Goal: Task Accomplishment & Management: Manage account settings

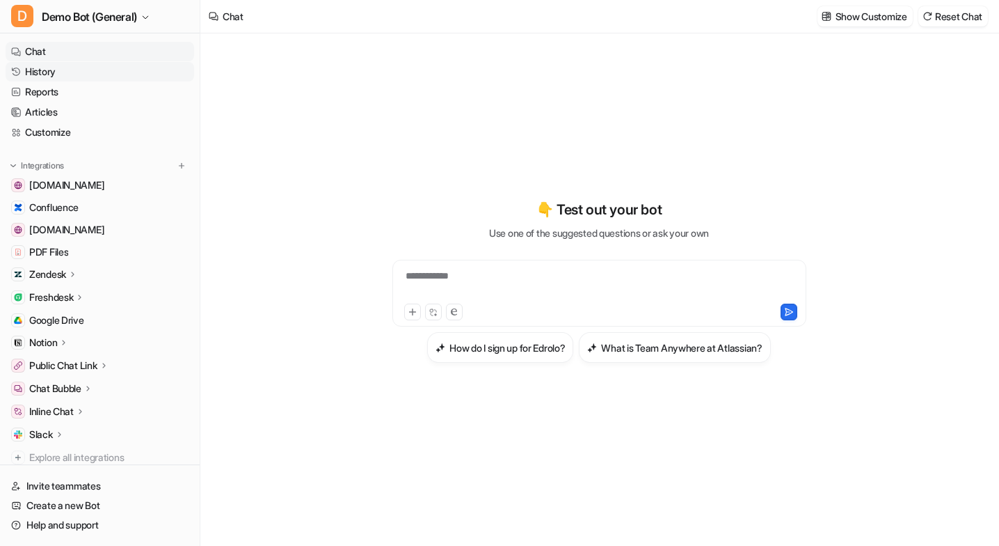
click at [102, 69] on link "History" at bounding box center [100, 71] width 189 height 19
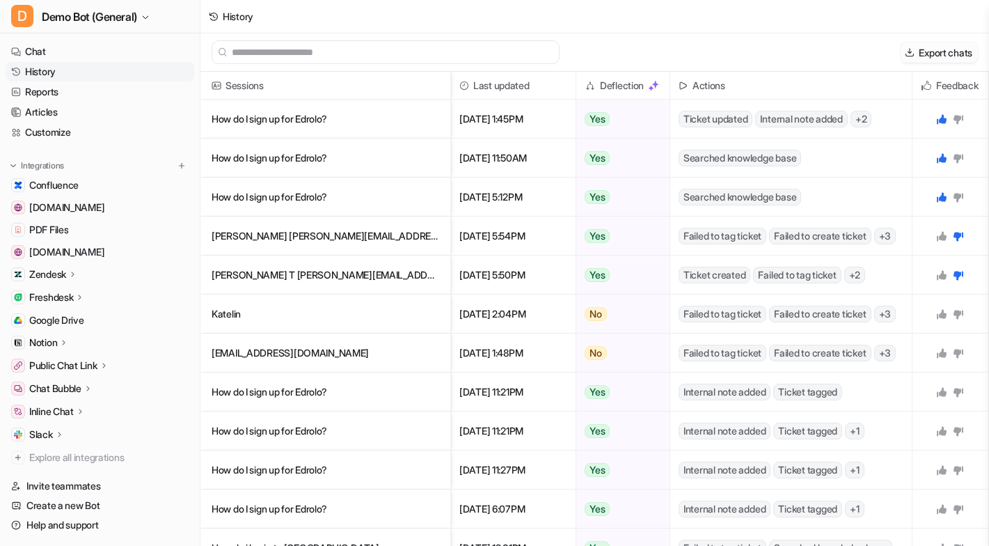
click at [955, 49] on button "Export chats" at bounding box center [939, 52] width 77 height 20
click at [105, 31] on button "D Demo Bot (General)" at bounding box center [100, 16] width 200 height 33
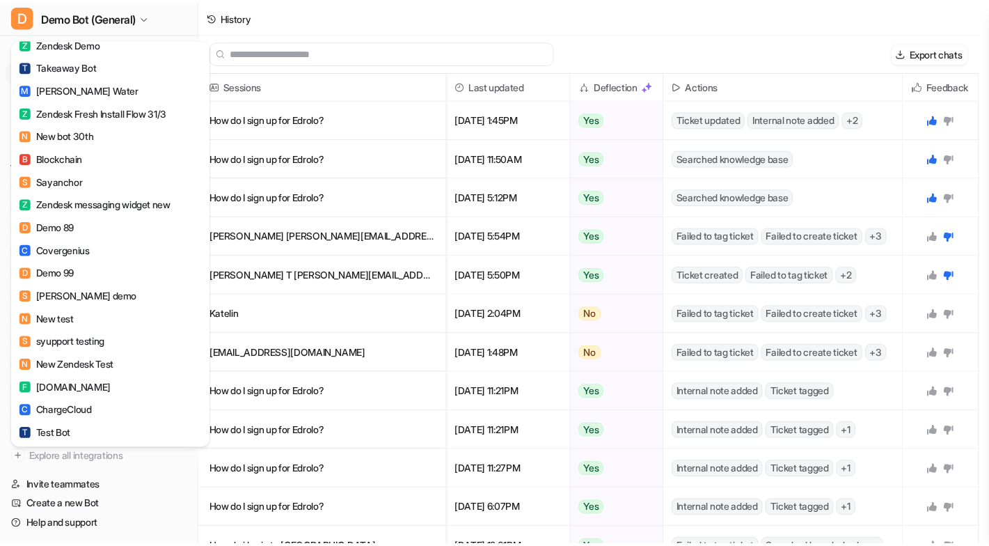
scroll to position [1531, 0]
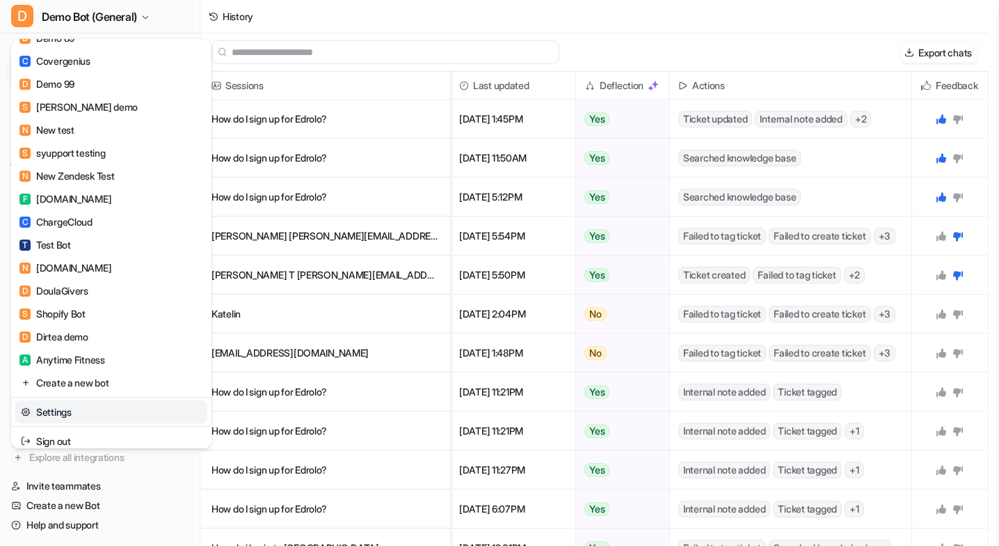
click at [113, 411] on link "Settings" at bounding box center [111, 411] width 192 height 23
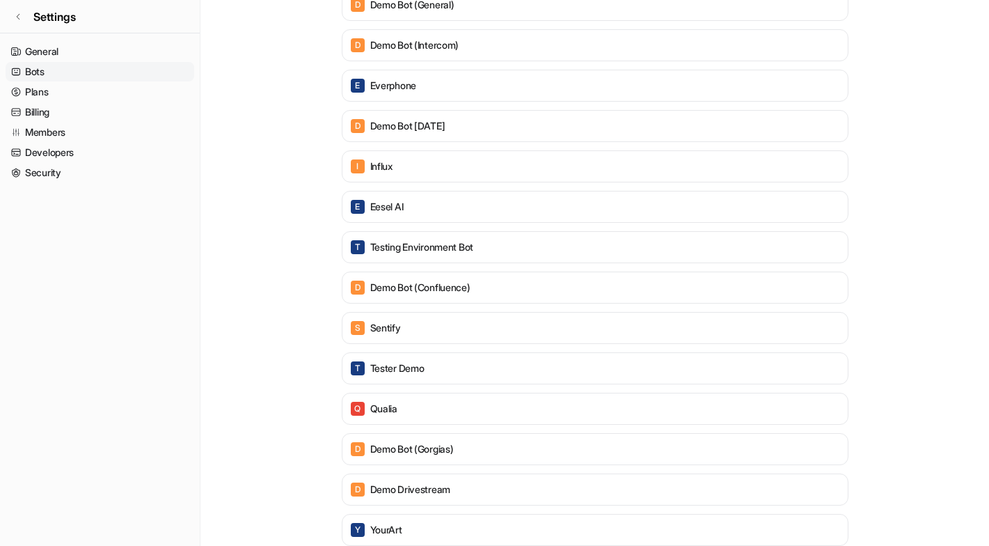
scroll to position [278, 0]
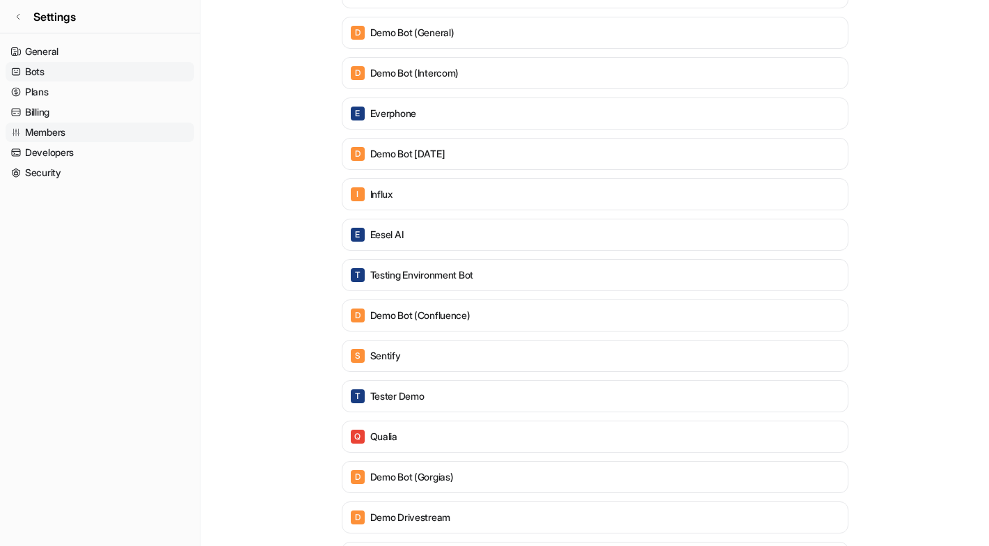
click at [120, 134] on link "Members" at bounding box center [100, 131] width 189 height 19
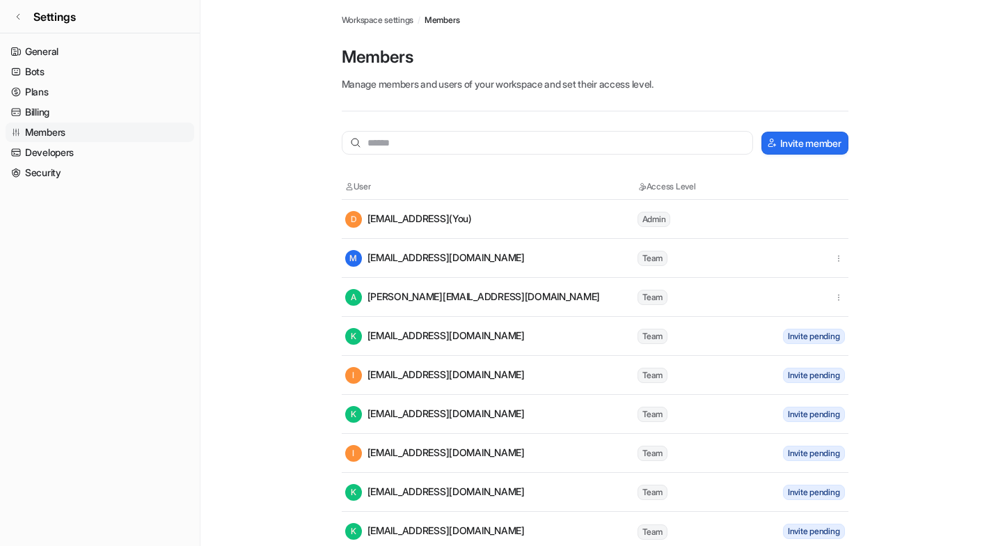
scroll to position [5, 0]
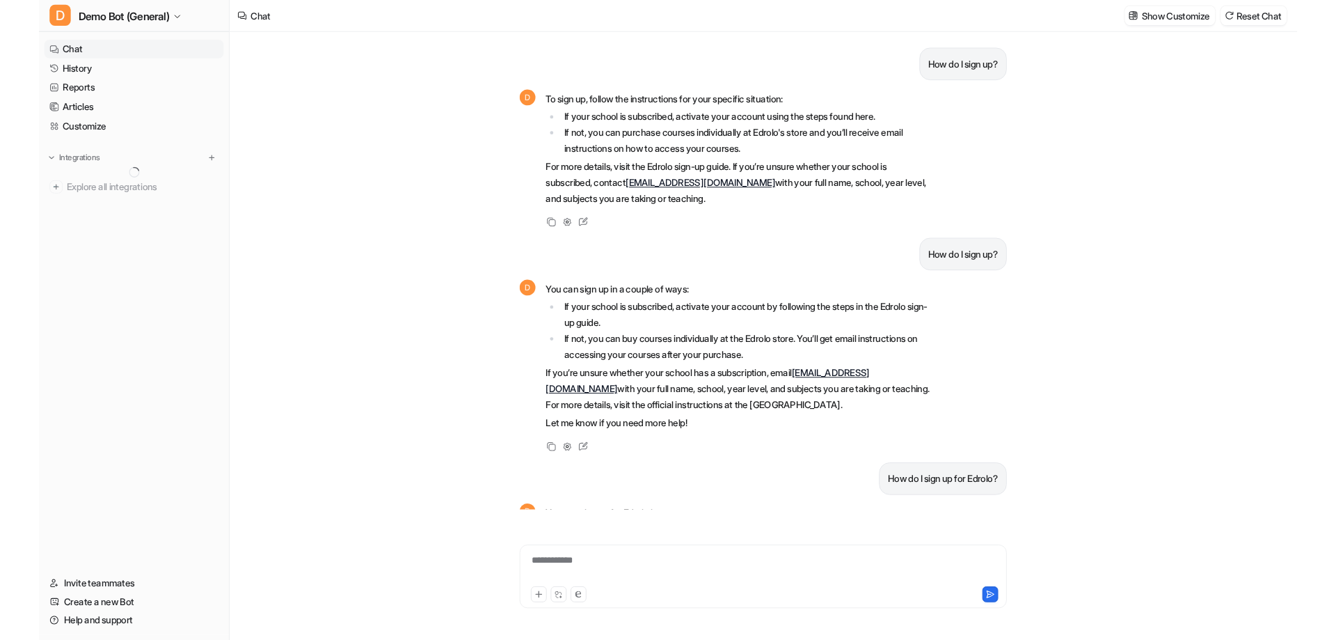
scroll to position [209, 0]
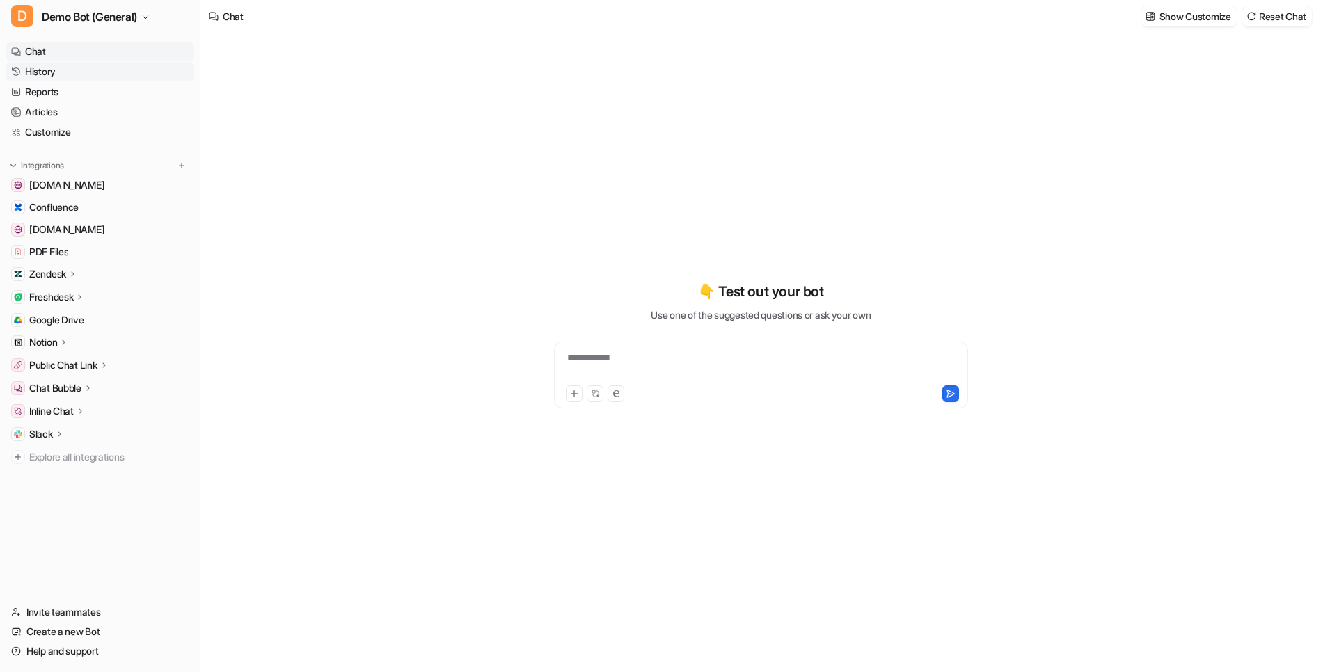
click at [54, 70] on link "History" at bounding box center [100, 71] width 189 height 19
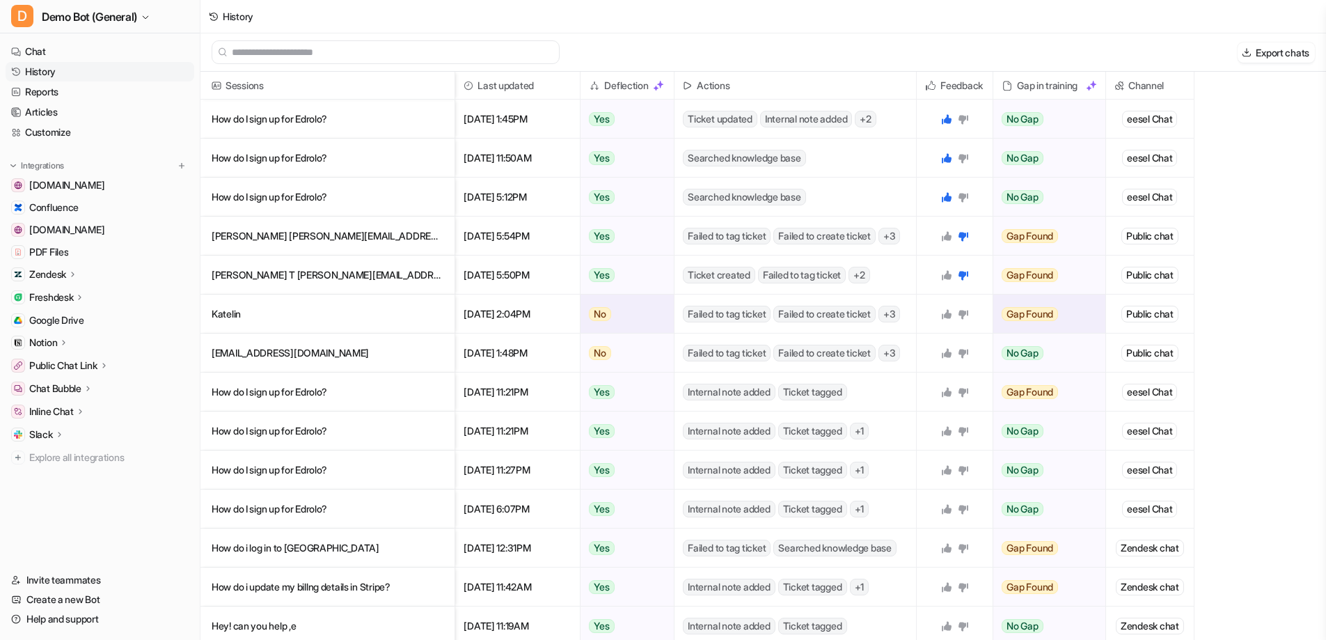
click at [892, 311] on span "+ 3" at bounding box center [889, 314] width 22 height 17
click at [904, 201] on div "Searched knowledge base" at bounding box center [794, 196] width 241 height 38
click at [848, 143] on div "Searched knowledge base" at bounding box center [794, 157] width 241 height 38
click at [762, 97] on span "Actions" at bounding box center [795, 86] width 230 height 28
click at [846, 106] on div "Ticket updated Internal note added + 2" at bounding box center [794, 119] width 241 height 38
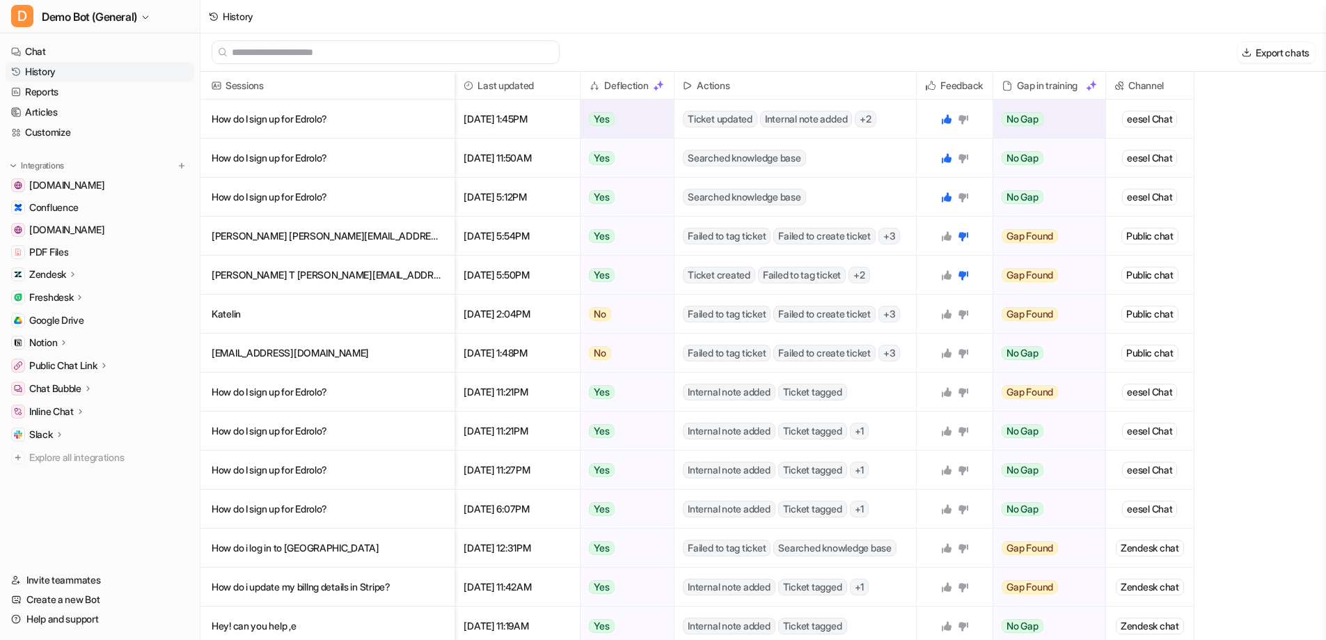
click at [875, 118] on span "+ 2" at bounding box center [866, 119] width 22 height 17
click at [876, 122] on span "+ 2" at bounding box center [866, 119] width 22 height 17
drag, startPoint x: 878, startPoint y: 120, endPoint x: 850, endPoint y: 137, distance: 32.5
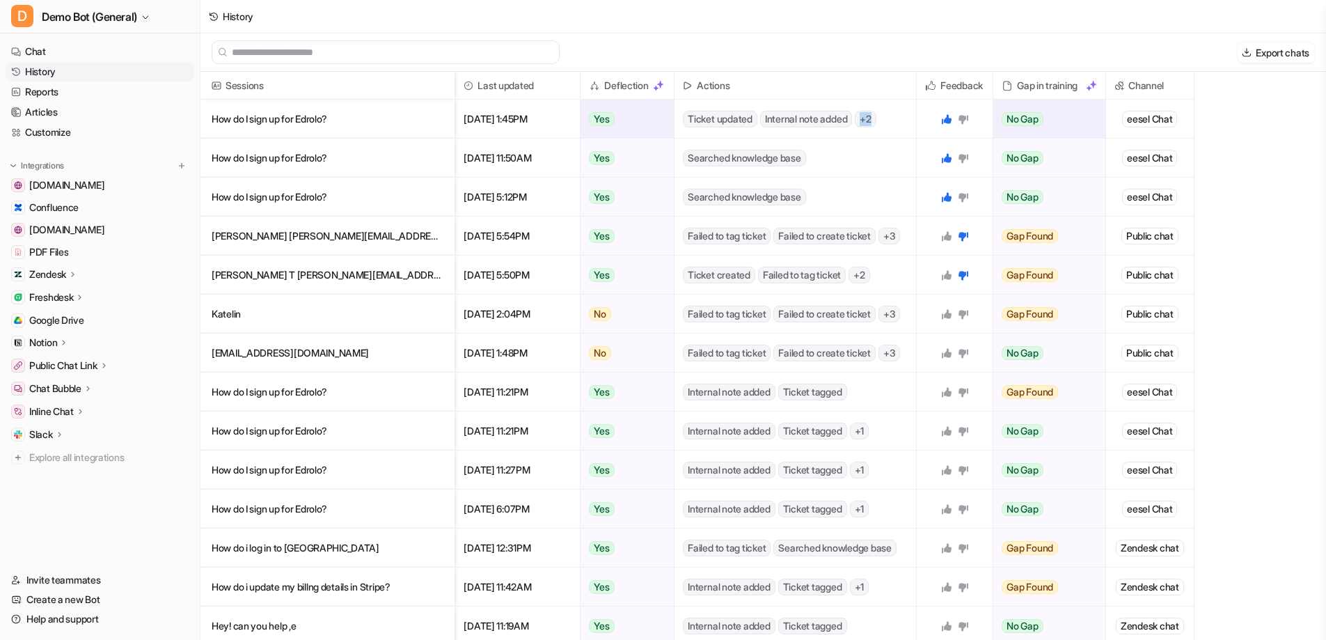
click at [876, 120] on span "+ 2" at bounding box center [866, 119] width 22 height 17
click at [834, 148] on div "Searched knowledge base" at bounding box center [794, 157] width 241 height 38
click at [355, 116] on p "How do I sign up for Edrolo?" at bounding box center [328, 119] width 232 height 39
click at [1059, 80] on div "Gap in training" at bounding box center [1049, 86] width 101 height 28
click at [293, 356] on p "[EMAIL_ADDRESS][DOMAIN_NAME]" at bounding box center [328, 352] width 232 height 39
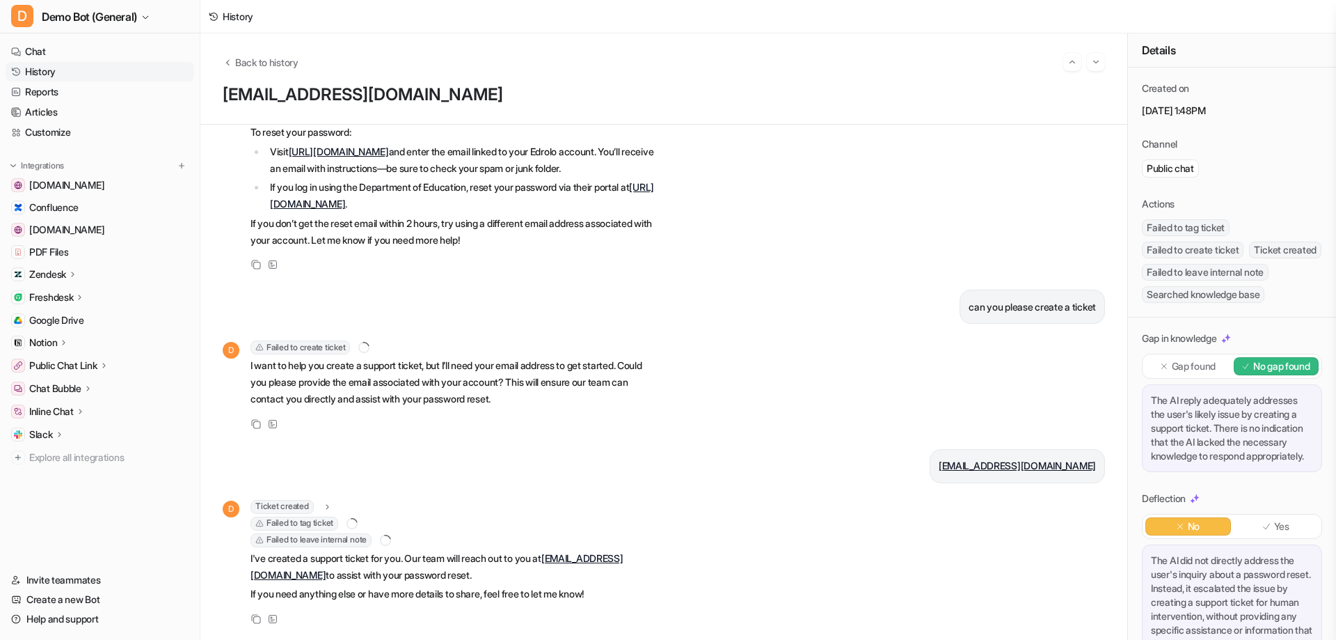
scroll to position [148, 0]
click at [333, 516] on span "Failed to tag ticket" at bounding box center [295, 523] width 88 height 14
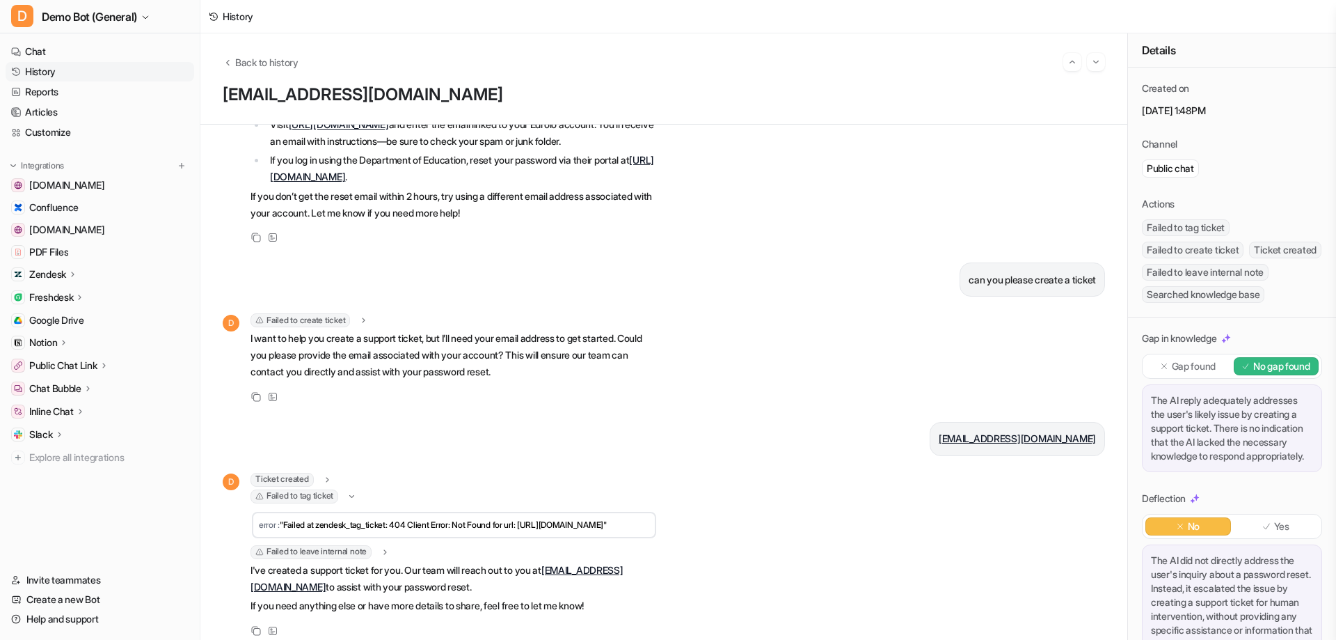
click at [342, 559] on span "Failed to leave internal note" at bounding box center [311, 552] width 121 height 14
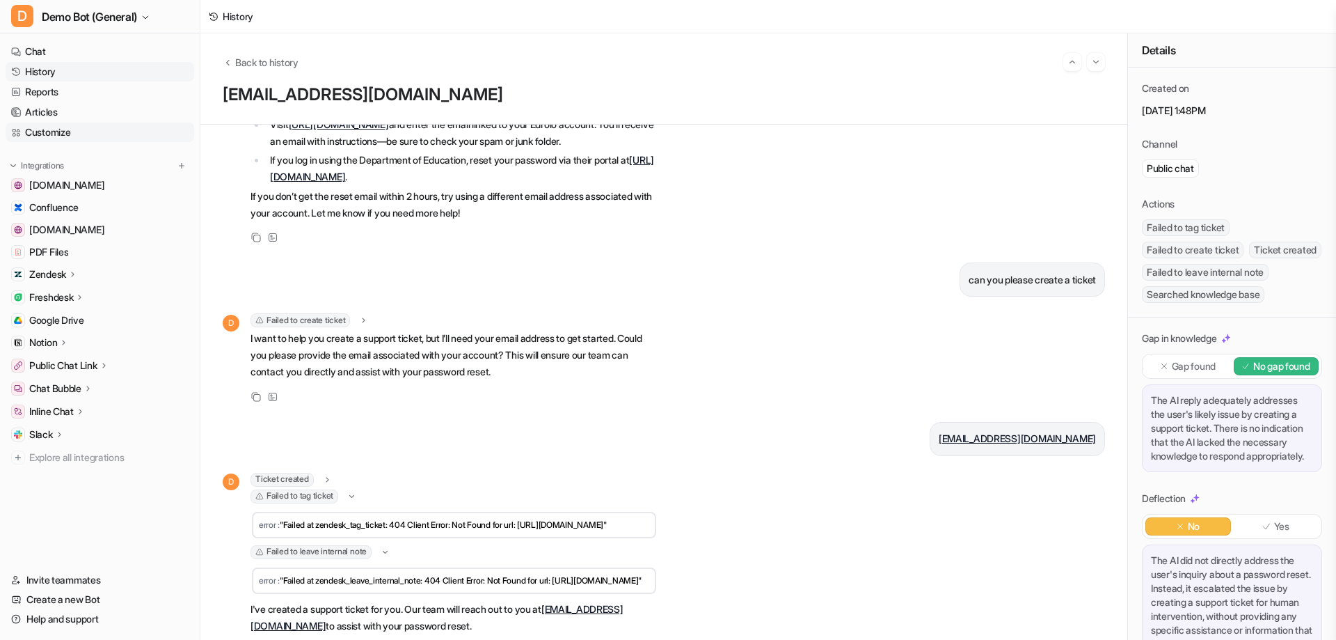
click at [70, 136] on link "Customize" at bounding box center [100, 131] width 189 height 19
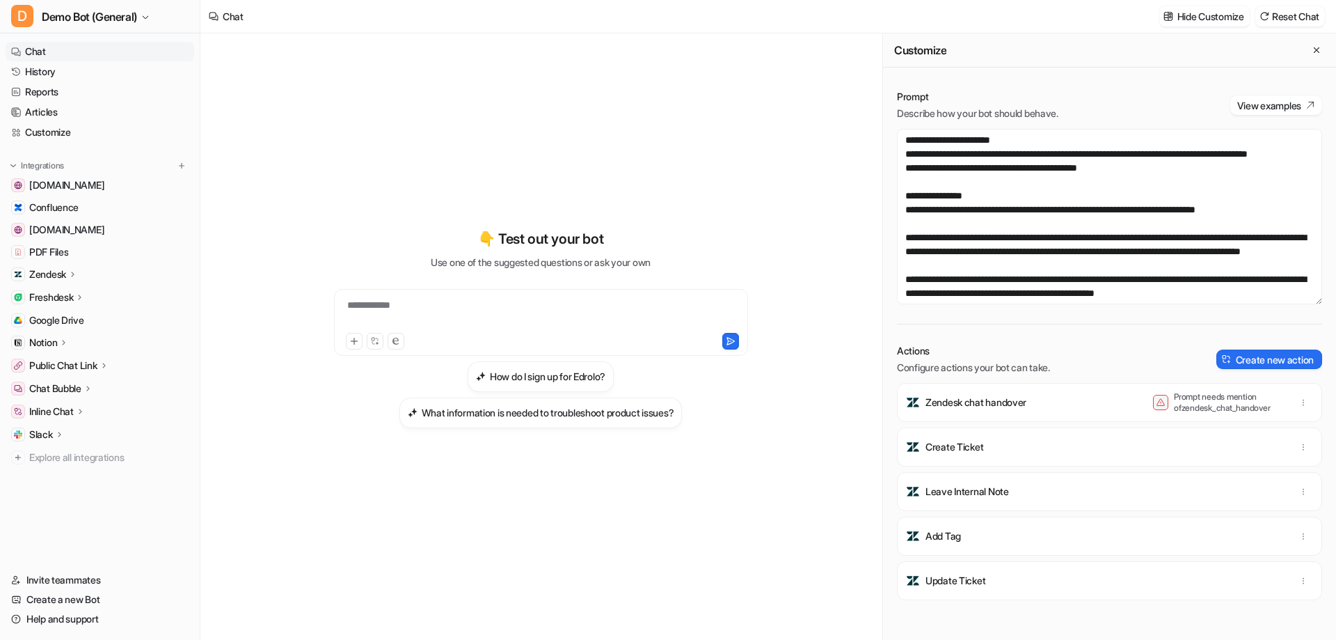
scroll to position [14, 0]
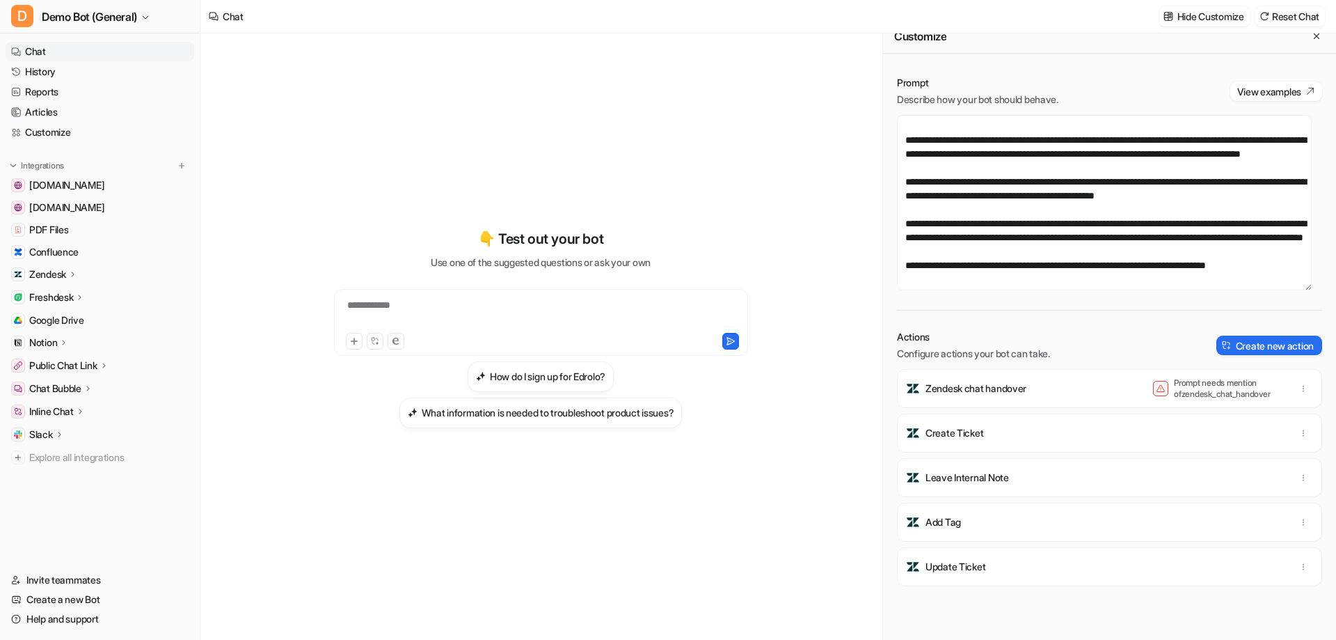
scroll to position [139, 0]
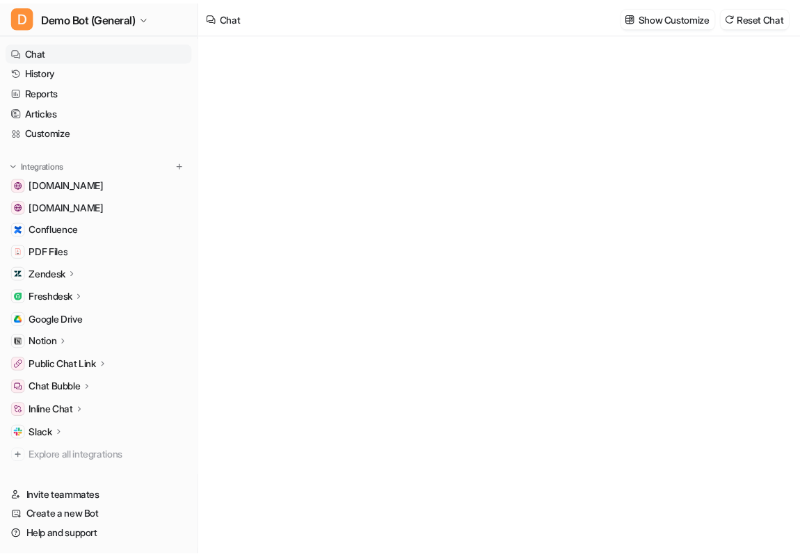
scroll to position [324, 0]
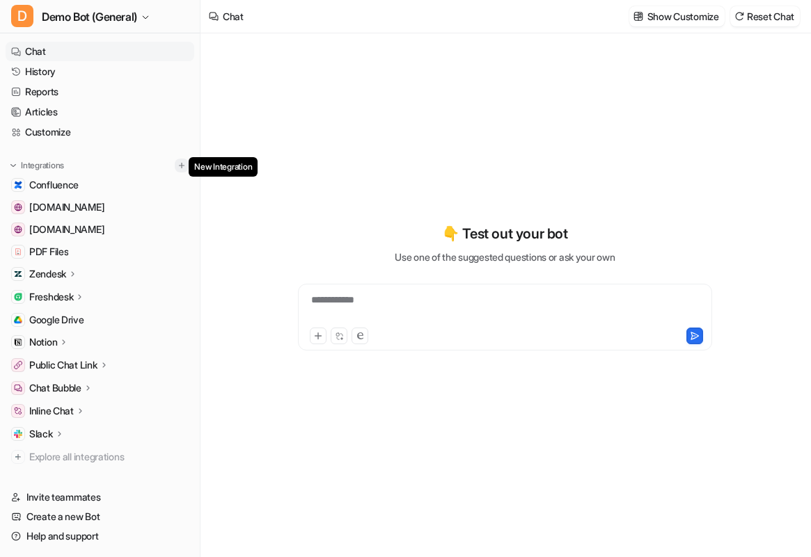
click at [177, 166] on img at bounding box center [182, 166] width 10 height 10
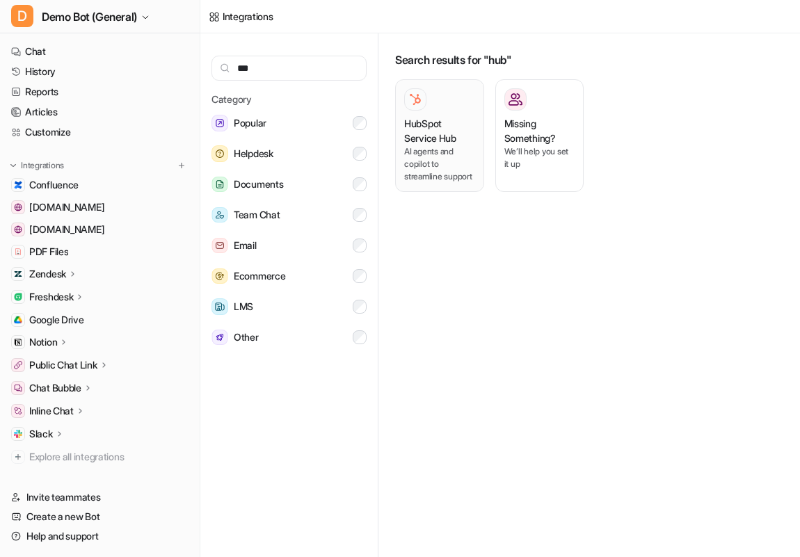
type input "***"
click at [427, 140] on h3 "HubSpot Service Hub" at bounding box center [439, 130] width 71 height 29
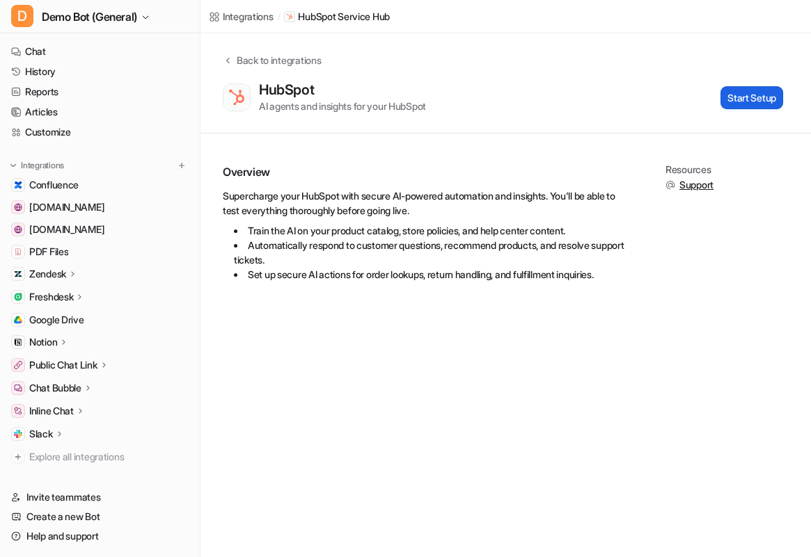
click at [759, 102] on button "Start Setup" at bounding box center [751, 97] width 63 height 23
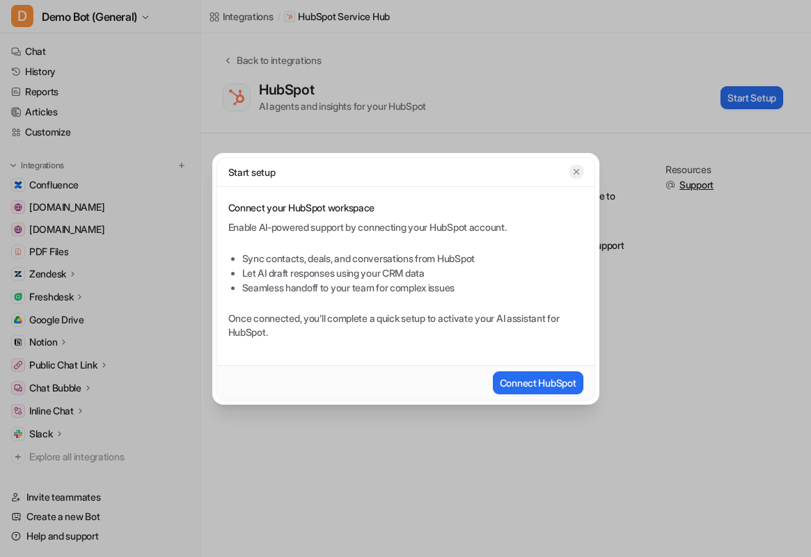
click at [575, 176] on icon "button" at bounding box center [576, 172] width 10 height 10
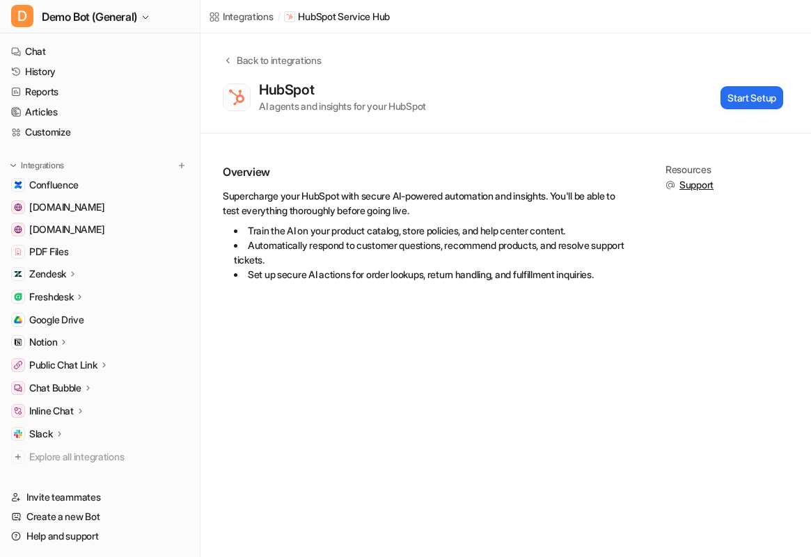
click at [370, 523] on div "Integrations / HubSpot Service Hub Back to integrations HubSpot AI agents and i…" at bounding box center [405, 278] width 811 height 557
click at [517, 376] on div "Integrations / HubSpot Service Hub Back to integrations HubSpot AI agents and i…" at bounding box center [405, 278] width 811 height 557
click at [228, 62] on icon at bounding box center [227, 61] width 3 height 6
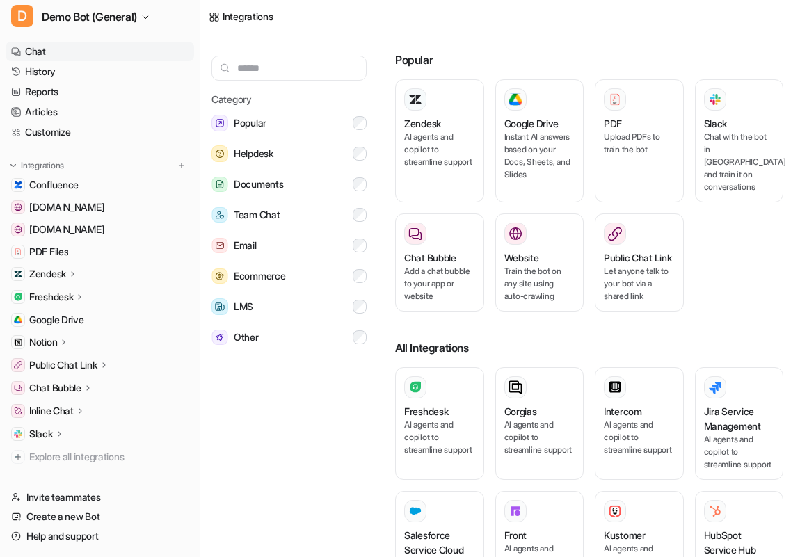
click at [95, 56] on link "Chat" at bounding box center [100, 51] width 189 height 19
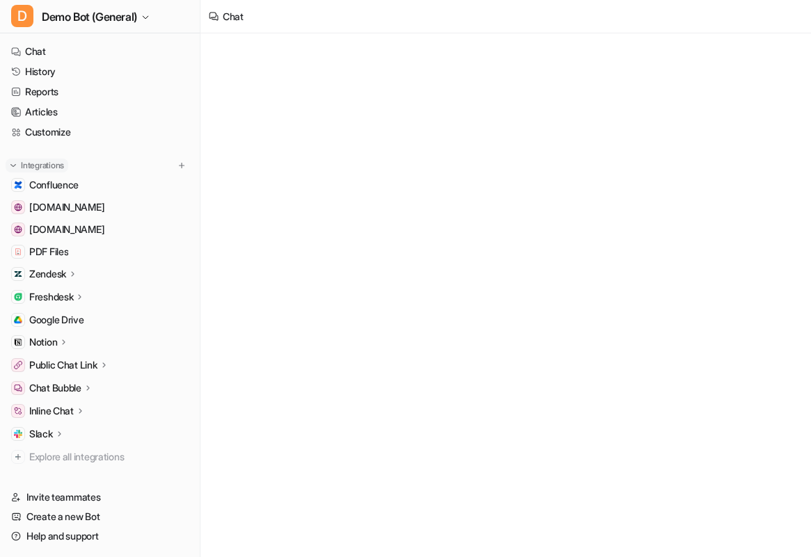
click at [20, 166] on button "Integrations" at bounding box center [37, 166] width 63 height 14
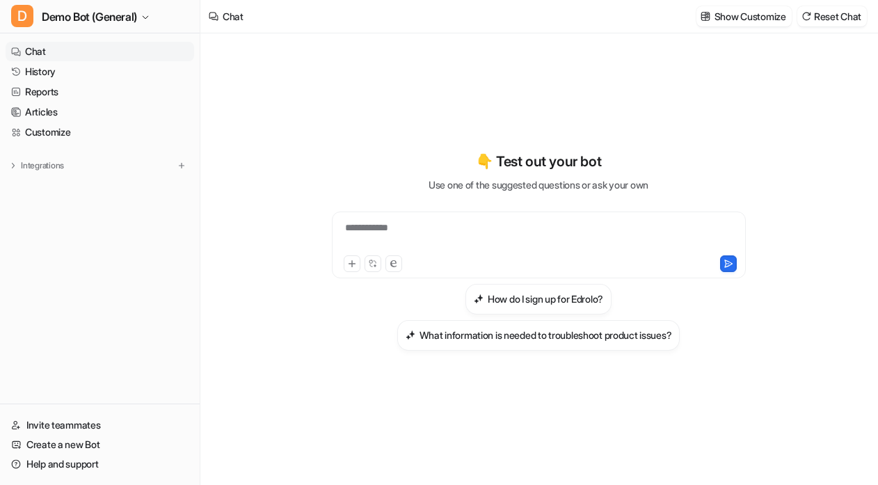
click at [300, 406] on div "**********" at bounding box center [539, 251] width 512 height 340
click at [665, 105] on div "**********" at bounding box center [539, 251] width 512 height 340
click at [90, 17] on span "Demo Bot (General)" at bounding box center [89, 16] width 95 height 19
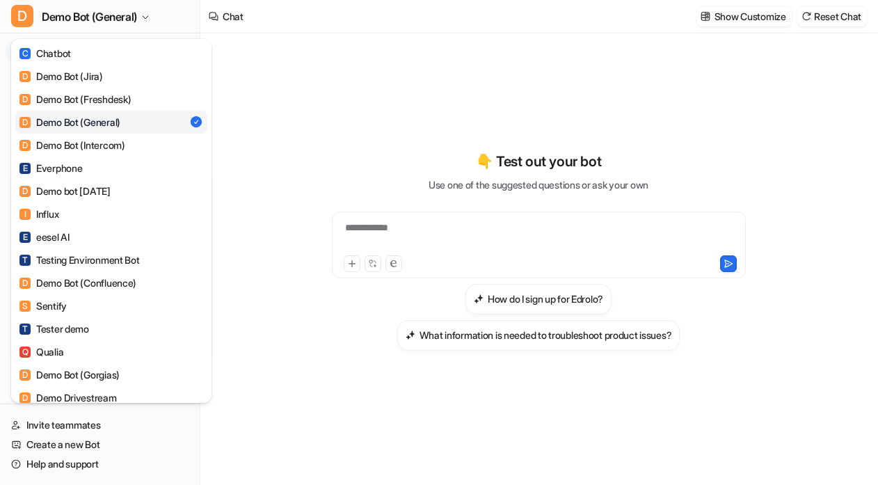
click at [339, 101] on div "D Demo Bot (General) C Chatbot D Demo Bot (Jira) D Demo Bot (Freshdesk) D Demo …" at bounding box center [439, 242] width 878 height 485
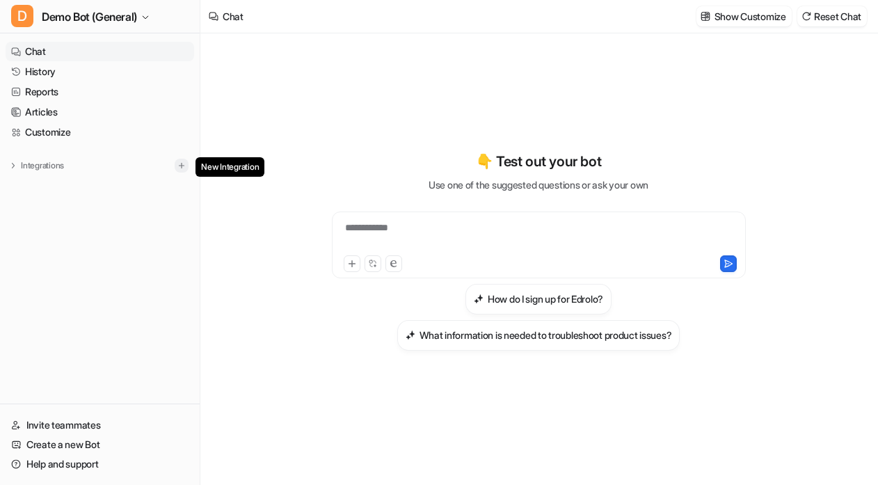
click at [180, 167] on img at bounding box center [182, 166] width 10 height 10
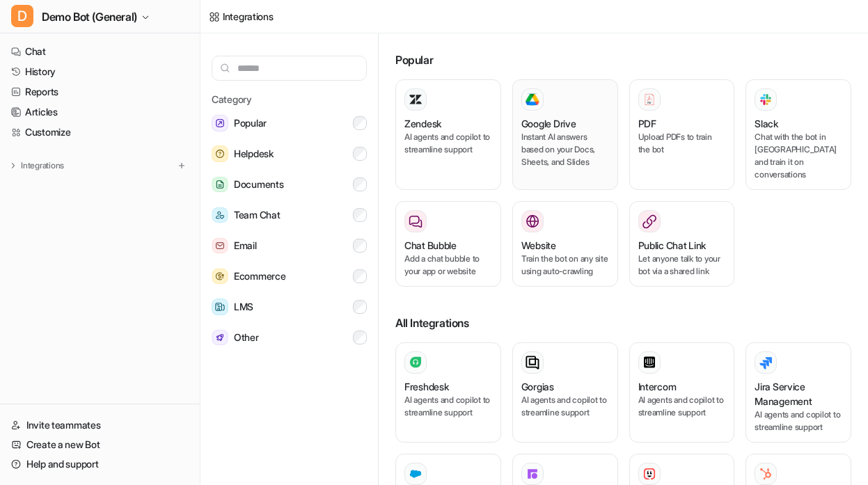
click at [531, 136] on p "Instant AI answers based on your Docs, Sheets, and Slides" at bounding box center [565, 150] width 88 height 38
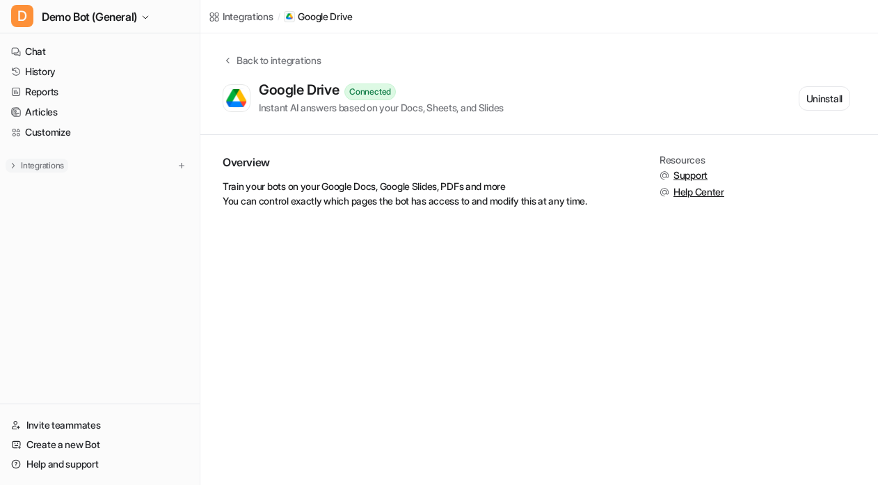
click at [43, 168] on p "Integrations" at bounding box center [42, 165] width 43 height 11
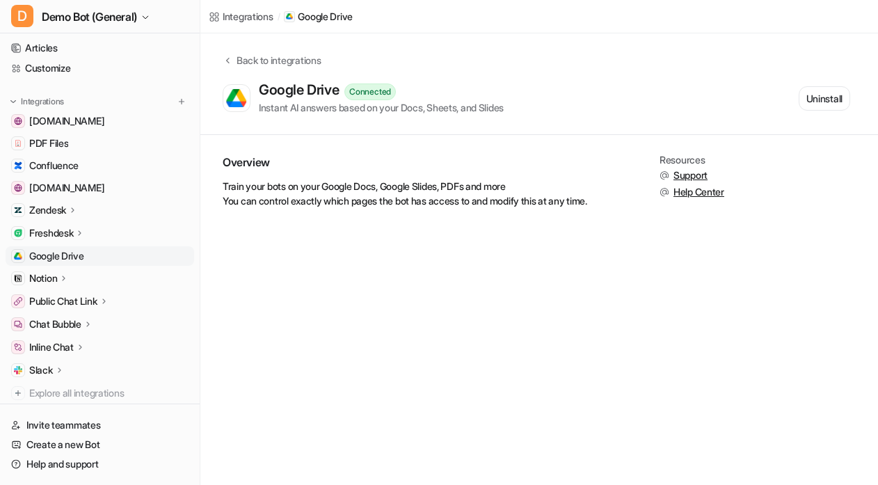
scroll to position [70, 0]
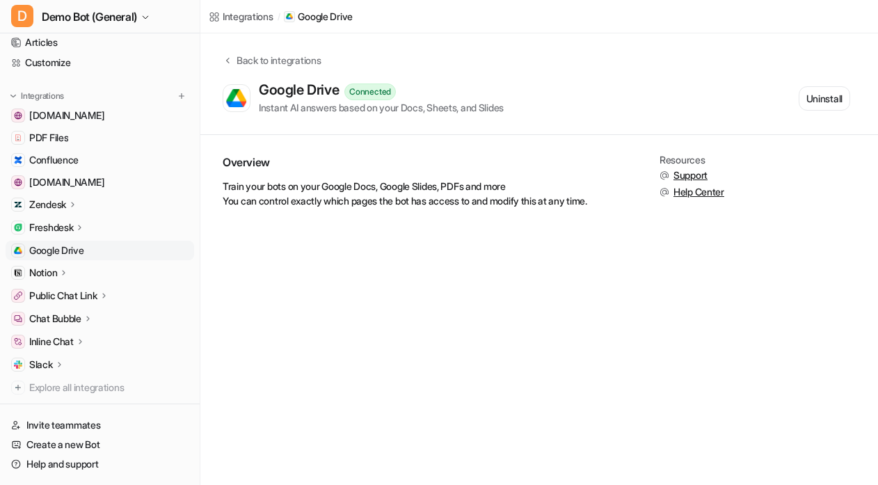
click at [100, 255] on link "Google Drive" at bounding box center [100, 250] width 189 height 19
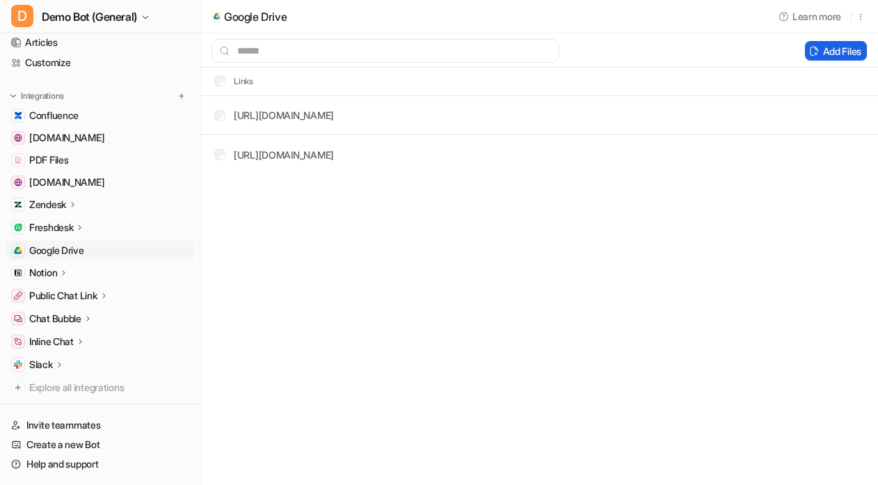
click at [800, 54] on button "Add Files" at bounding box center [836, 50] width 62 height 19
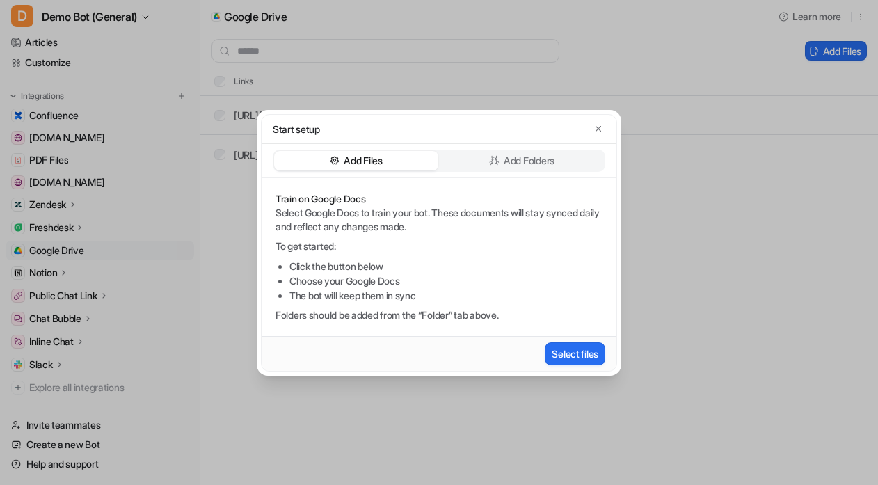
click at [505, 164] on p "Add Folders" at bounding box center [529, 161] width 51 height 14
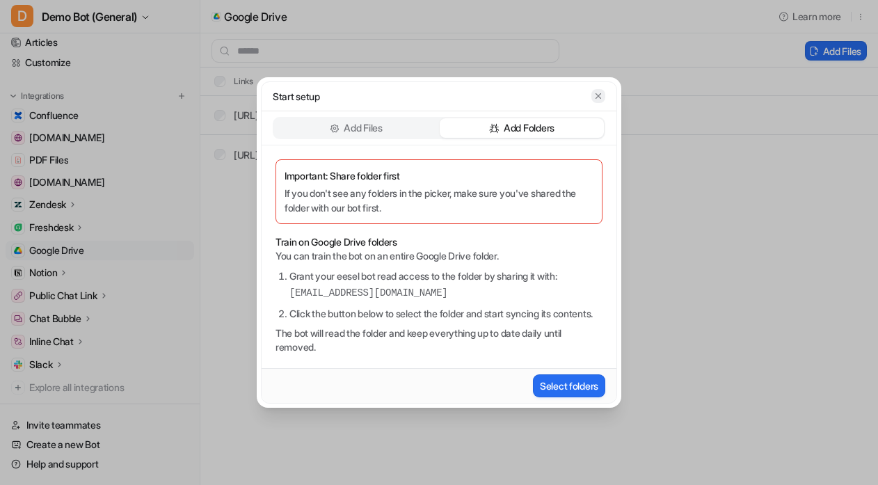
click at [603, 91] on icon "button" at bounding box center [599, 96] width 10 height 10
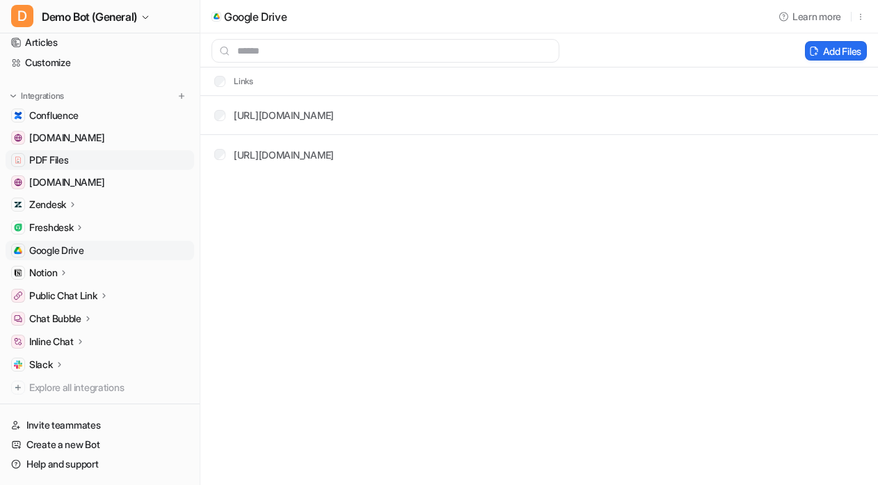
click at [66, 161] on span "PDF Files" at bounding box center [48, 160] width 39 height 14
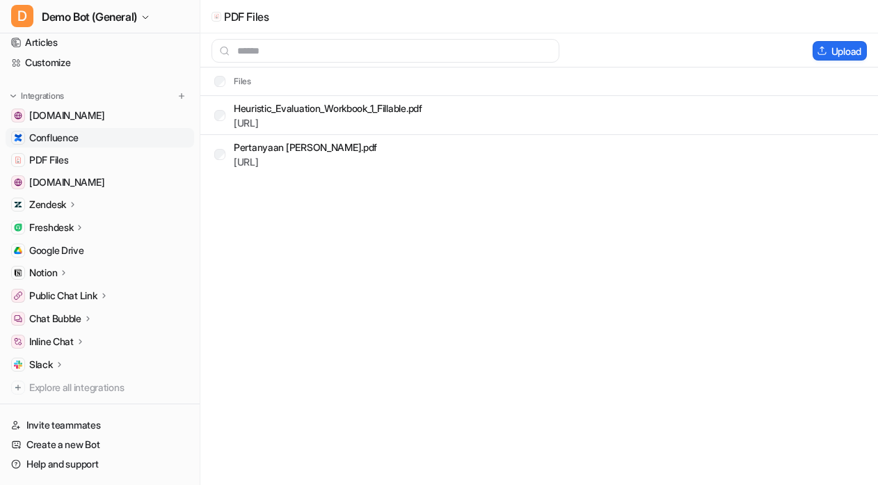
click at [69, 129] on link "Confluence" at bounding box center [100, 137] width 189 height 19
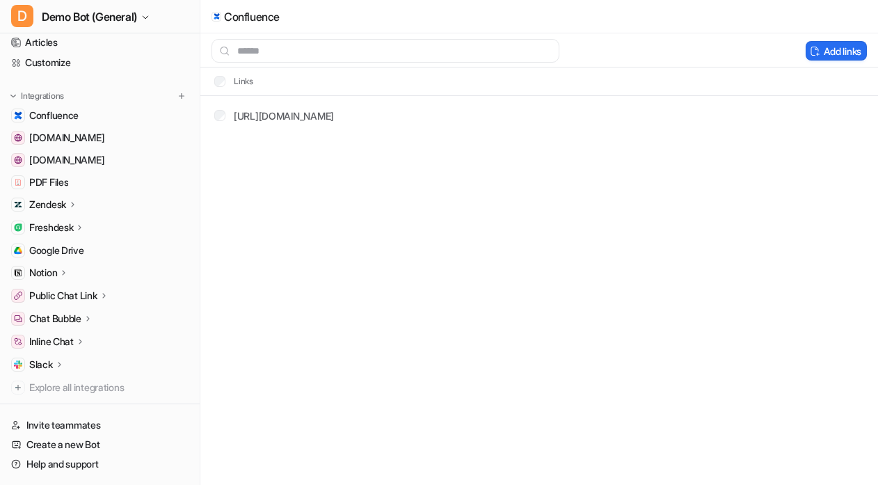
click at [475, 205] on div "Confluence Add links Links [URL][DOMAIN_NAME]" at bounding box center [439, 242] width 878 height 485
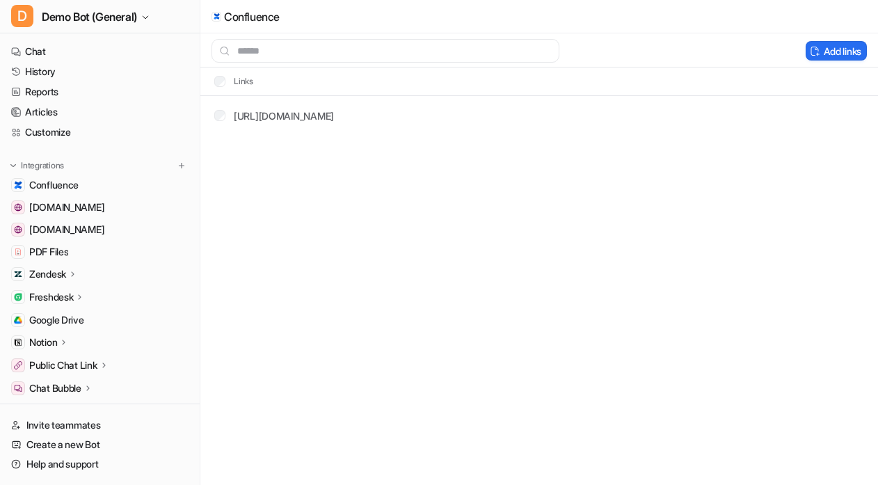
click at [509, 312] on div "Confluence Add links Links [URL][DOMAIN_NAME]" at bounding box center [439, 242] width 878 height 485
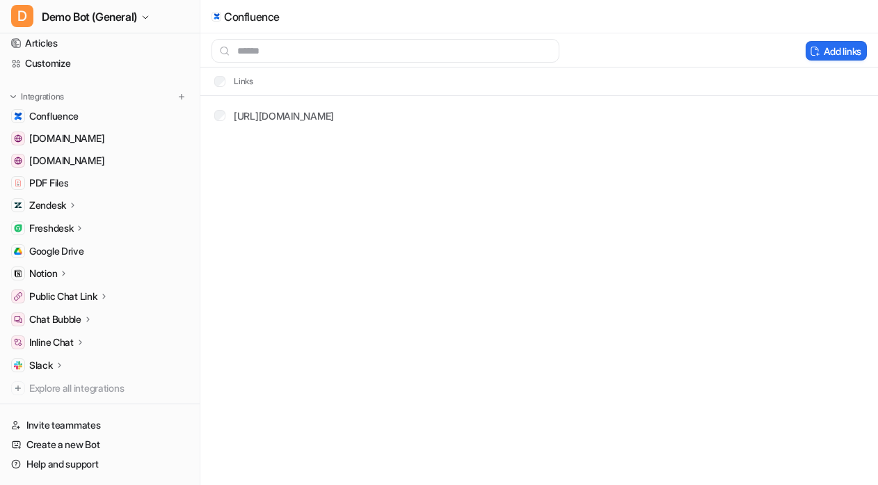
scroll to position [70, 0]
click at [72, 364] on div "Slack" at bounding box center [100, 364] width 189 height 19
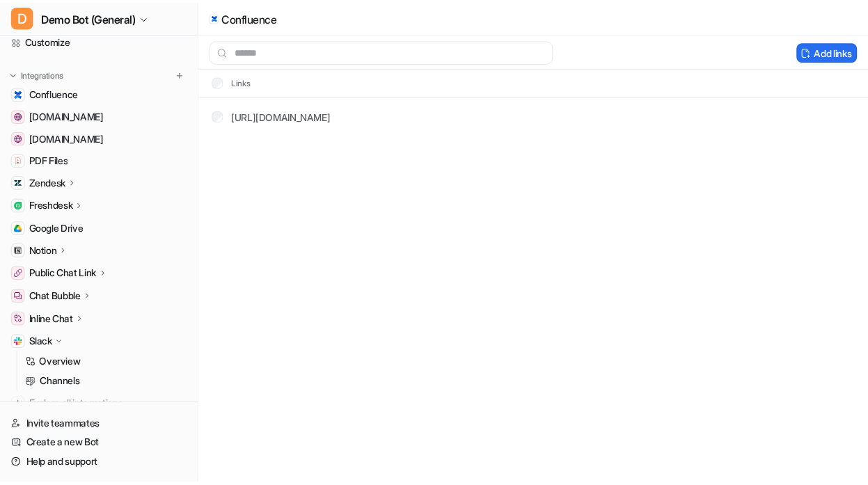
scroll to position [142, 0]
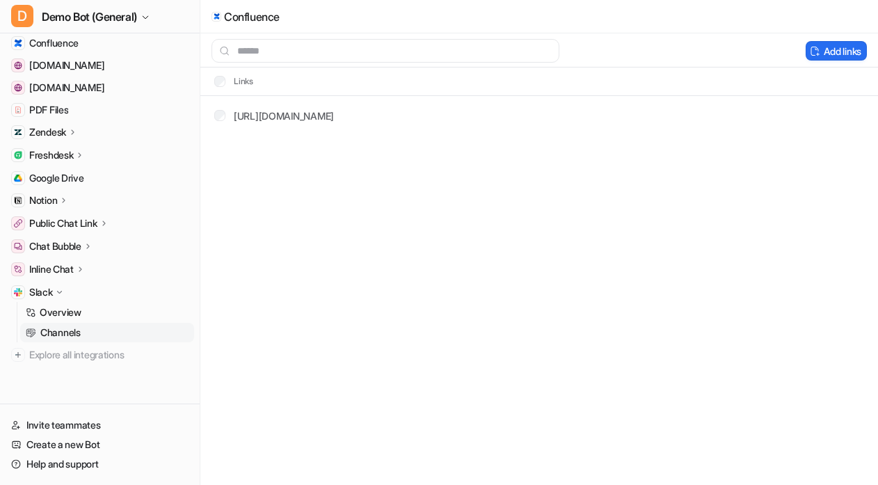
click at [94, 335] on link "Channels" at bounding box center [107, 332] width 174 height 19
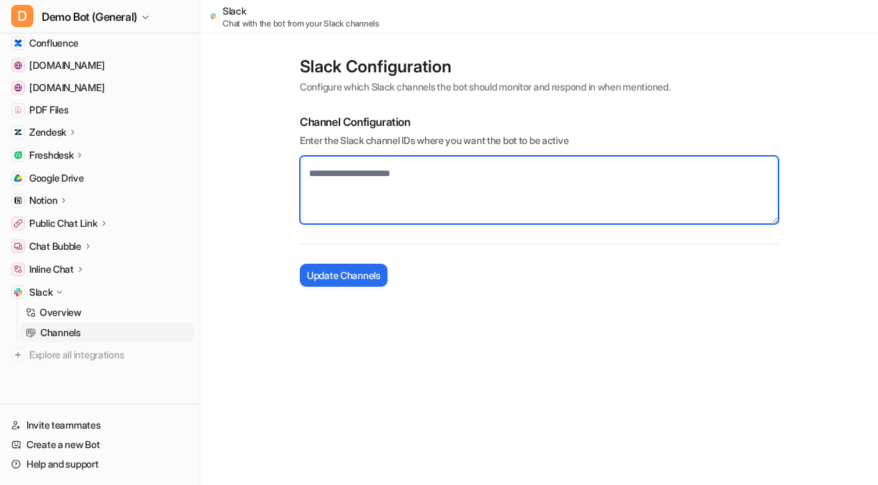
drag, startPoint x: 370, startPoint y: 170, endPoint x: 447, endPoint y: 184, distance: 78.5
click at [408, 178] on textarea at bounding box center [539, 190] width 479 height 68
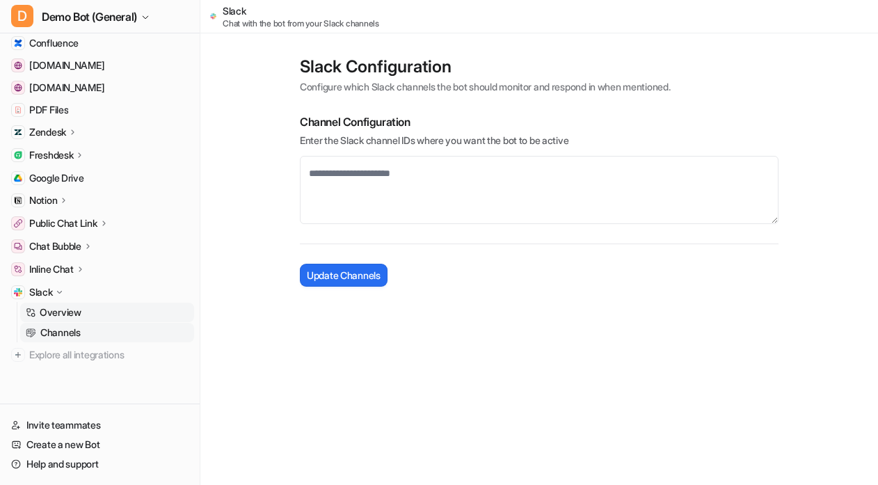
click at [75, 310] on p "Overview" at bounding box center [61, 313] width 42 height 14
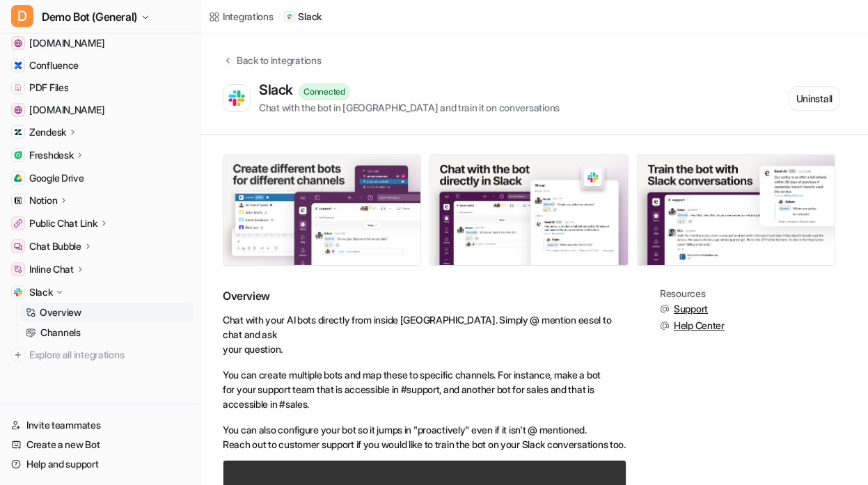
click at [347, 216] on img at bounding box center [321, 210] width 197 height 110
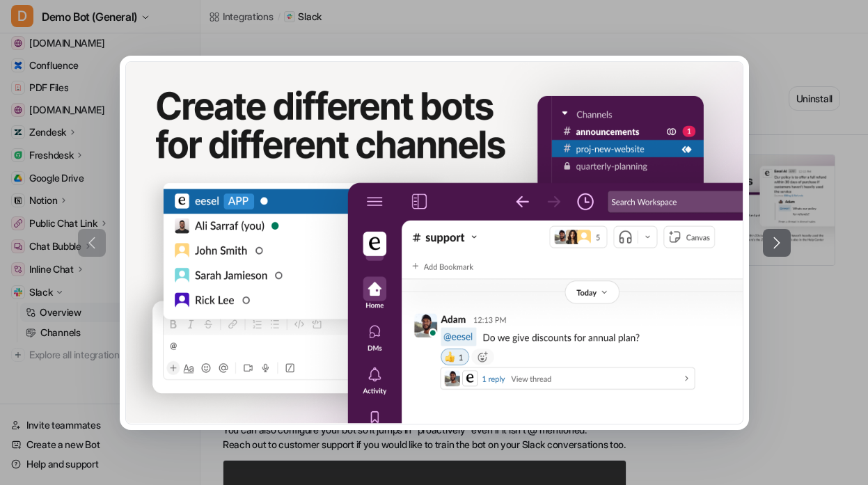
click at [768, 370] on div at bounding box center [434, 243] width 713 height 374
click at [783, 249] on icon at bounding box center [776, 243] width 17 height 17
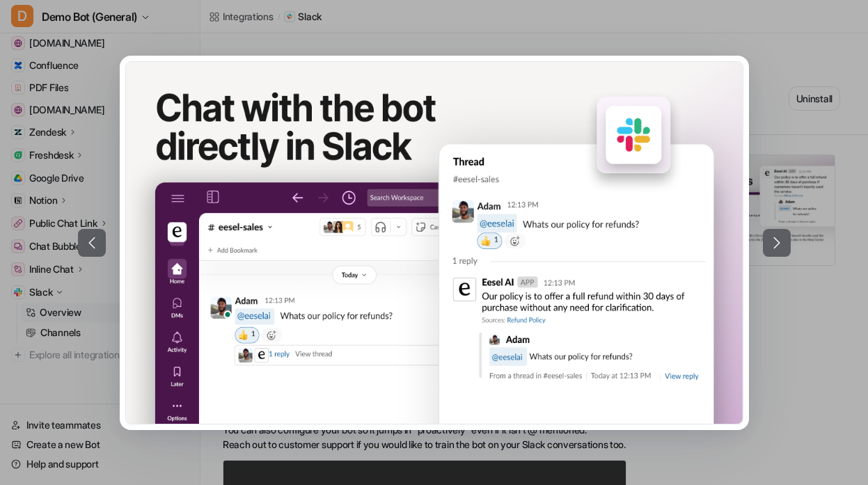
click at [800, 163] on div at bounding box center [434, 242] width 868 height 485
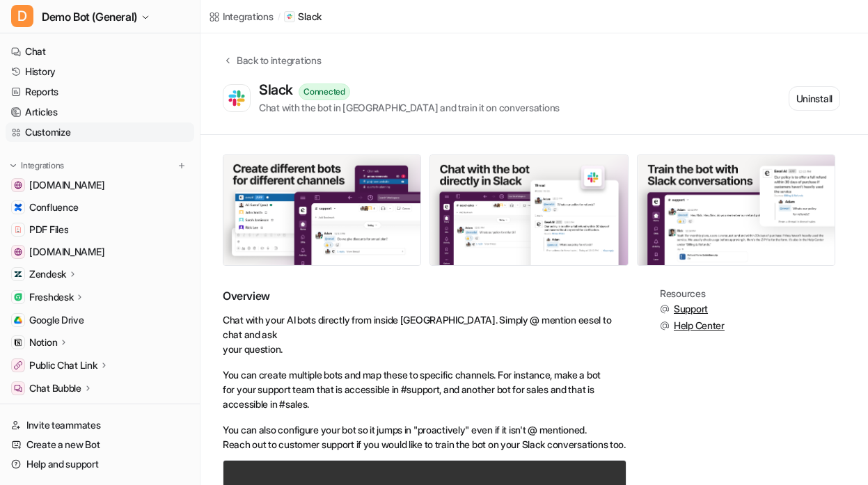
click at [109, 132] on link "Customize" at bounding box center [100, 131] width 189 height 19
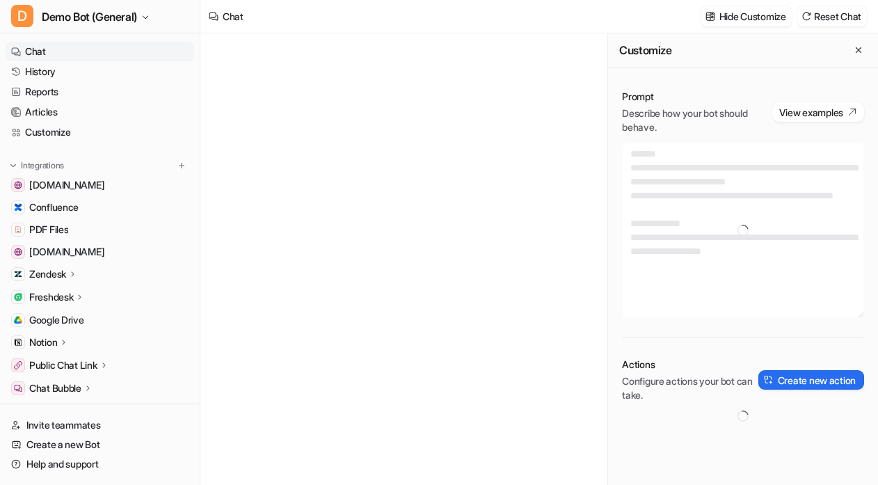
type textarea "**********"
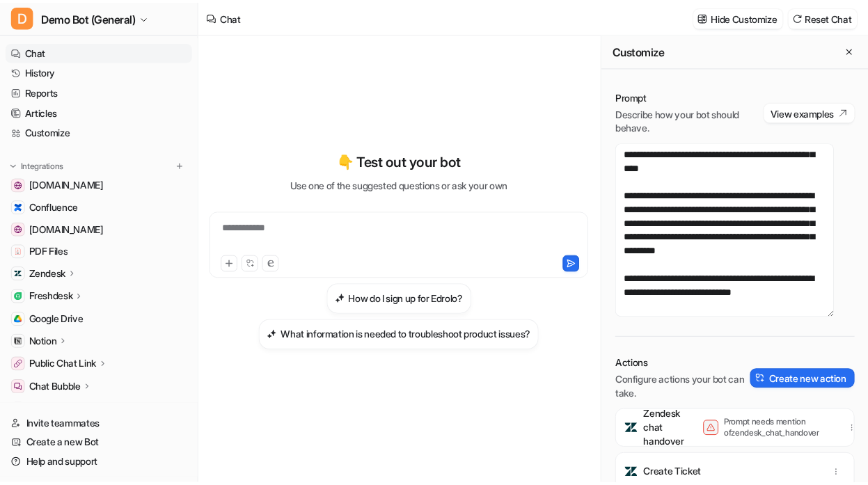
scroll to position [334, 0]
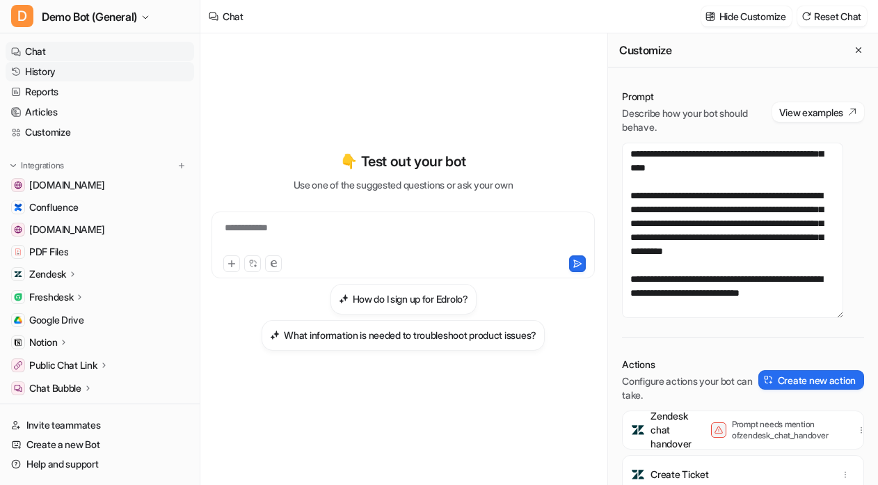
click at [53, 74] on link "History" at bounding box center [100, 71] width 189 height 19
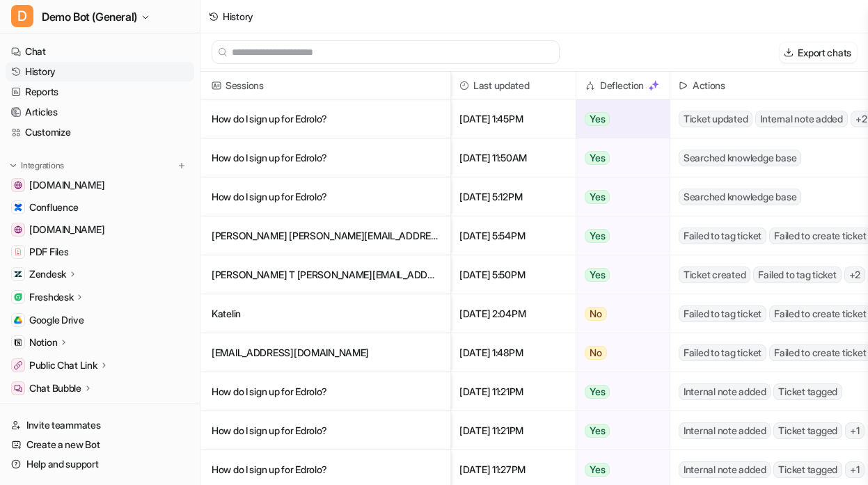
click at [363, 121] on p "How do I sign up for Edrolo?" at bounding box center [326, 119] width 228 height 39
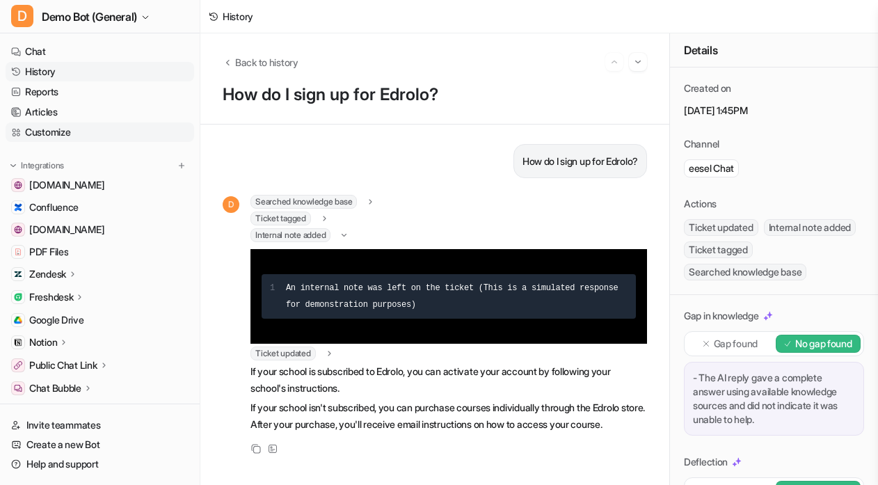
click at [77, 127] on link "Customize" at bounding box center [100, 131] width 189 height 19
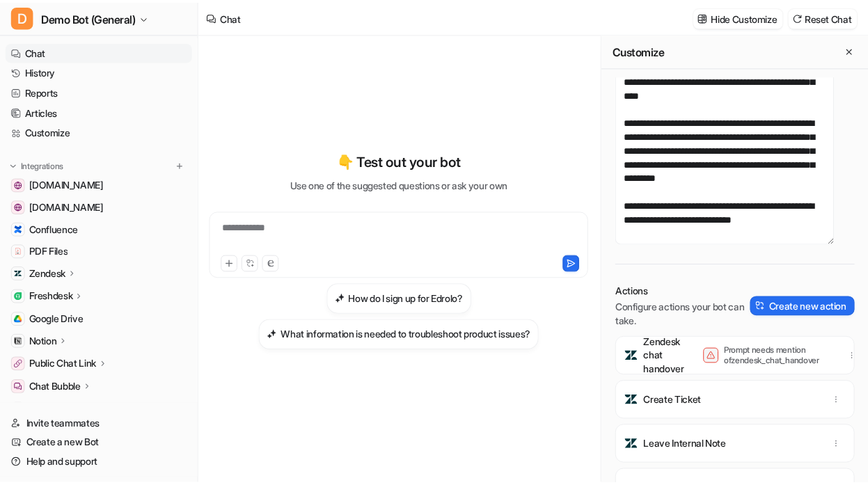
scroll to position [92, 0]
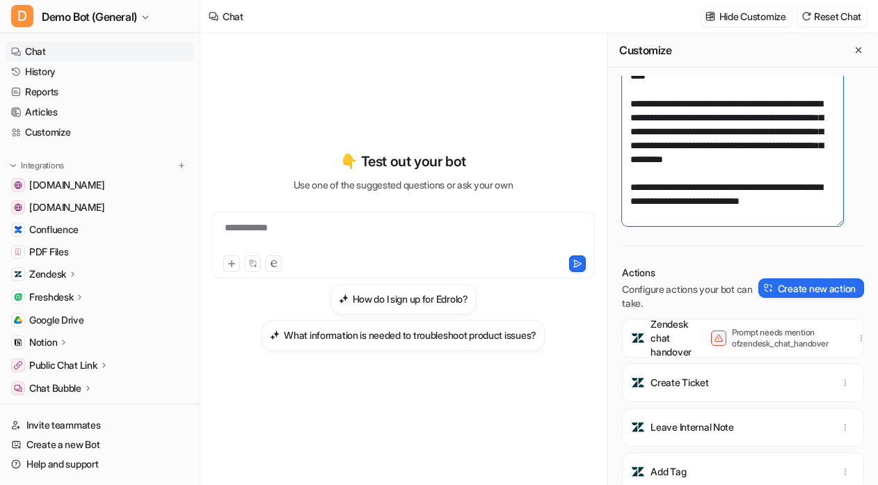
click at [758, 221] on textarea "**********" at bounding box center [732, 138] width 221 height 175
type textarea "**********"
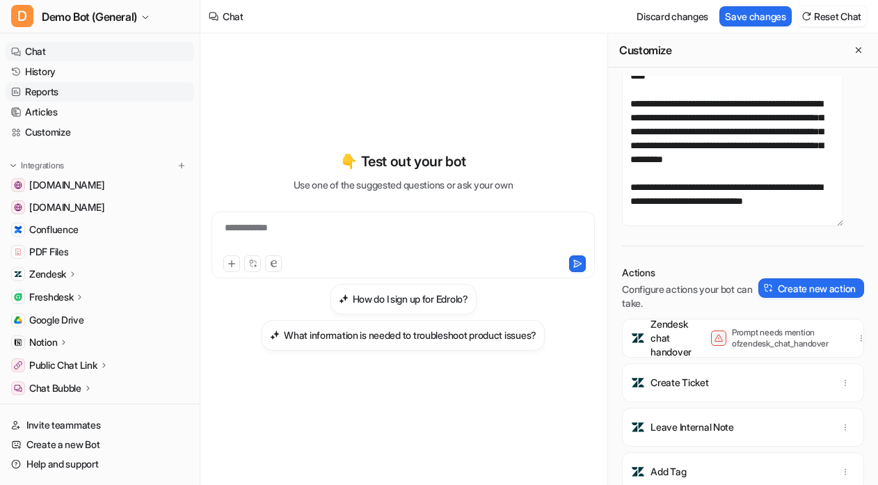
click at [141, 100] on link "Reports" at bounding box center [100, 91] width 189 height 19
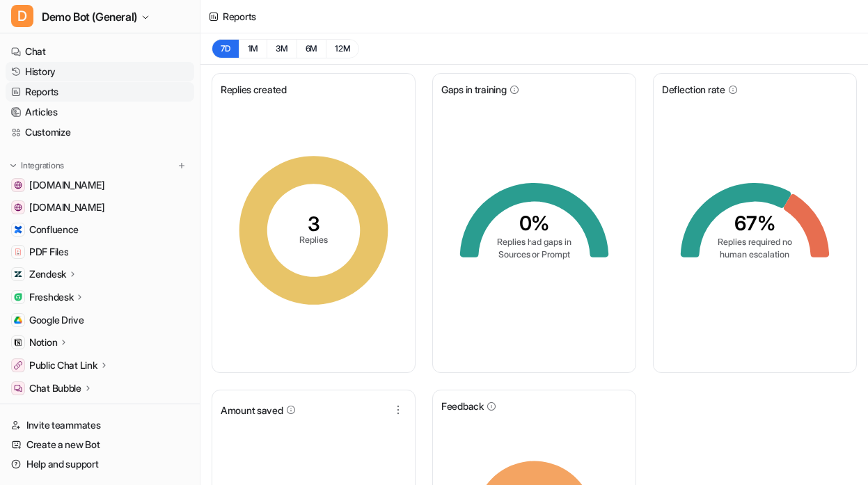
click at [87, 67] on link "History" at bounding box center [100, 71] width 189 height 19
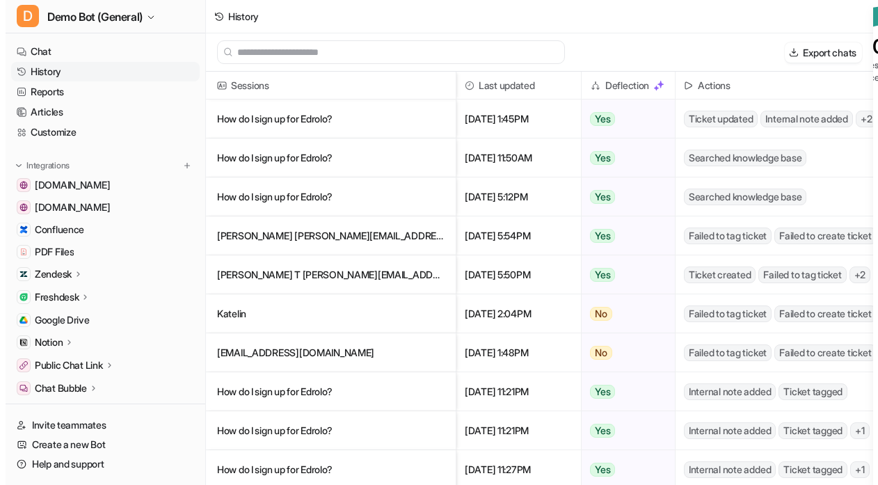
scroll to position [0, 332]
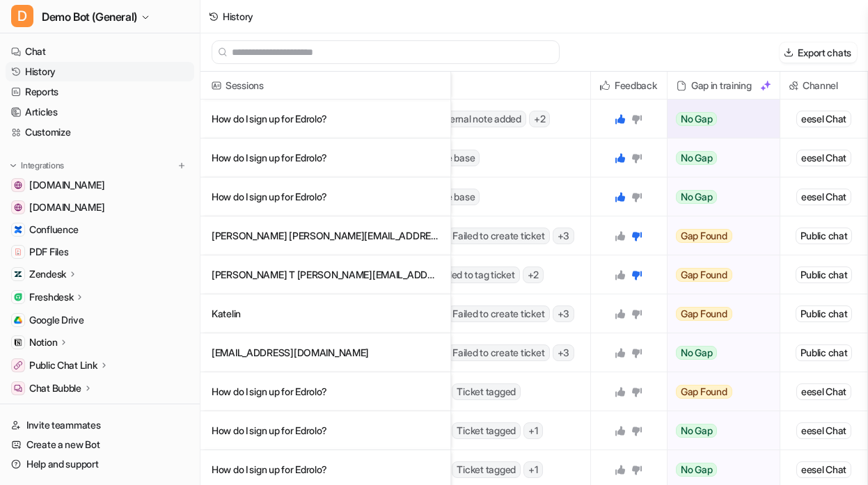
click at [275, 133] on p "How do I sign up for Edrolo?" at bounding box center [326, 119] width 228 height 39
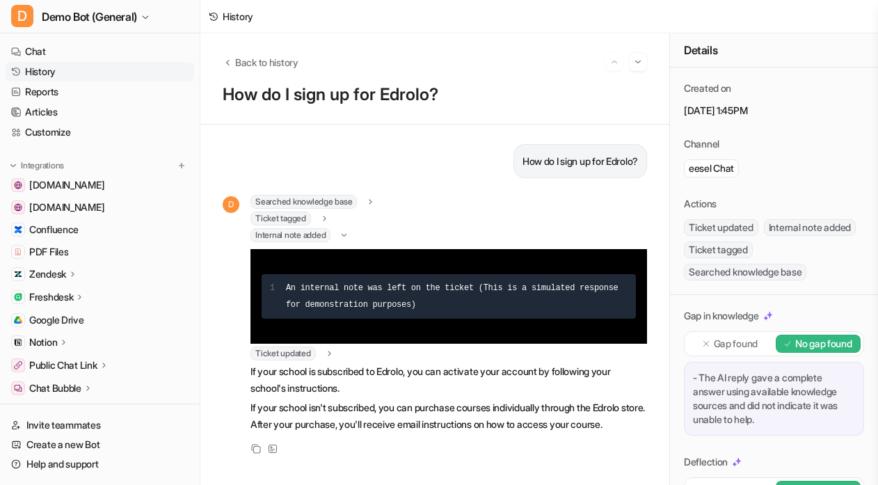
scroll to position [12, 0]
click at [276, 453] on icon at bounding box center [273, 449] width 10 height 10
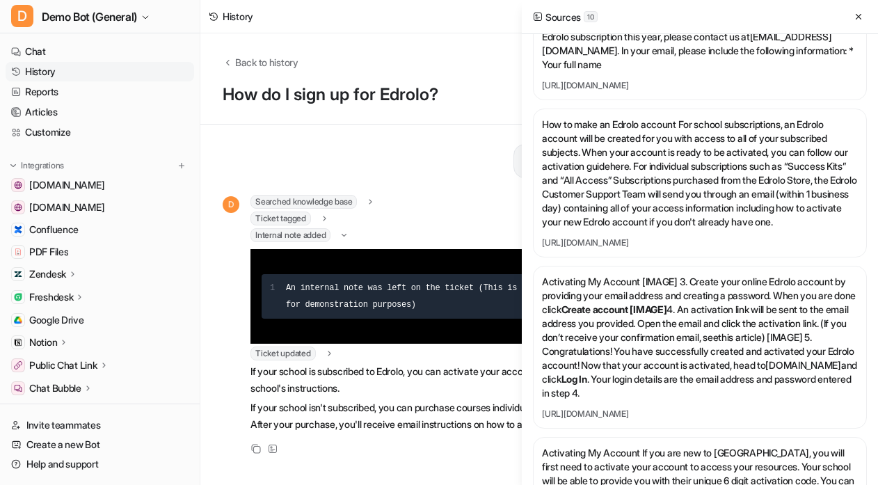
scroll to position [139, 0]
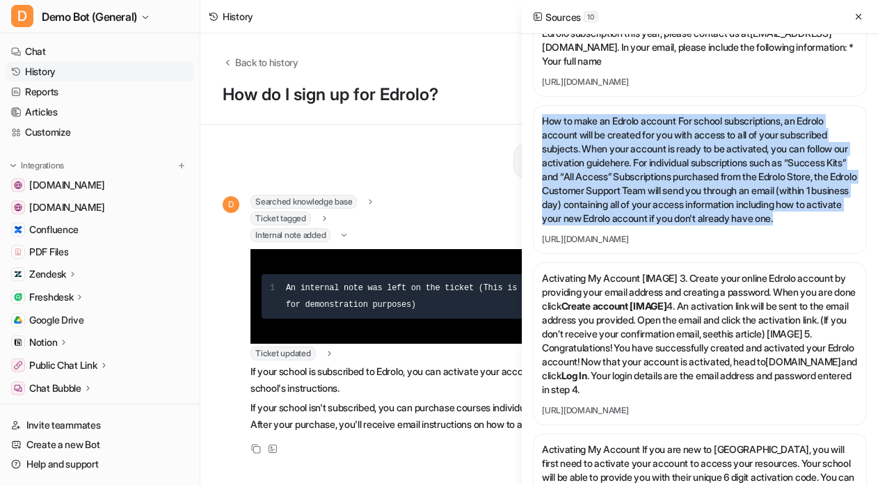
drag, startPoint x: 681, startPoint y: 237, endPoint x: 538, endPoint y: 118, distance: 186.3
click at [538, 118] on div "How to make an Edrolo account For school subscriptions, an Edrolo account will …" at bounding box center [700, 179] width 334 height 149
click at [629, 168] on p "How to make an Edrolo account For school subscriptions, an Edrolo account will …" at bounding box center [700, 169] width 316 height 111
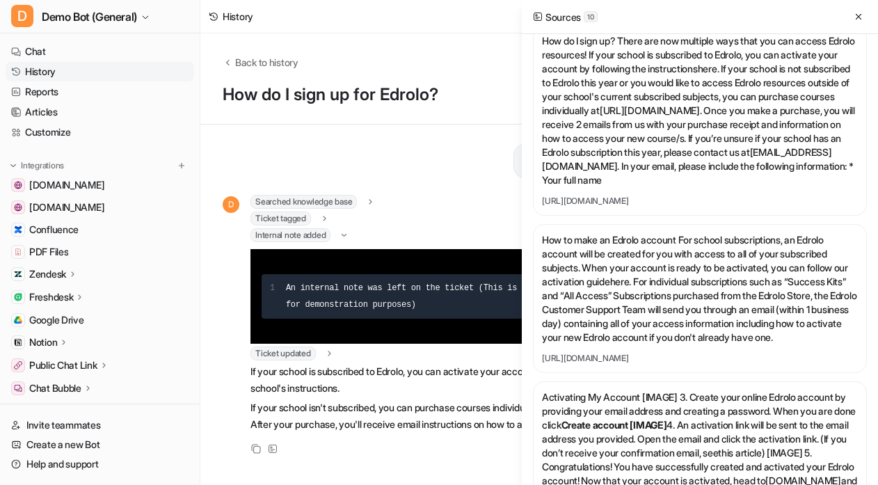
scroll to position [0, 0]
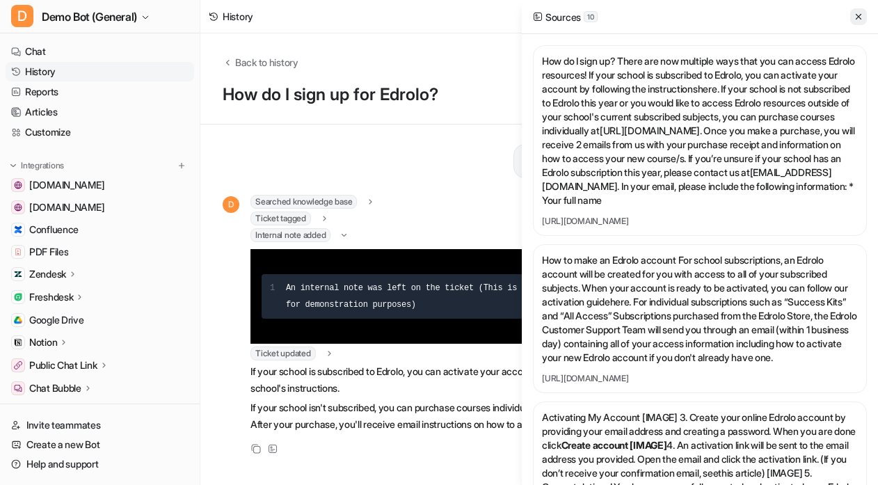
click at [800, 17] on button at bounding box center [858, 16] width 17 height 17
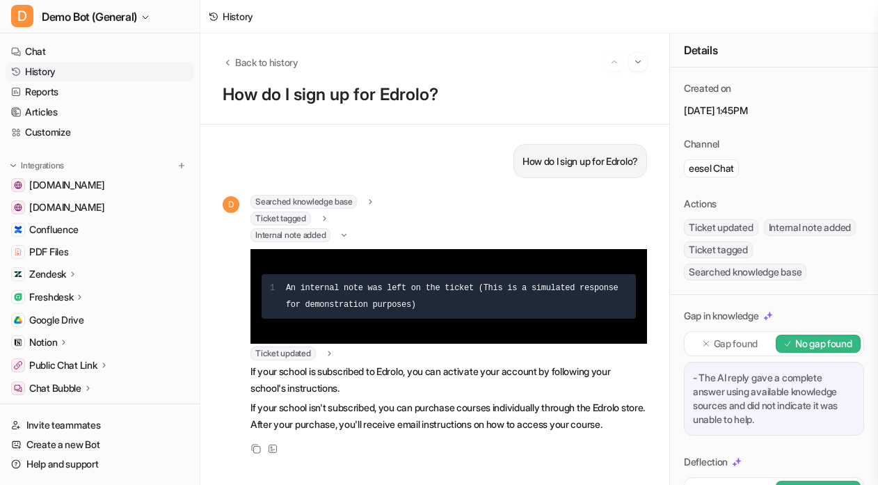
drag, startPoint x: 544, startPoint y: 86, endPoint x: 541, endPoint y: 95, distance: 9.5
click at [545, 86] on p "How do I sign up for Edrolo?" at bounding box center [435, 94] width 425 height 19
click at [271, 59] on span "Back to history" at bounding box center [266, 62] width 63 height 15
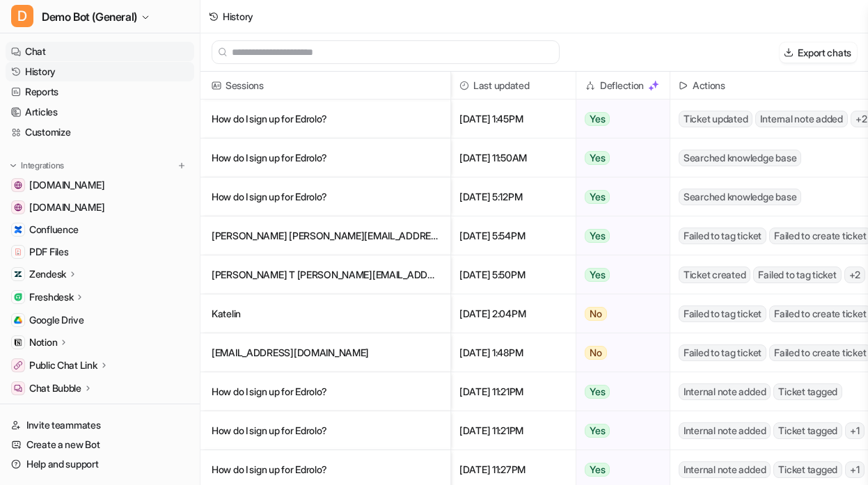
click at [78, 51] on link "Chat" at bounding box center [100, 51] width 189 height 19
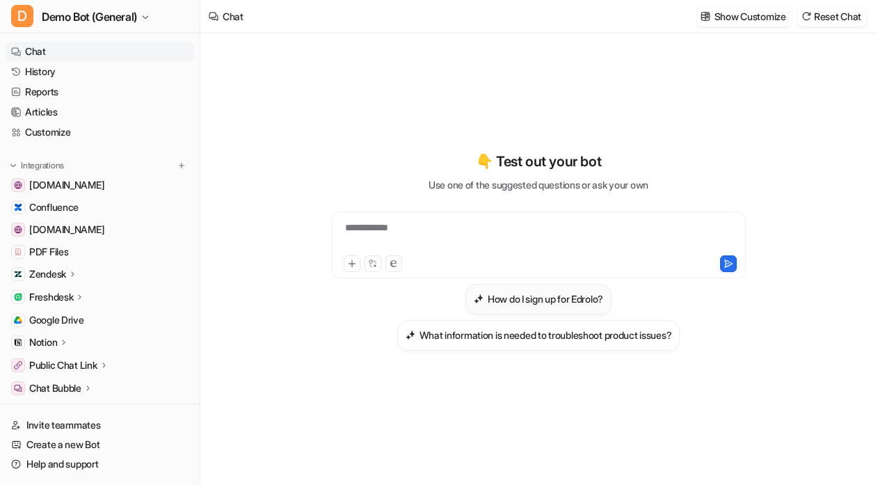
click at [530, 290] on button "How do I sign up for Edrolo?" at bounding box center [539, 299] width 146 height 31
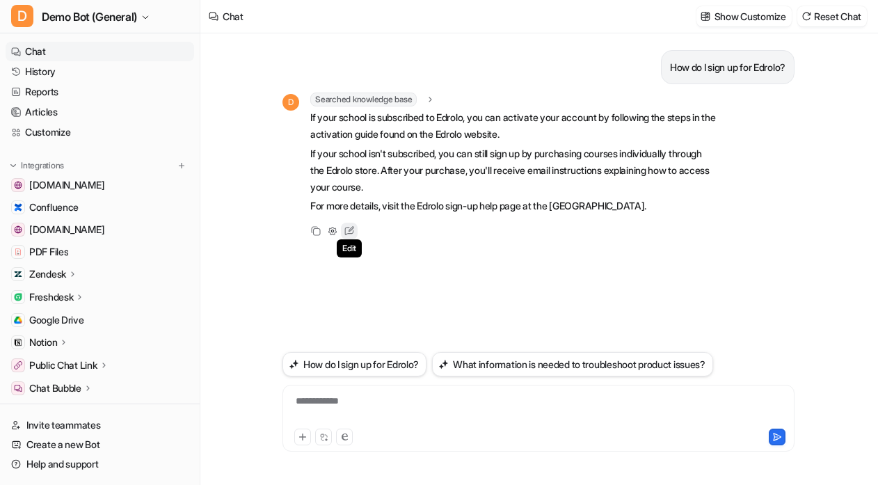
click at [355, 232] on icon at bounding box center [349, 231] width 18 height 18
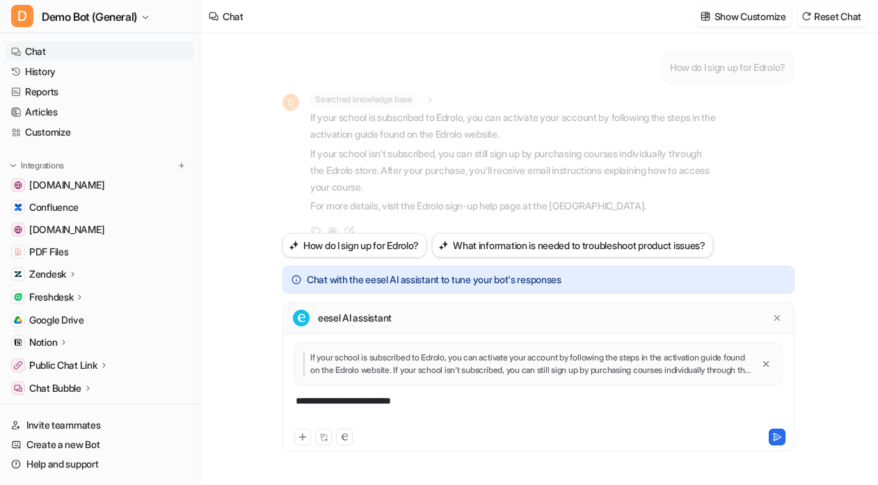
click at [487, 411] on div "**********" at bounding box center [538, 410] width 505 height 32
click at [780, 322] on icon at bounding box center [777, 318] width 10 height 10
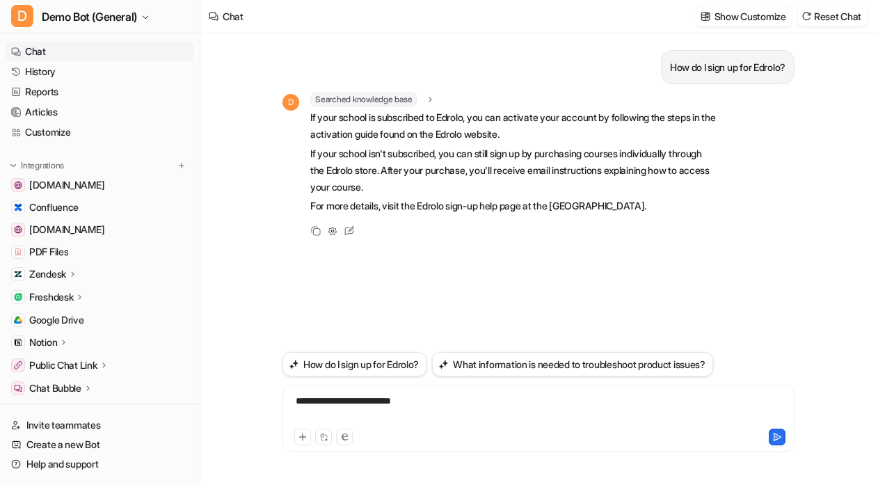
click at [484, 265] on div "How do I sign up for Edrolo? D Searched knowledge base search_queries : [ "how …" at bounding box center [539, 190] width 512 height 315
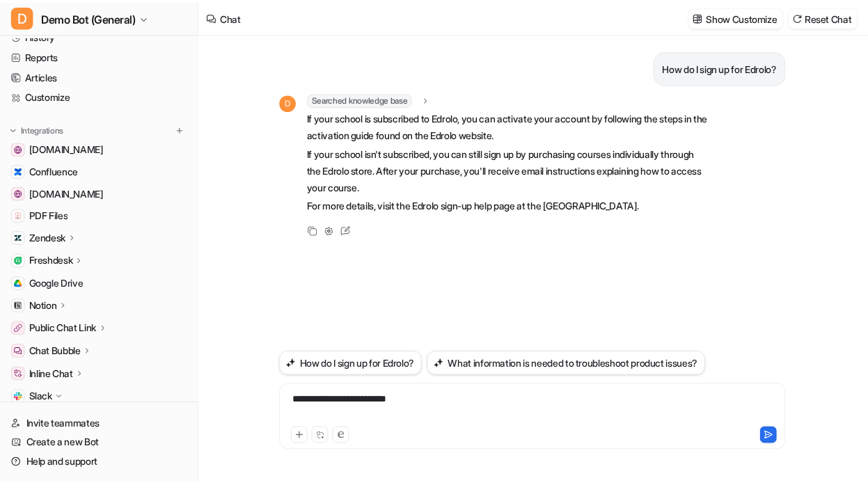
scroll to position [6, 0]
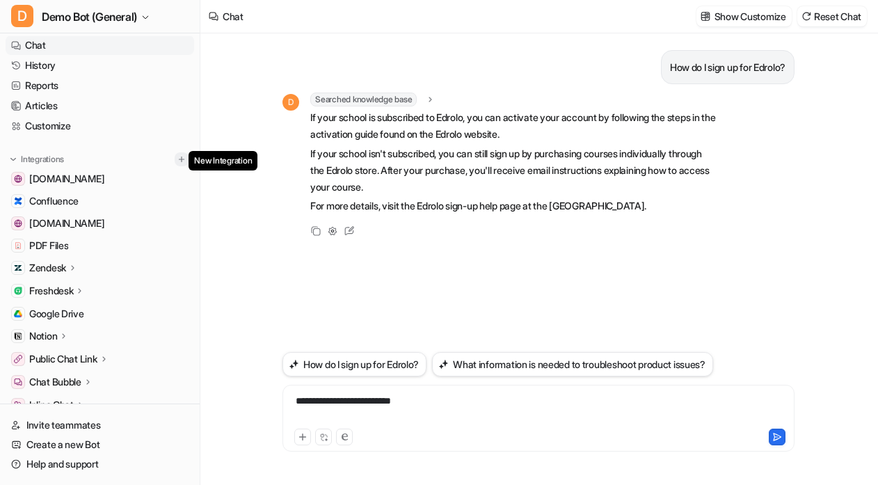
click at [178, 156] on img at bounding box center [182, 159] width 10 height 10
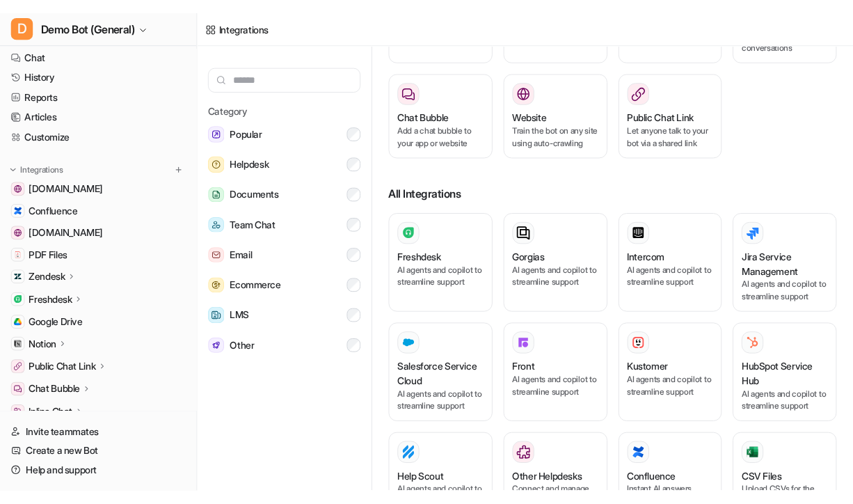
scroll to position [209, 0]
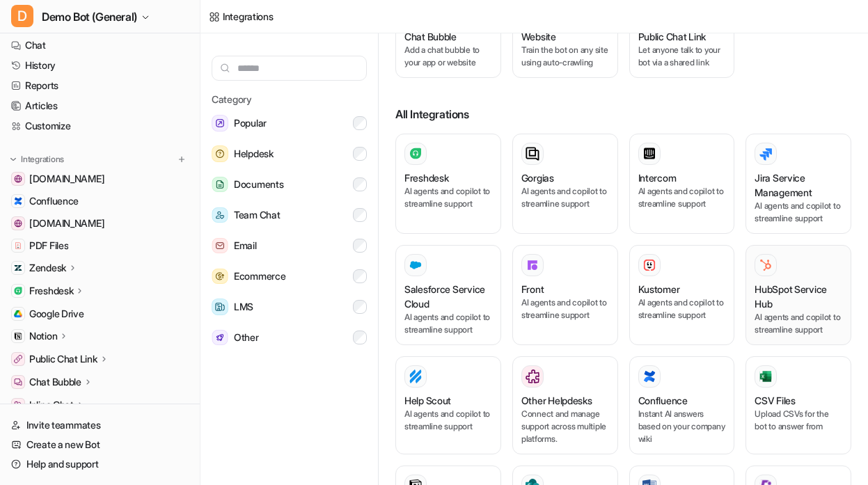
click at [800, 316] on p "AI agents and copilot to streamline support" at bounding box center [798, 323] width 88 height 25
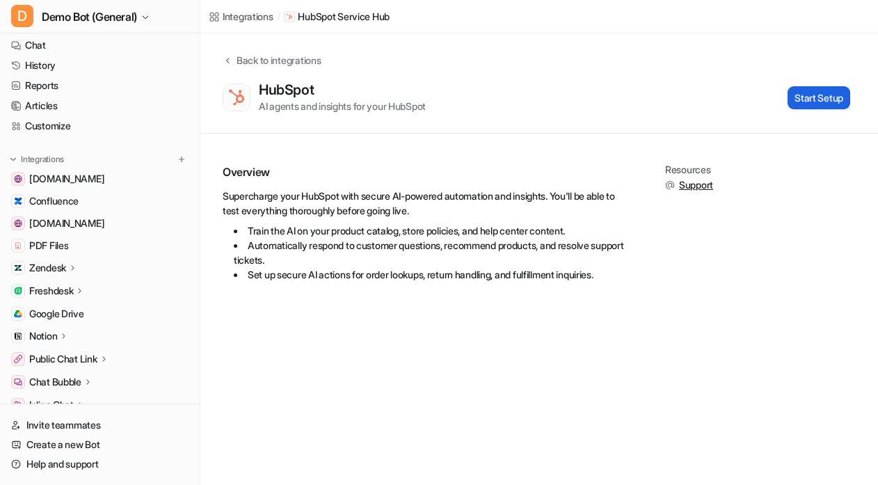
click at [800, 101] on button "Start Setup" at bounding box center [819, 97] width 63 height 23
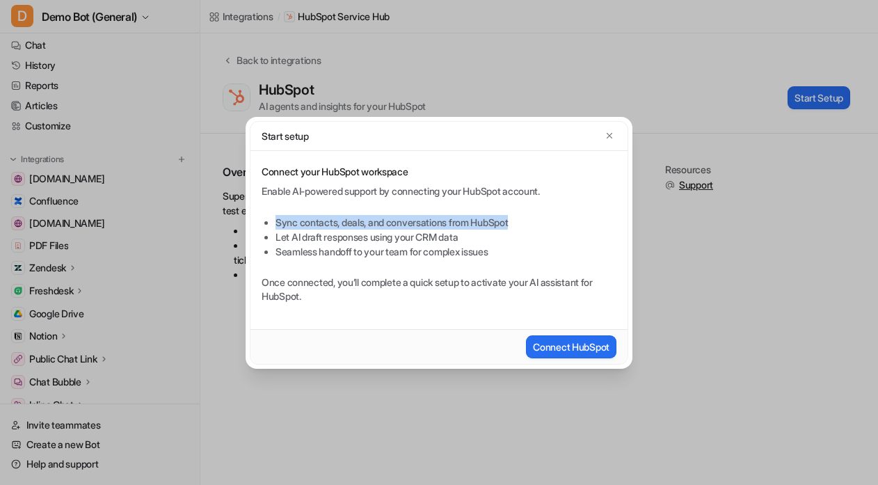
drag, startPoint x: 278, startPoint y: 223, endPoint x: 539, endPoint y: 227, distance: 260.3
click at [539, 227] on li "Sync contacts, deals, and conversations from HubSpot" at bounding box center [446, 222] width 341 height 15
drag, startPoint x: 670, startPoint y: 241, endPoint x: 555, endPoint y: 241, distance: 114.8
click at [555, 241] on div "Start setup Connect your HubSpot workspace Enable AI-powered support by connect…" at bounding box center [439, 242] width 878 height 485
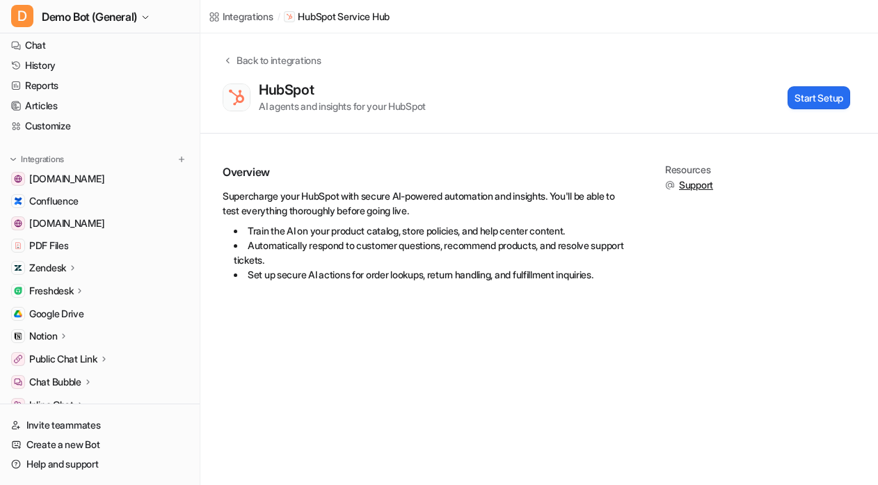
click at [377, 383] on div "Integrations / HubSpot Service Hub Back to integrations HubSpot AI agents and i…" at bounding box center [439, 242] width 878 height 485
click at [234, 67] on div "Back to integrations" at bounding box center [276, 60] width 88 height 15
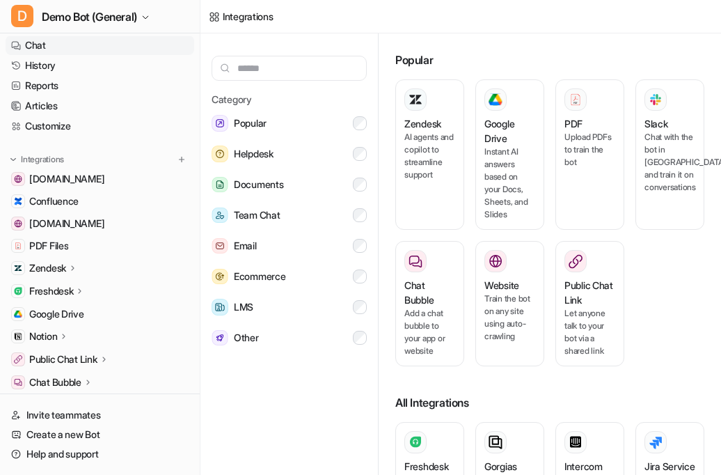
click at [92, 45] on link "Chat" at bounding box center [100, 44] width 189 height 19
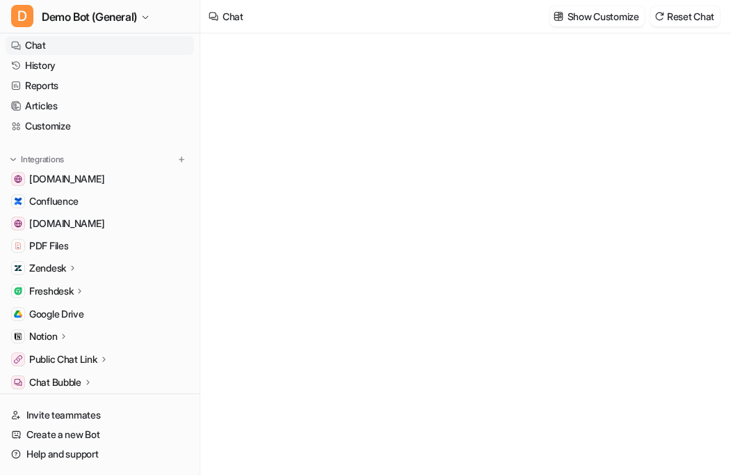
type textarea "**********"
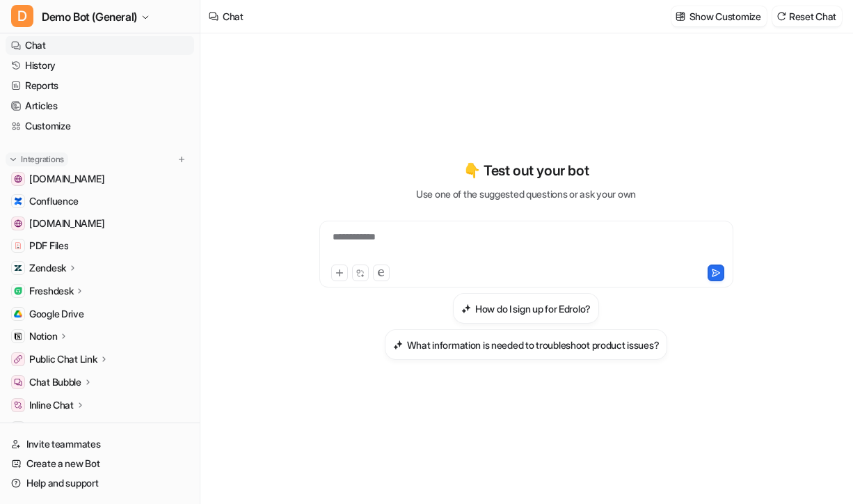
click at [11, 159] on img at bounding box center [13, 159] width 10 height 10
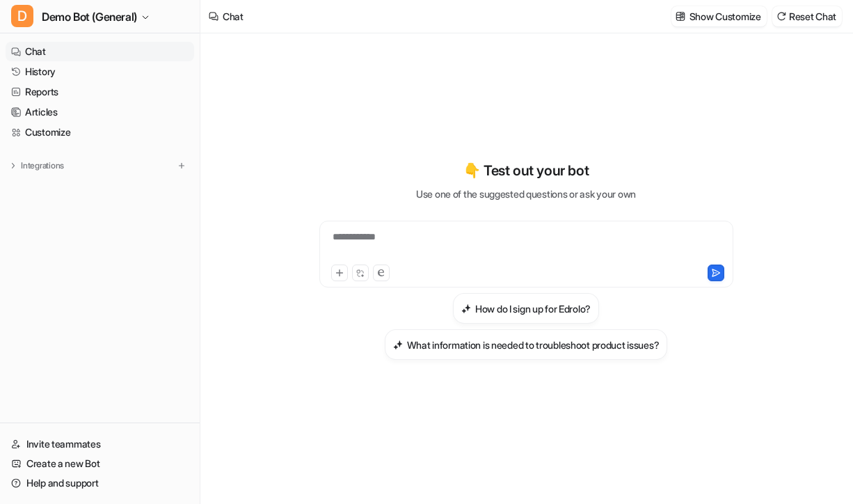
click at [273, 415] on div "**********" at bounding box center [526, 260] width 512 height 353
click at [429, 252] on div "**********" at bounding box center [526, 246] width 407 height 32
click at [182, 164] on img at bounding box center [182, 166] width 10 height 10
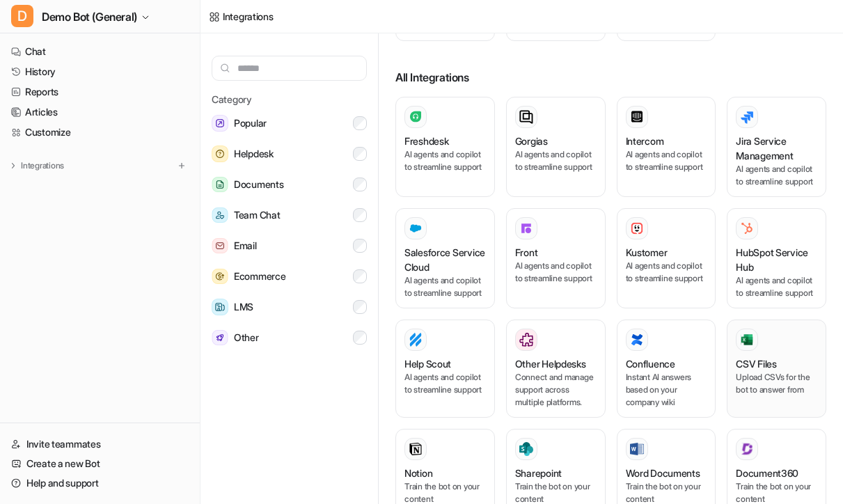
scroll to position [278, 0]
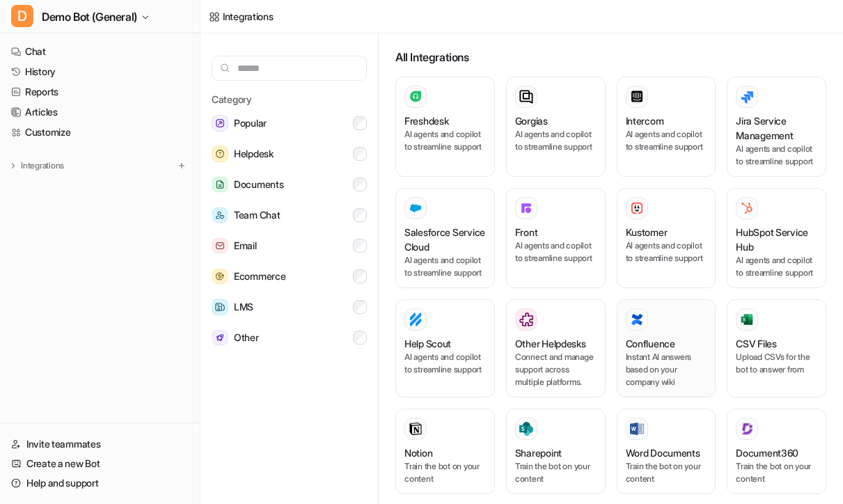
click at [651, 383] on p "Instant AI answers based on your company wiki" at bounding box center [666, 370] width 81 height 38
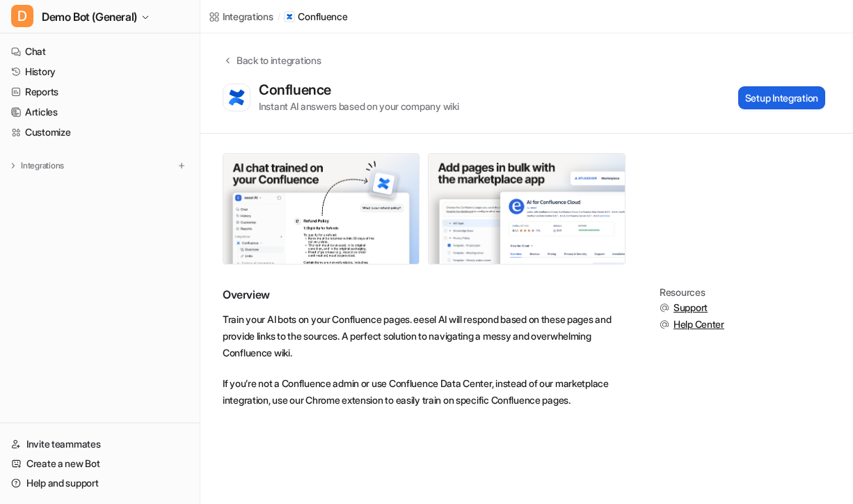
click at [777, 89] on button "Setup Integration" at bounding box center [781, 97] width 87 height 23
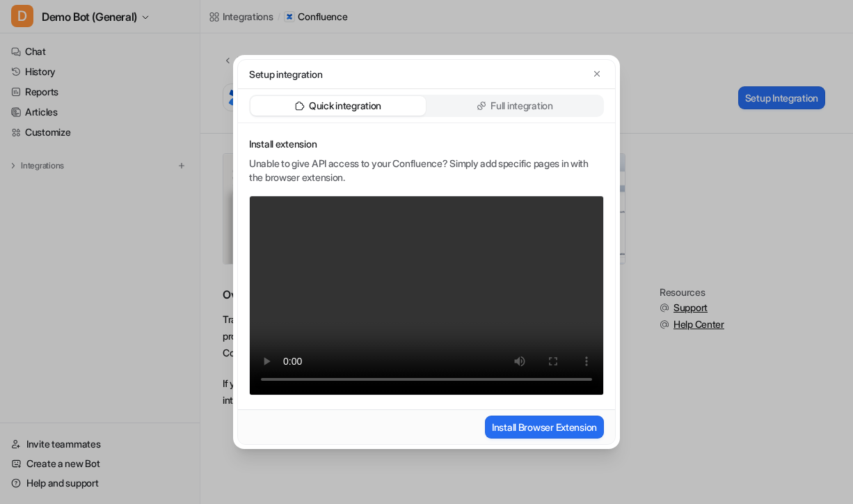
click at [524, 101] on p "Full integration" at bounding box center [522, 106] width 63 height 14
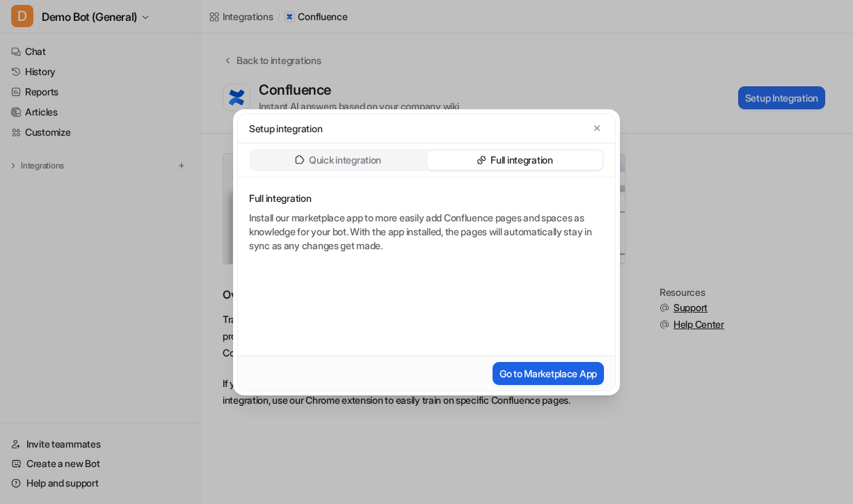
click at [548, 370] on button "Go to Marketplace App" at bounding box center [548, 373] width 111 height 23
click at [593, 122] on button "button" at bounding box center [597, 128] width 14 height 14
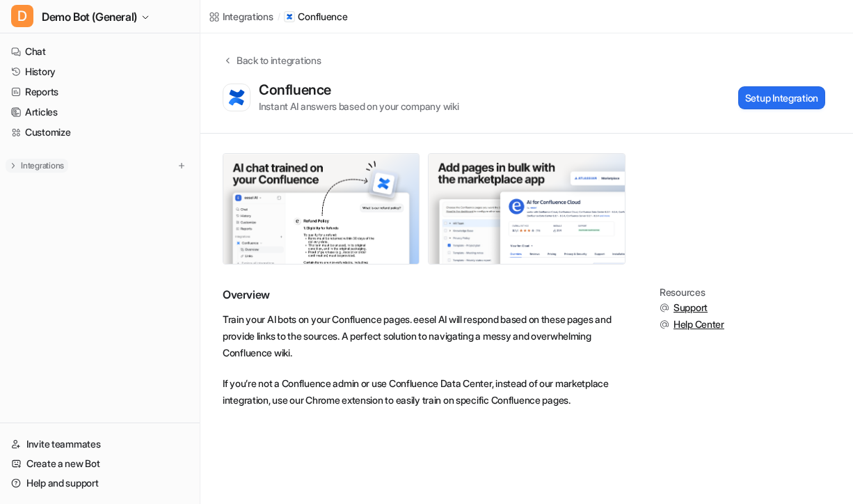
click at [21, 167] on p "Integrations" at bounding box center [42, 165] width 43 height 11
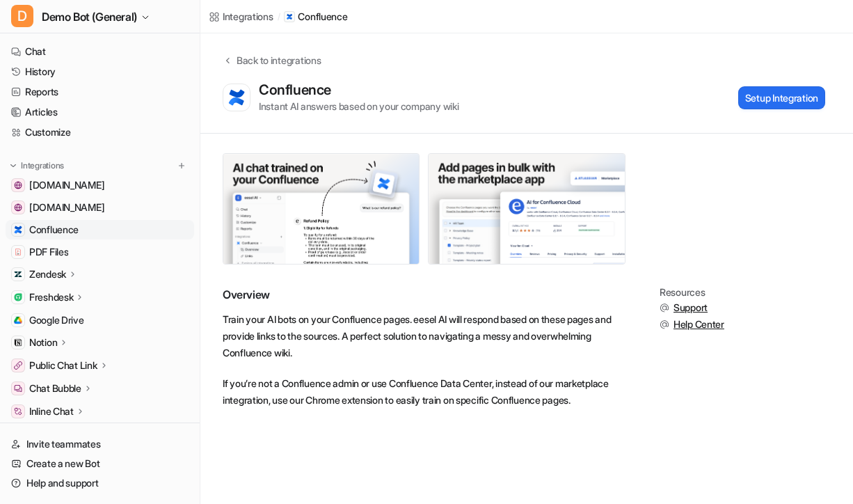
click at [86, 232] on link "Confluence" at bounding box center [100, 229] width 189 height 19
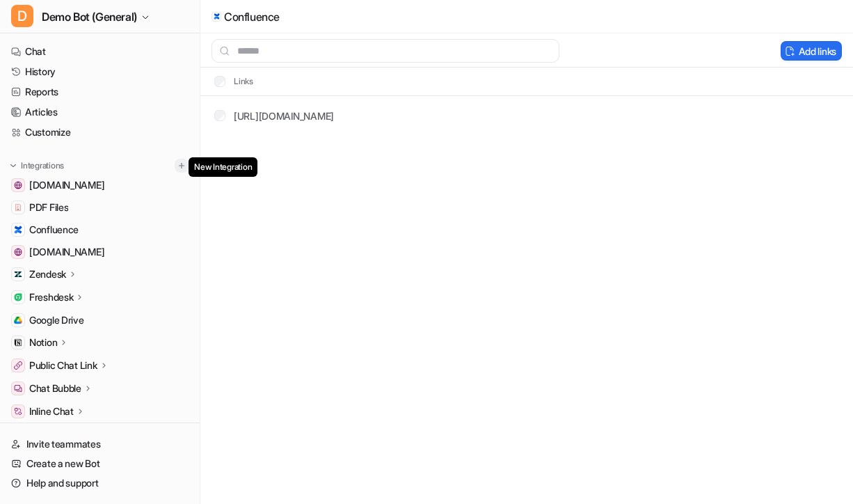
click at [180, 168] on button at bounding box center [182, 166] width 14 height 14
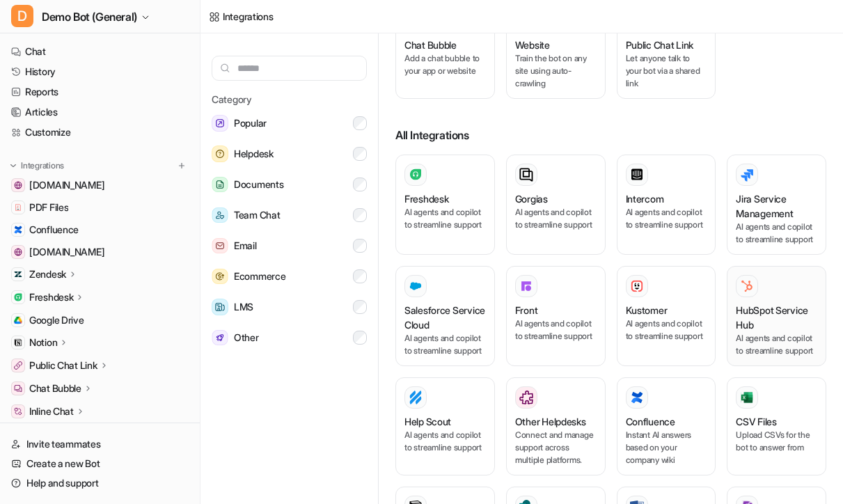
scroll to position [209, 0]
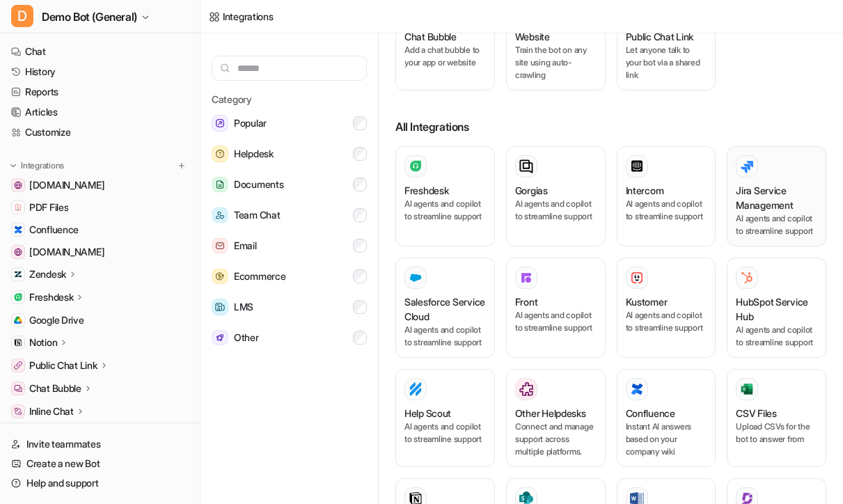
click at [770, 208] on h3 "Jira Service Management" at bounding box center [776, 197] width 81 height 29
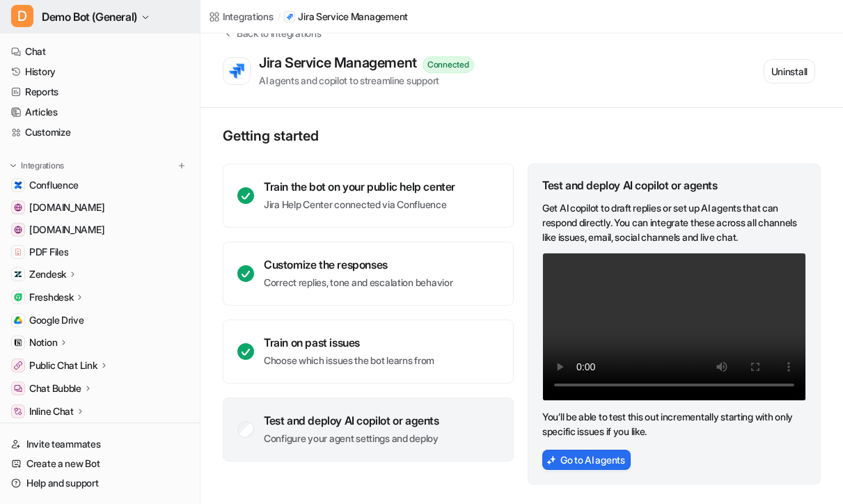
click at [120, 22] on span "Demo Bot (General)" at bounding box center [89, 16] width 95 height 19
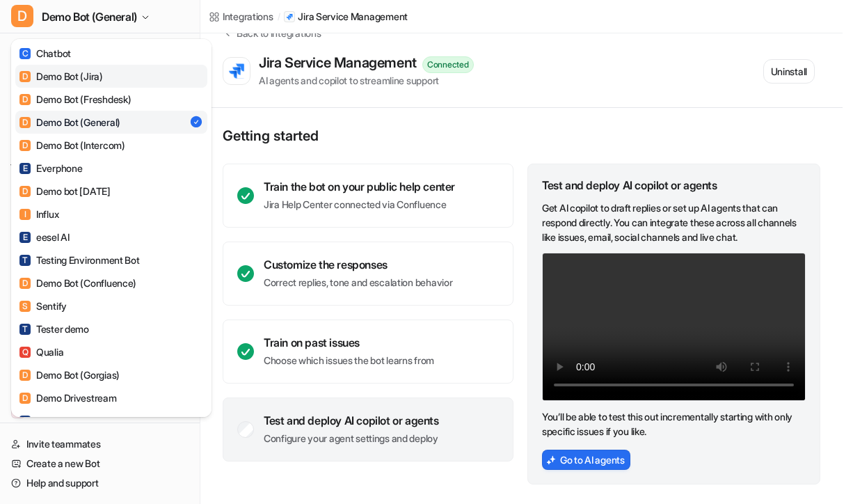
click at [122, 75] on link "D Demo Bot (Jira)" at bounding box center [111, 76] width 192 height 23
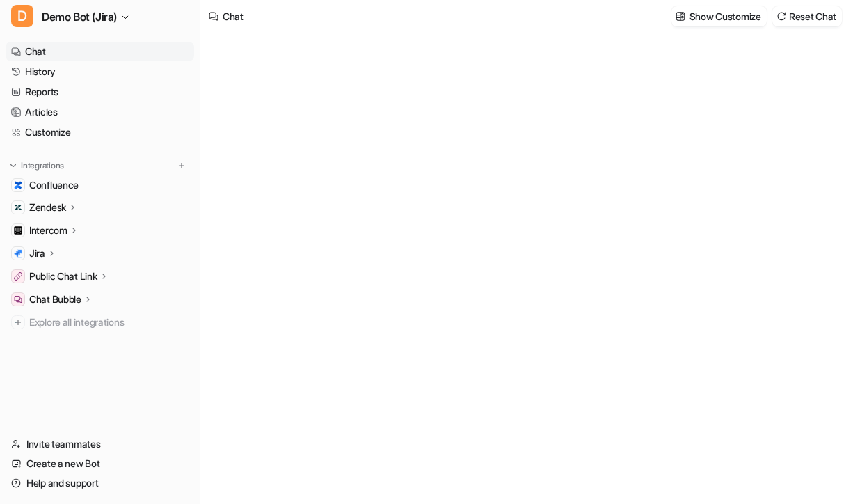
type textarea "**********"
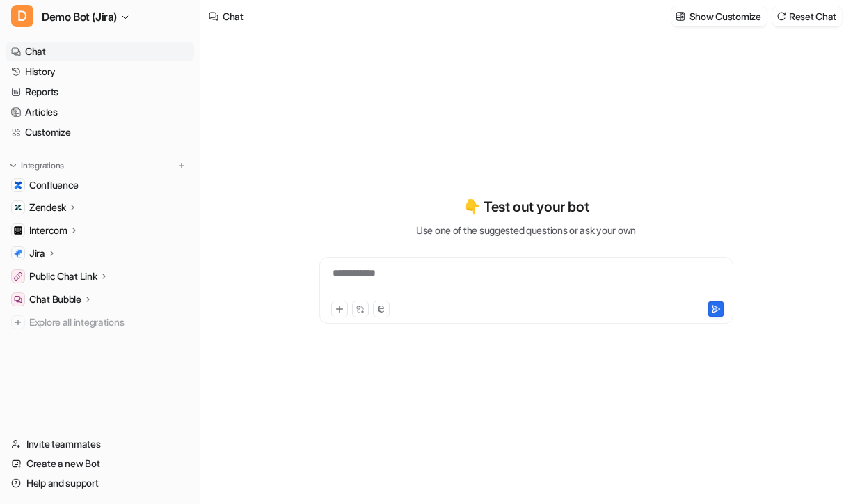
click at [52, 250] on icon at bounding box center [52, 253] width 10 height 10
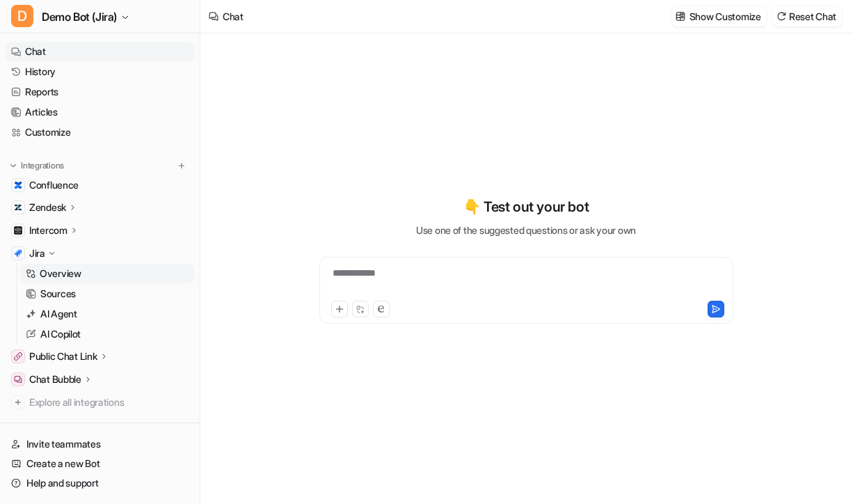
click at [70, 270] on p "Overview" at bounding box center [61, 274] width 42 height 14
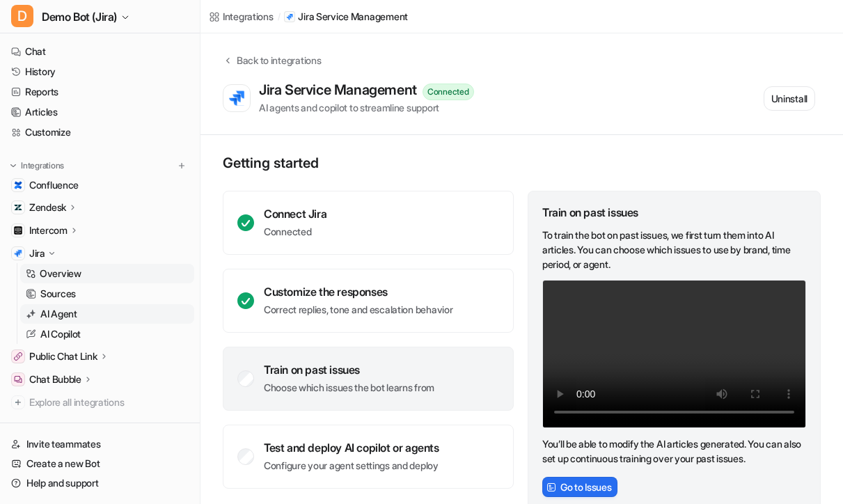
click at [97, 316] on link "AI Agent" at bounding box center [107, 313] width 174 height 19
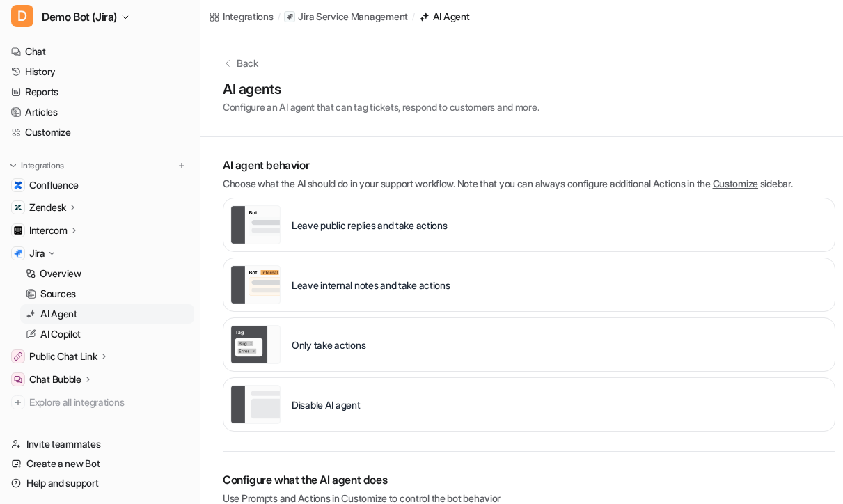
click at [331, 419] on div "Disable AI agent" at bounding box center [295, 404] width 130 height 39
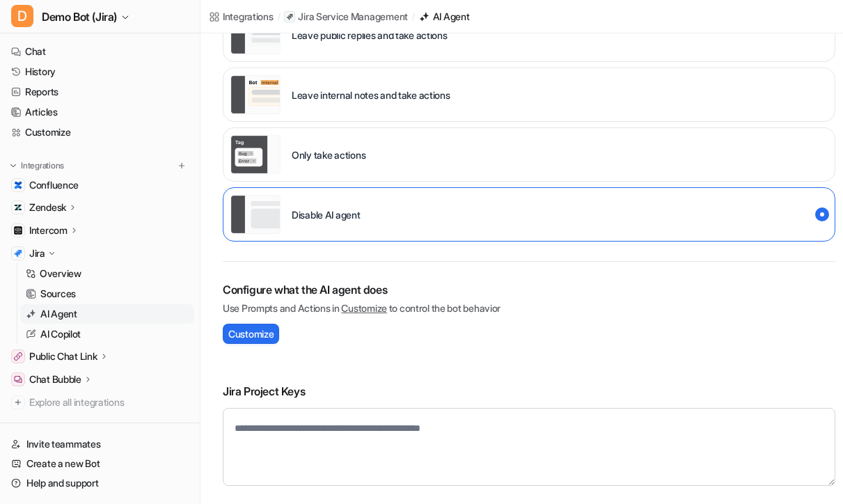
scroll to position [191, 0]
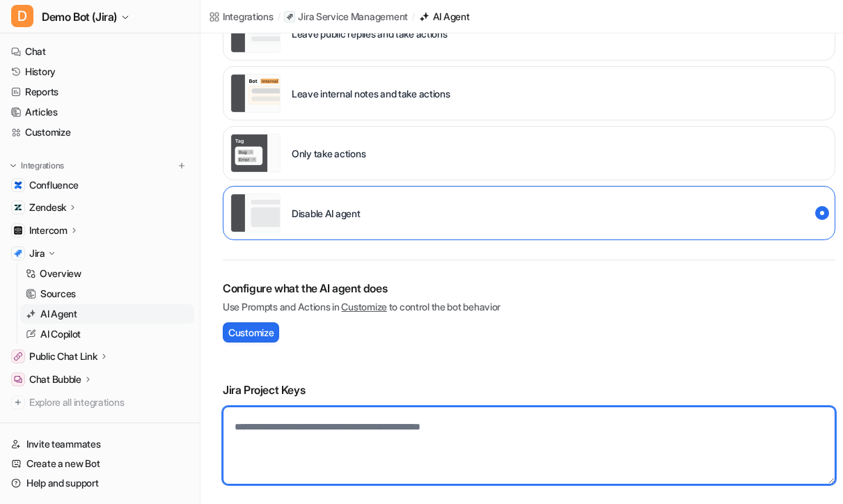
click at [252, 429] on textarea at bounding box center [529, 445] width 612 height 78
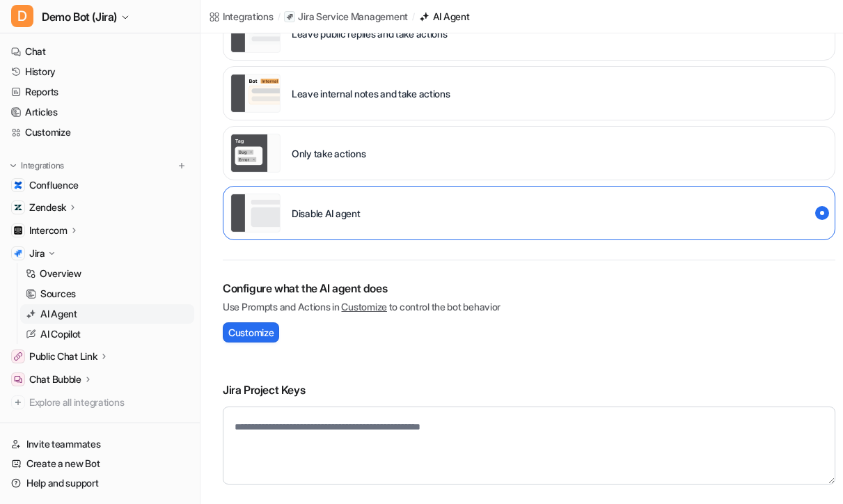
click at [511, 363] on div "Jira Project Keys" at bounding box center [529, 433] width 612 height 142
click at [95, 285] on link "Sources" at bounding box center [107, 293] width 174 height 19
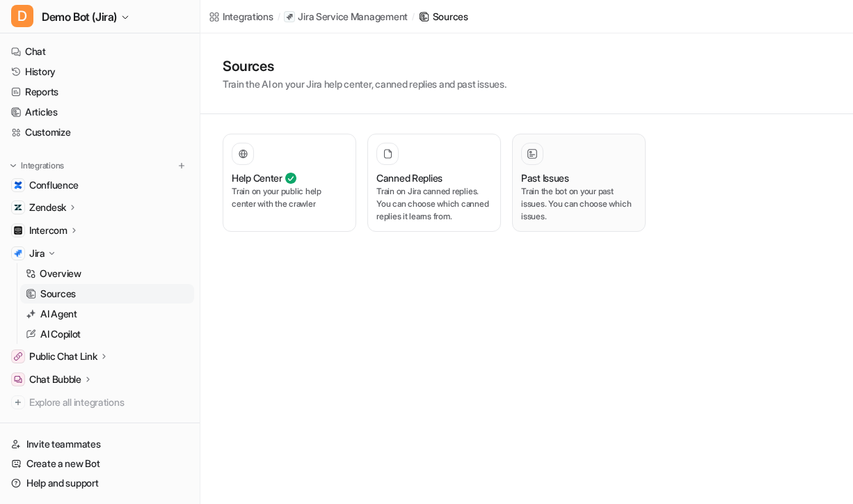
click at [589, 216] on p "Train the bot on your past issues. You can choose which issues." at bounding box center [579, 204] width 116 height 38
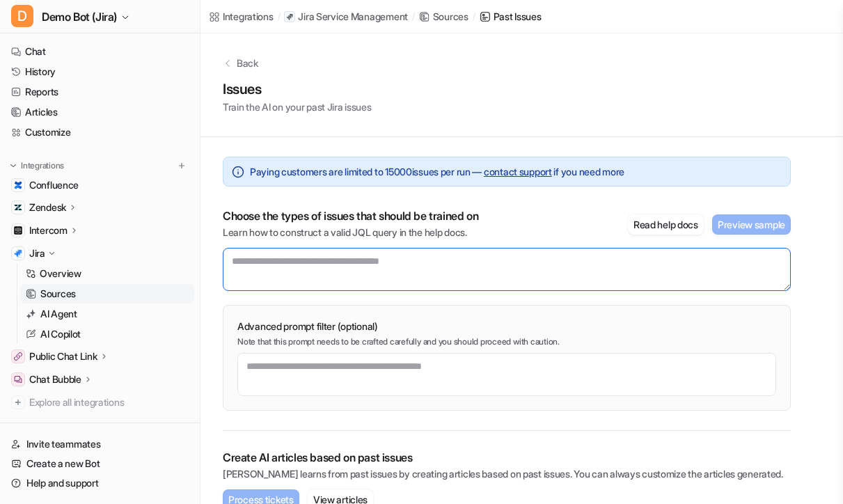
click at [467, 279] on textarea at bounding box center [507, 269] width 568 height 43
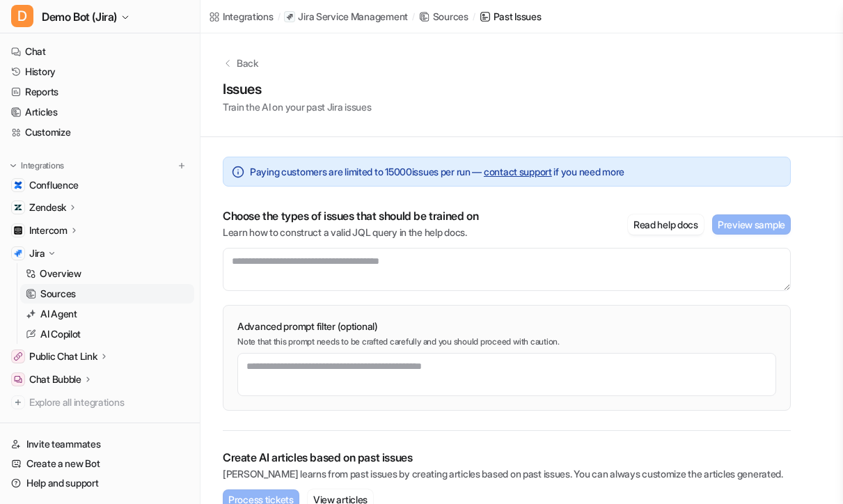
click at [800, 279] on div "Back Issues Train the AI on your past Jira issues Paying customers are limited …" at bounding box center [521, 335] width 642 height 605
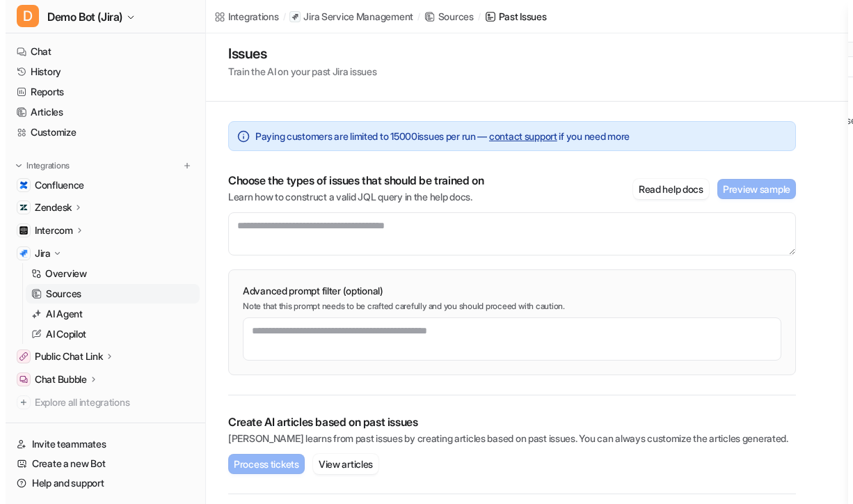
scroll to position [42, 0]
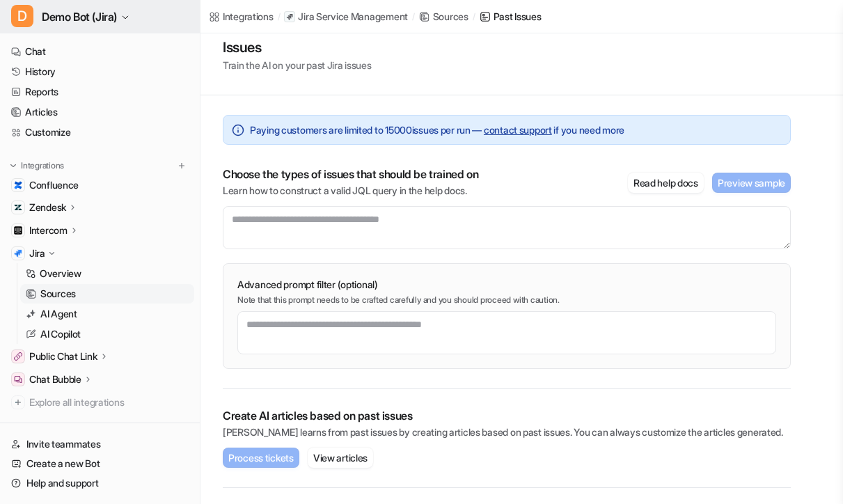
click at [104, 13] on span "Demo Bot (Jira)" at bounding box center [79, 16] width 75 height 19
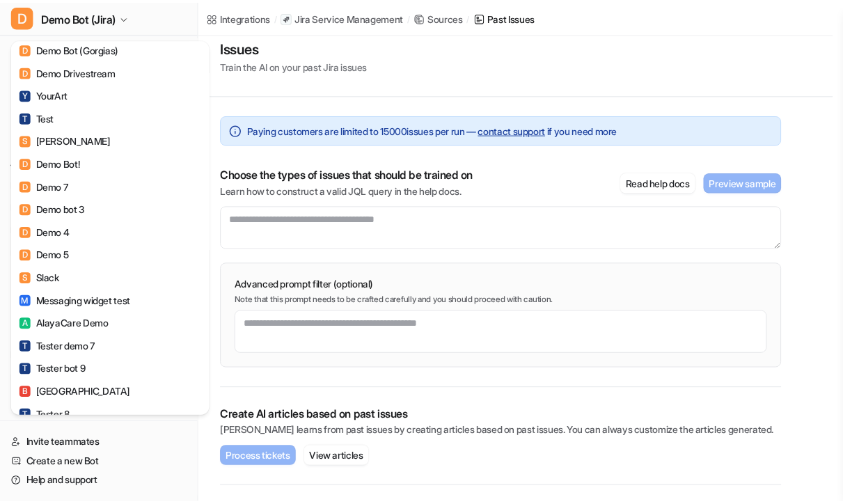
scroll to position [0, 0]
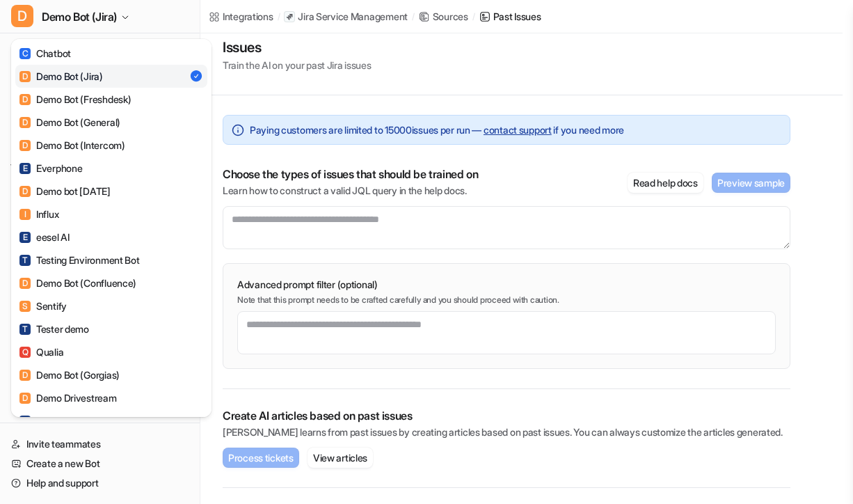
click at [426, 81] on div "D Demo Bot (Jira) C Chatbot D Demo Bot (Jira) D Demo Bot (Freshdesk) D Demo Bot…" at bounding box center [421, 210] width 843 height 504
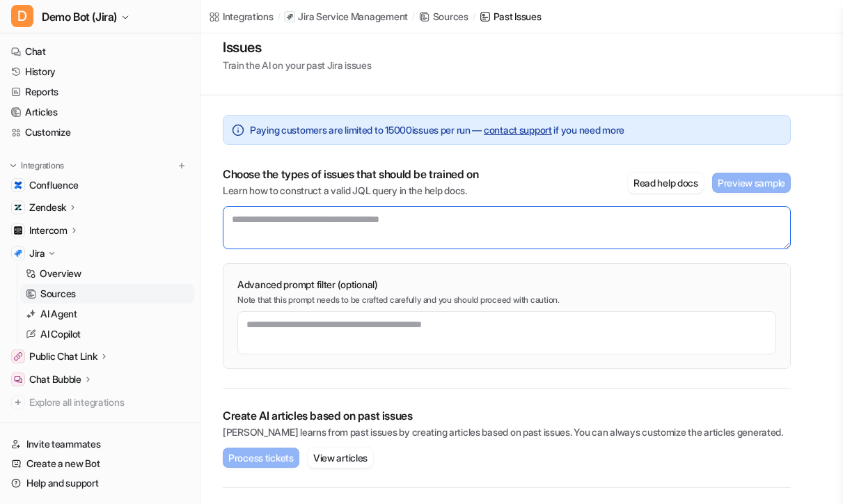
click at [271, 224] on textarea at bounding box center [507, 227] width 568 height 43
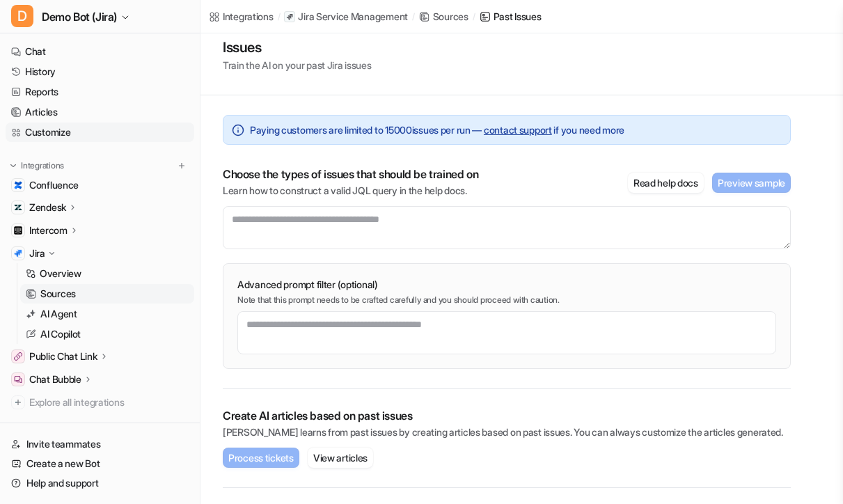
click at [84, 124] on link "Customize" at bounding box center [100, 131] width 189 height 19
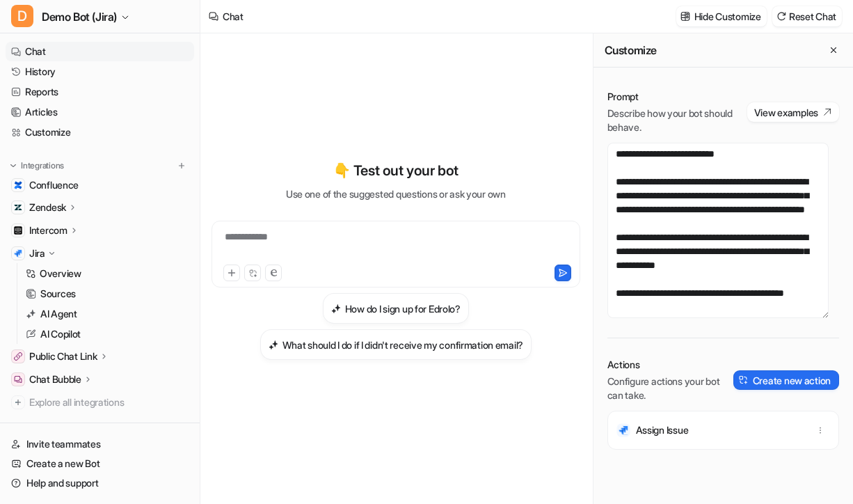
scroll to position [167, 0]
click at [800, 118] on button "View examples" at bounding box center [793, 111] width 92 height 19
click at [451, 391] on div "**********" at bounding box center [396, 260] width 369 height 353
click at [96, 486] on link "Help and support" at bounding box center [100, 482] width 189 height 19
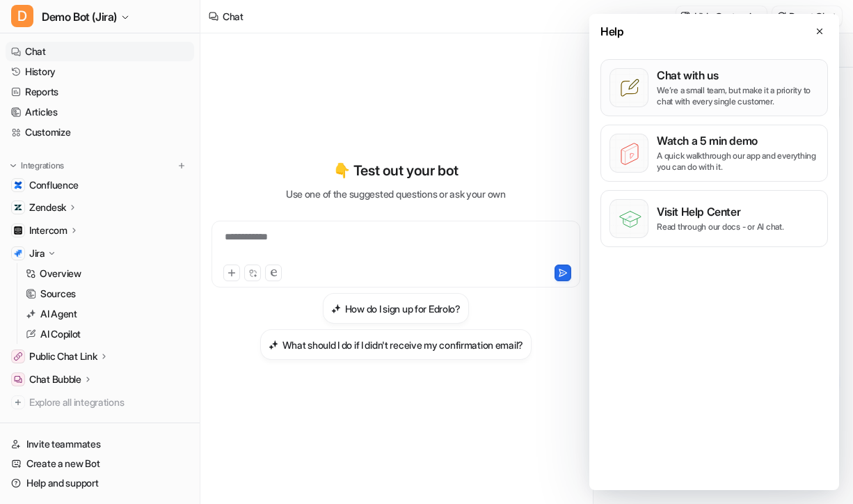
click at [706, 100] on p "We’re a small team, but make it a priority to chat with every single customer." at bounding box center [738, 96] width 162 height 22
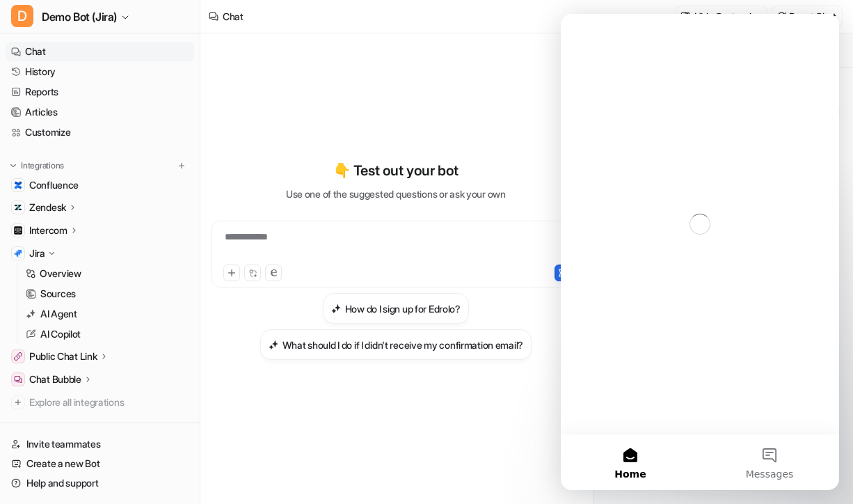
scroll to position [0, 0]
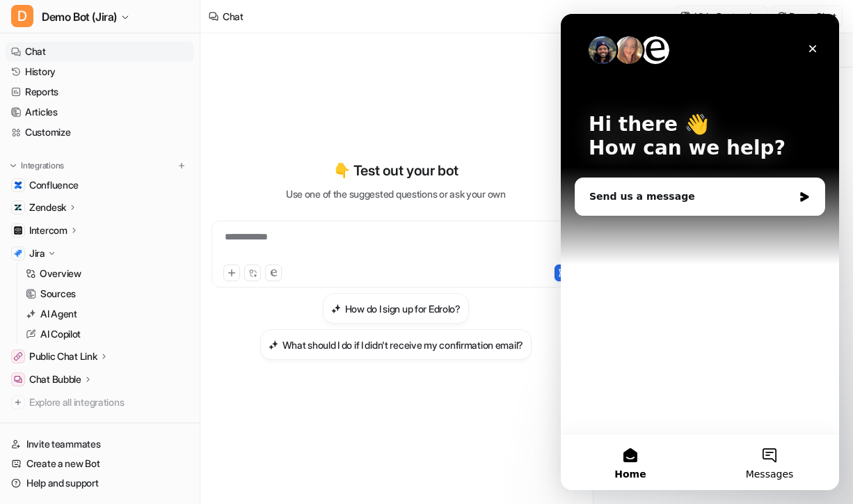
click at [772, 438] on button "Messages" at bounding box center [769, 462] width 139 height 56
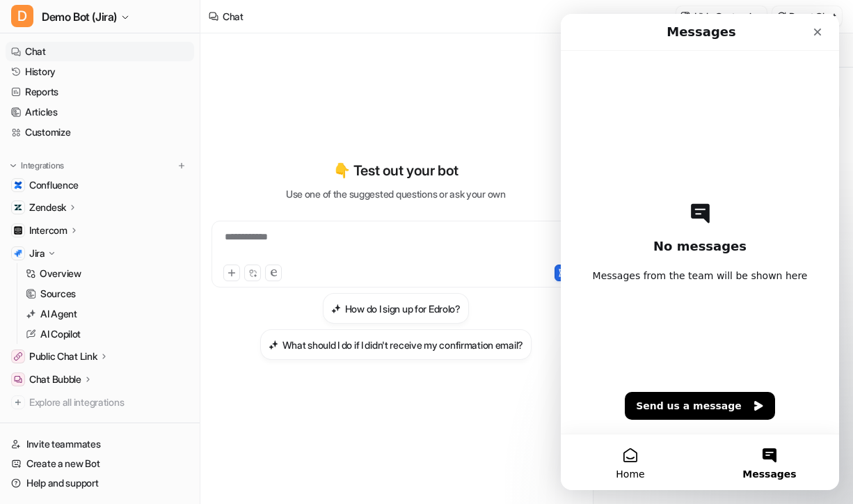
click at [626, 455] on button "Home" at bounding box center [630, 462] width 139 height 56
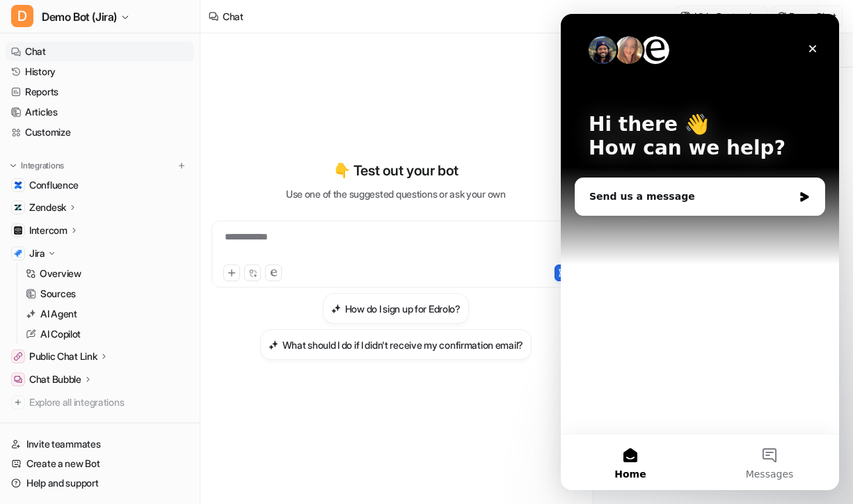
click at [750, 347] on div "Hi there 👋 How can we help? Send us a message" at bounding box center [700, 224] width 278 height 420
click at [800, 51] on icon "Close" at bounding box center [812, 48] width 11 height 11
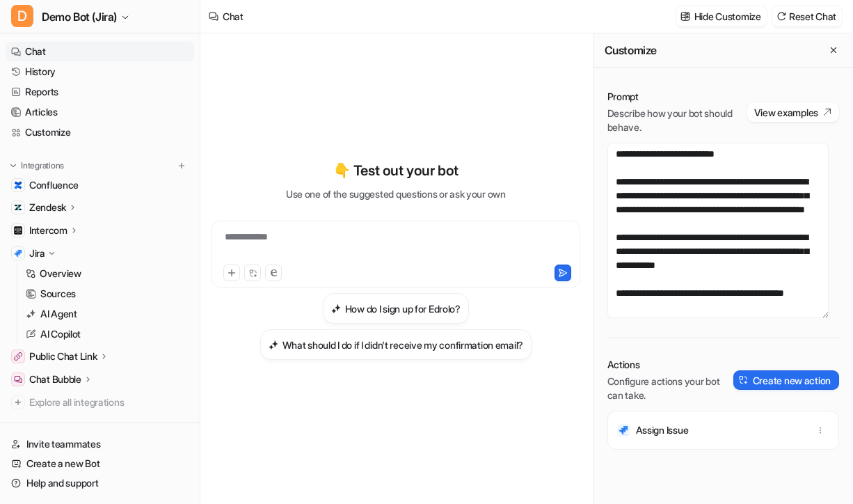
click at [462, 464] on div "**********" at bounding box center [396, 268] width 369 height 470
click at [361, 409] on div "**********" at bounding box center [396, 260] width 369 height 353
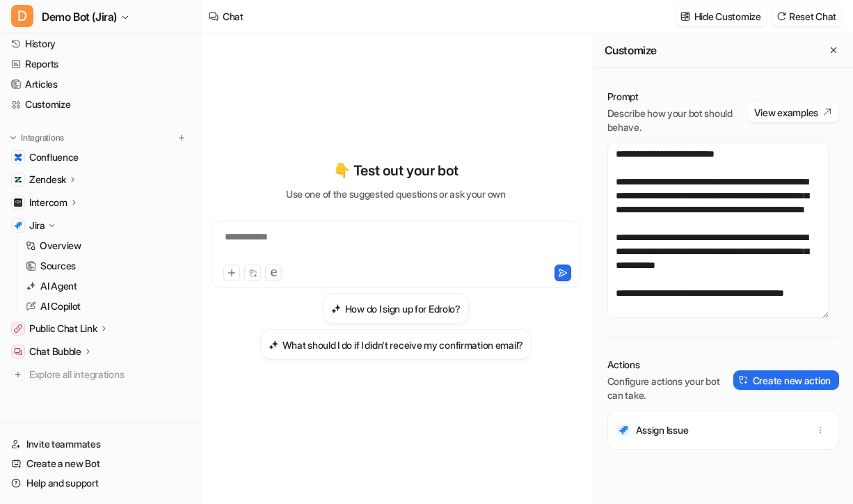
scroll to position [29, 0]
click at [90, 309] on link "AI Copilot" at bounding box center [107, 305] width 174 height 19
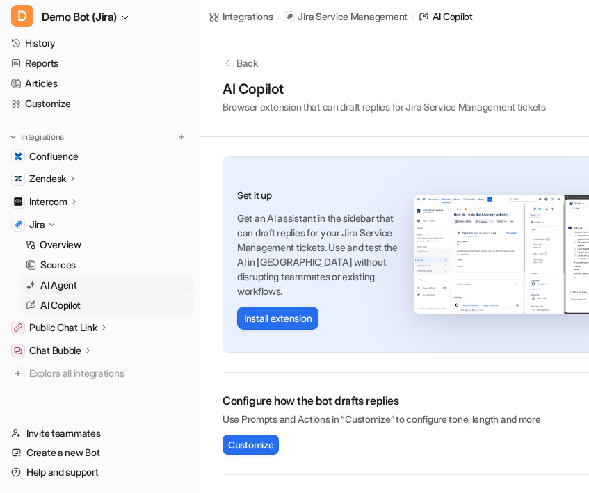
click at [79, 282] on link "AI Agent" at bounding box center [107, 285] width 174 height 19
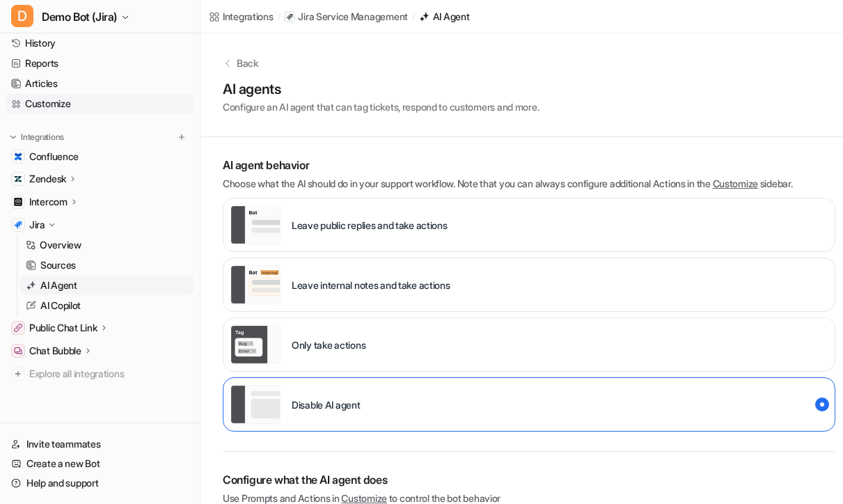
click at [86, 95] on link "Customize" at bounding box center [100, 103] width 189 height 19
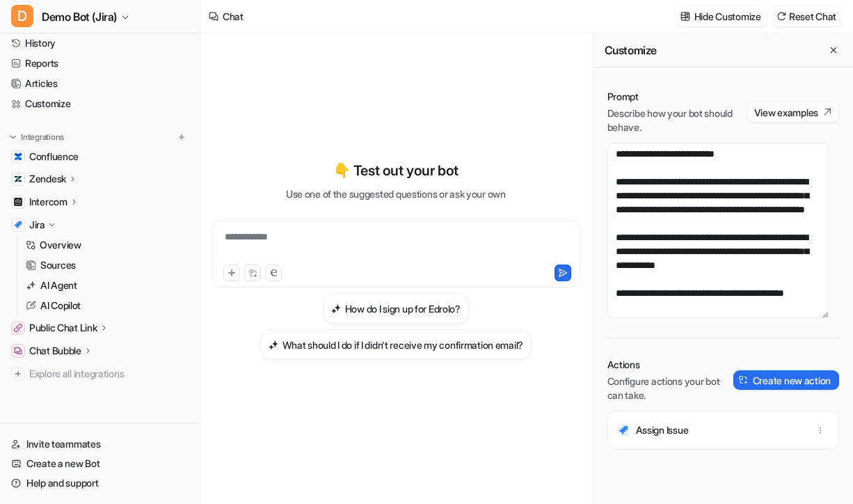
scroll to position [167, 0]
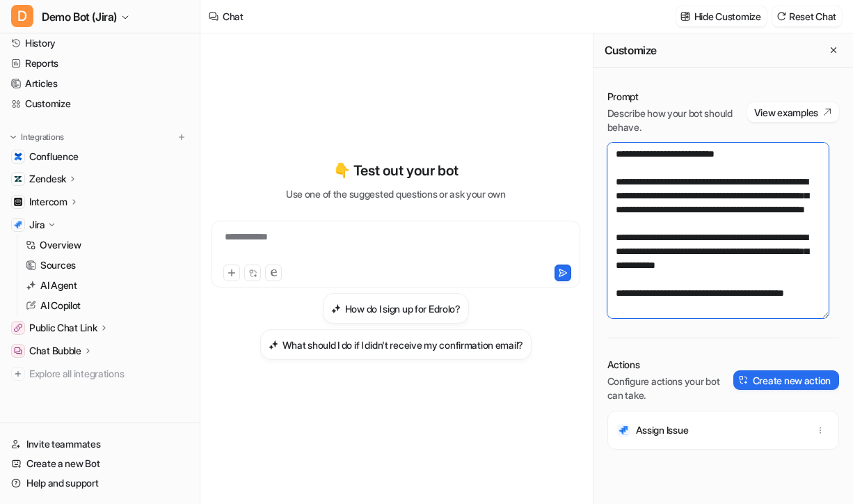
click at [761, 301] on textarea "**********" at bounding box center [718, 230] width 221 height 175
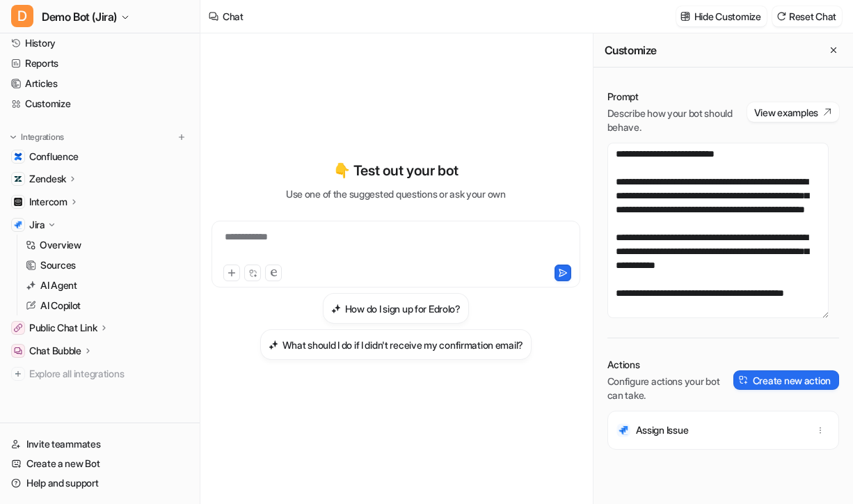
drag, startPoint x: 386, startPoint y: 431, endPoint x: 392, endPoint y: 431, distance: 7.0
click at [386, 431] on div "**********" at bounding box center [396, 260] width 369 height 353
click at [800, 48] on button "Close flyout" at bounding box center [833, 50] width 17 height 17
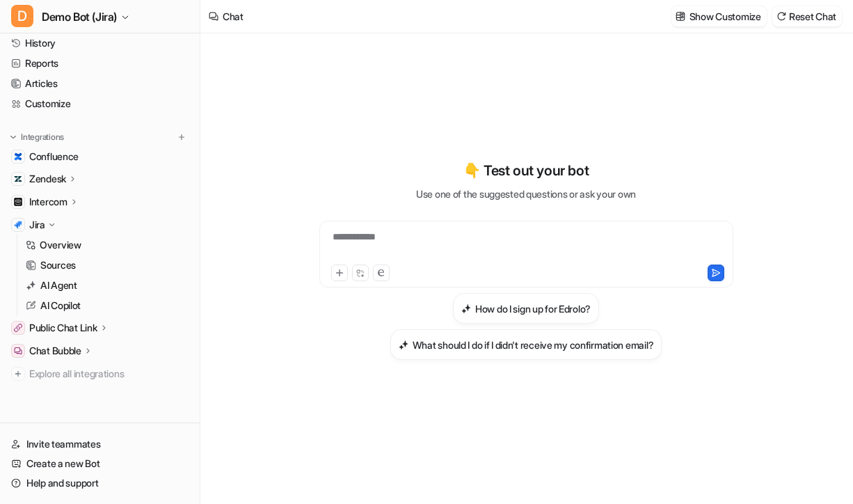
click at [107, 331] on icon at bounding box center [104, 327] width 10 height 10
click at [88, 387] on icon at bounding box center [88, 390] width 10 height 10
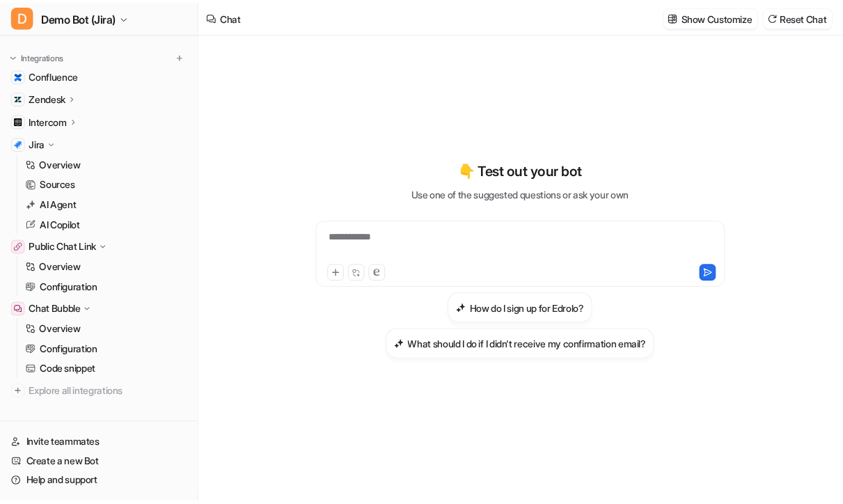
scroll to position [128, 0]
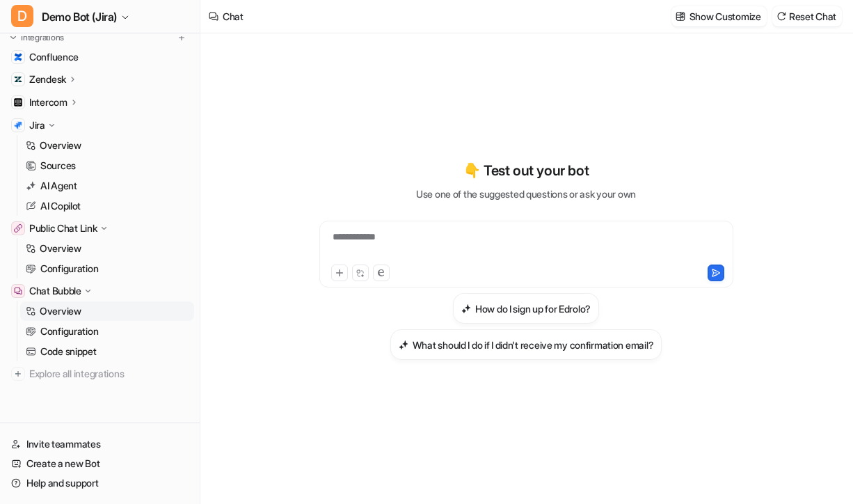
click at [81, 313] on p "Overview" at bounding box center [61, 311] width 42 height 14
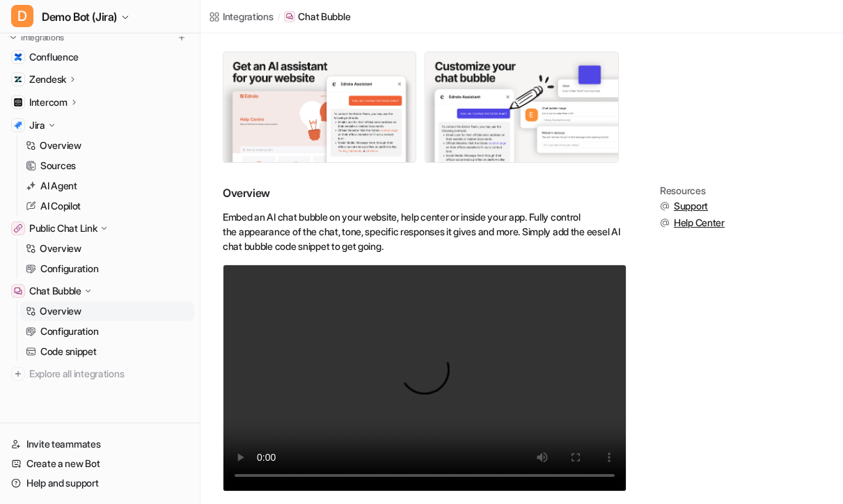
scroll to position [127, 0]
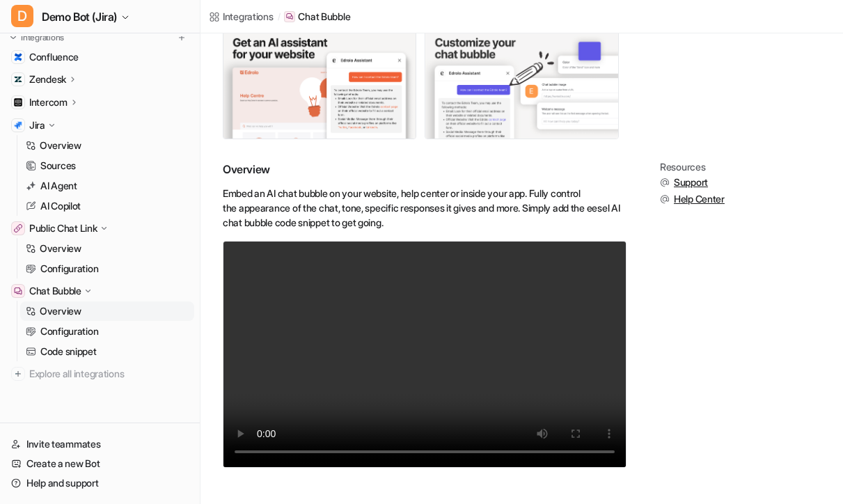
click at [558, 95] on img at bounding box center [521, 84] width 192 height 110
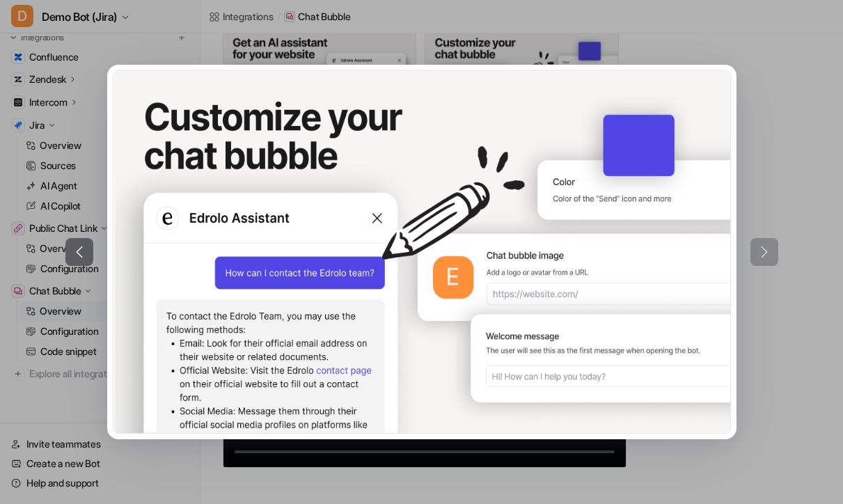
click at [85, 251] on icon at bounding box center [79, 252] width 17 height 17
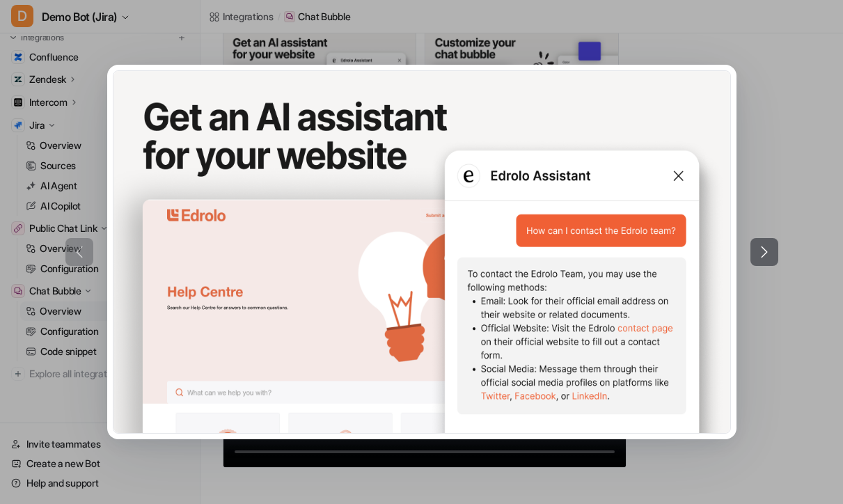
click at [720, 458] on div at bounding box center [421, 252] width 843 height 504
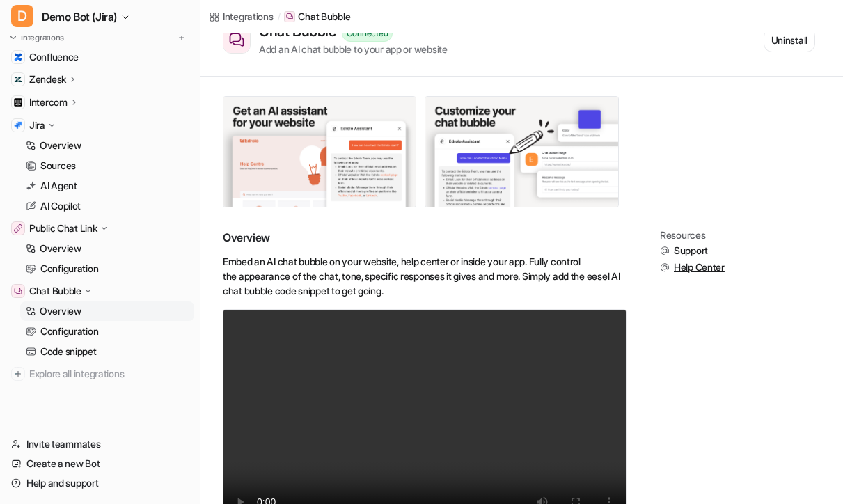
scroll to position [57, 0]
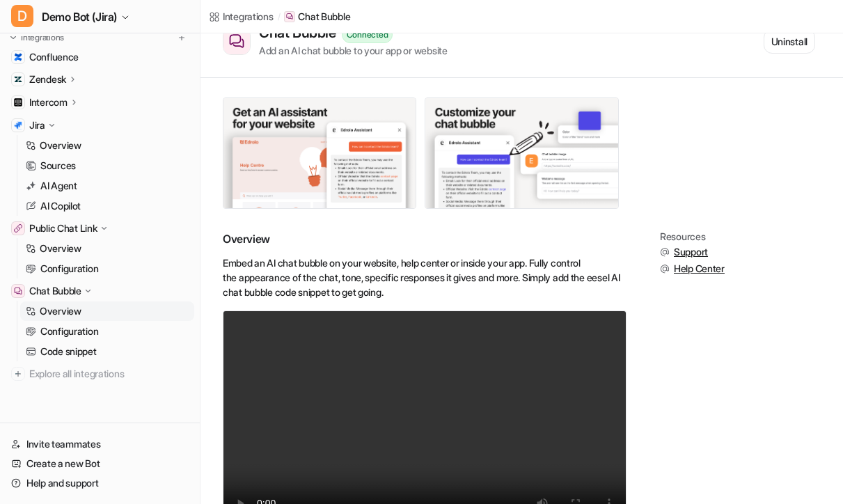
click at [86, 294] on icon at bounding box center [88, 291] width 10 height 10
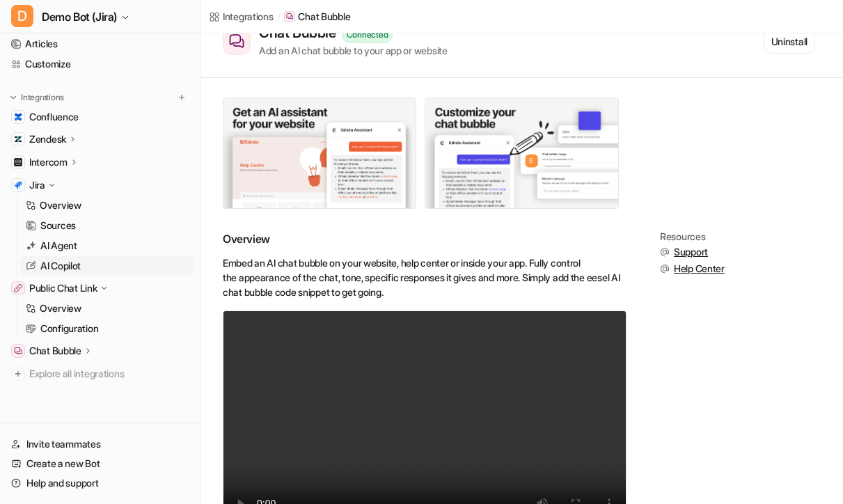
scroll to position [68, 0]
click at [105, 288] on icon at bounding box center [104, 288] width 10 height 10
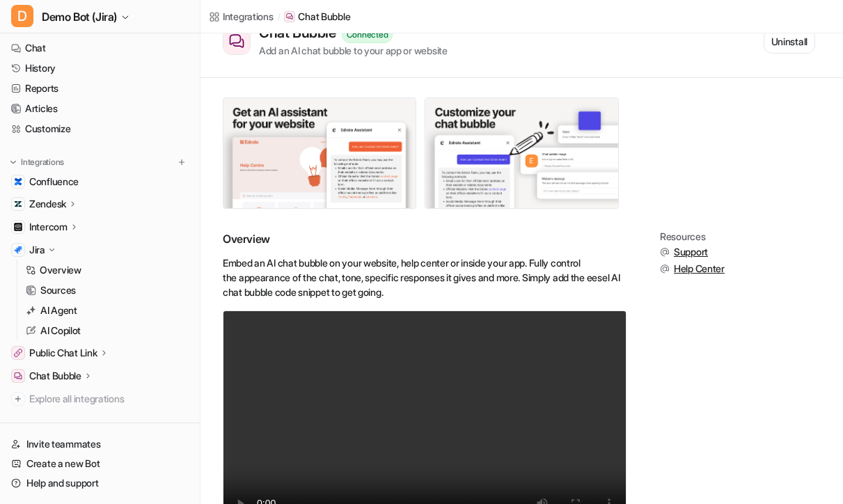
scroll to position [0, 0]
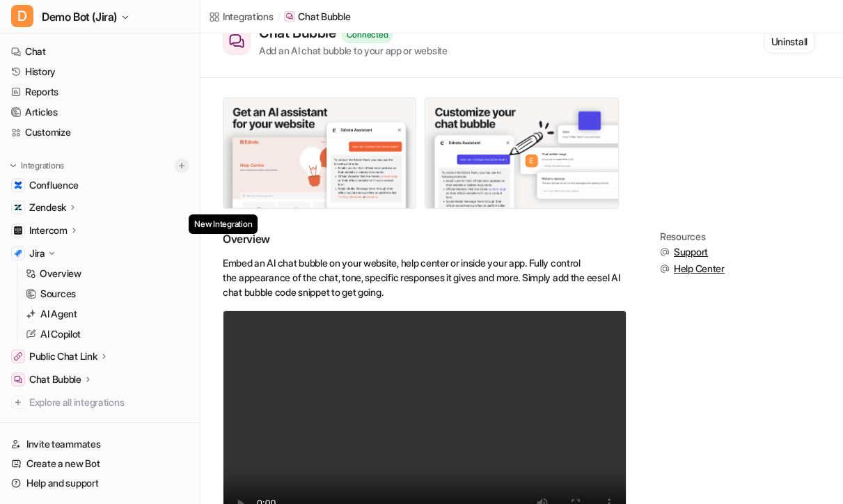
click at [177, 166] on img at bounding box center [182, 166] width 10 height 10
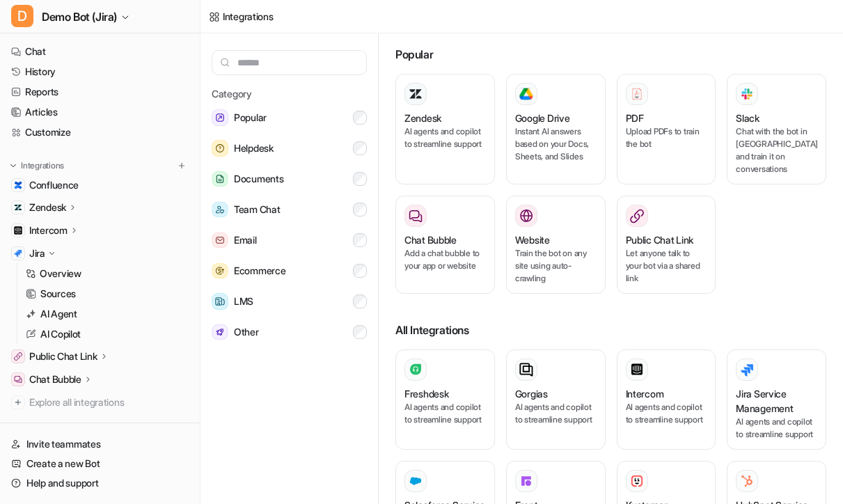
click at [793, 241] on div "Zendesk AI agents and copilot to streamline support Google Drive Instant AI ans…" at bounding box center [610, 192] width 431 height 237
click at [58, 77] on link "History" at bounding box center [100, 71] width 189 height 19
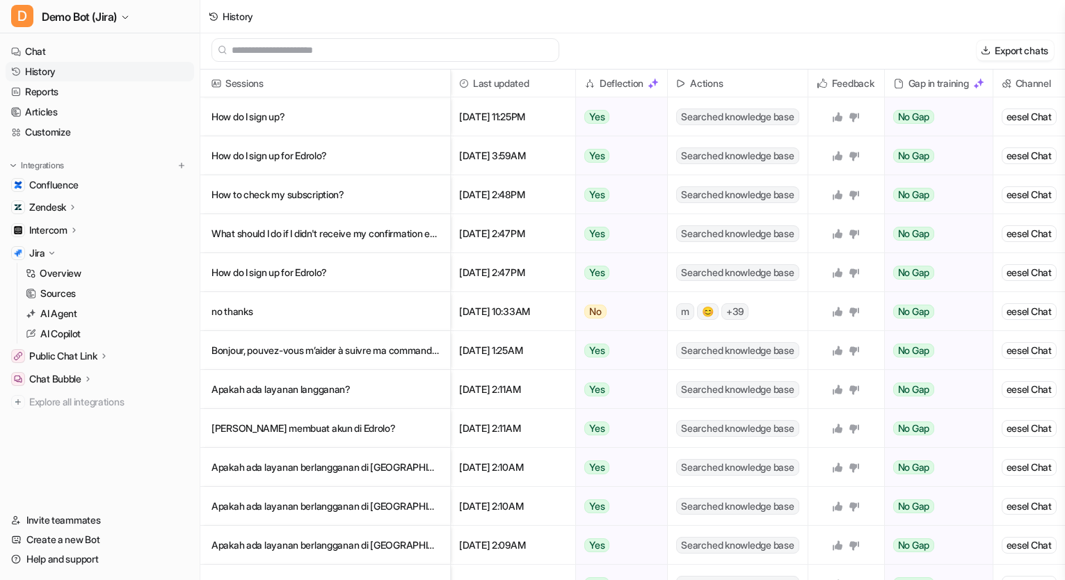
scroll to position [0, 26]
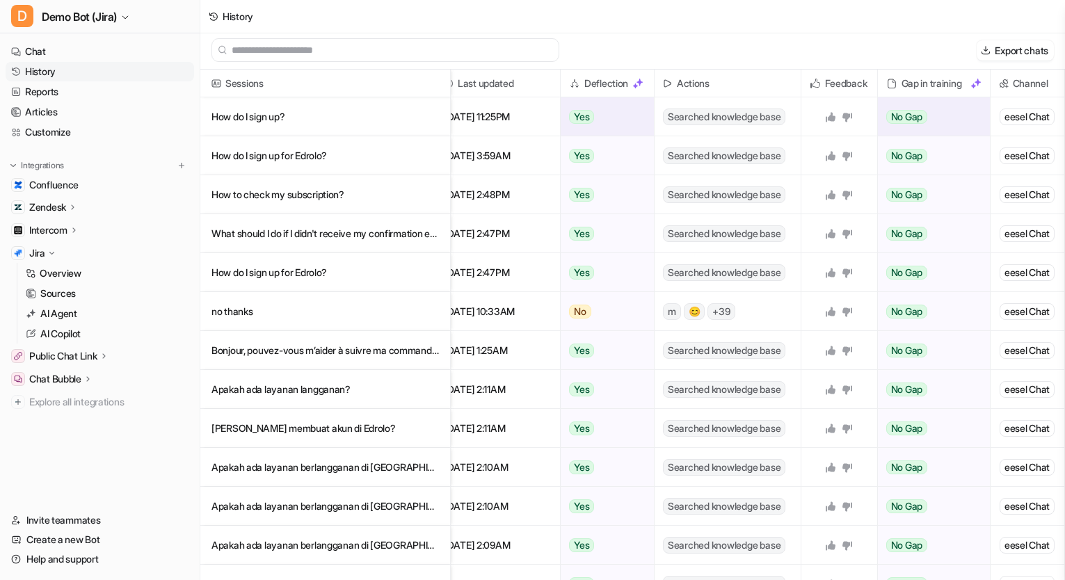
click at [308, 125] on p "How do I sign up?" at bounding box center [326, 116] width 228 height 39
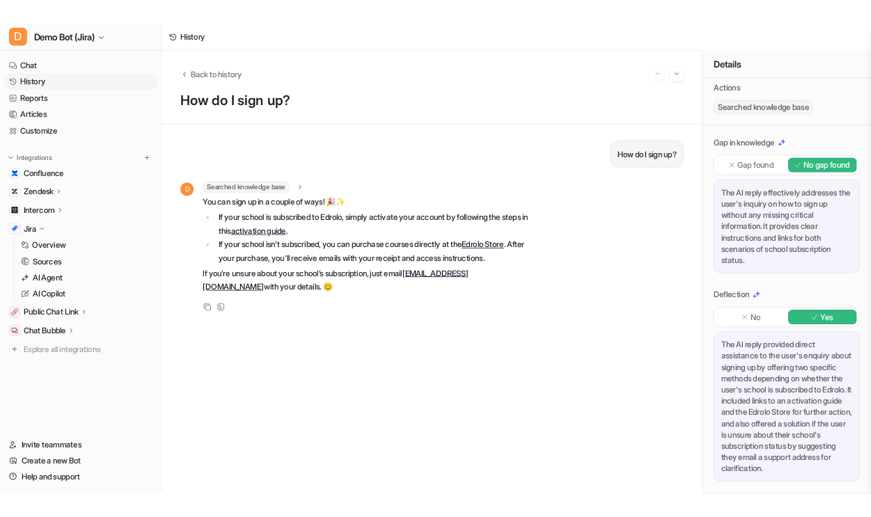
scroll to position [152, 0]
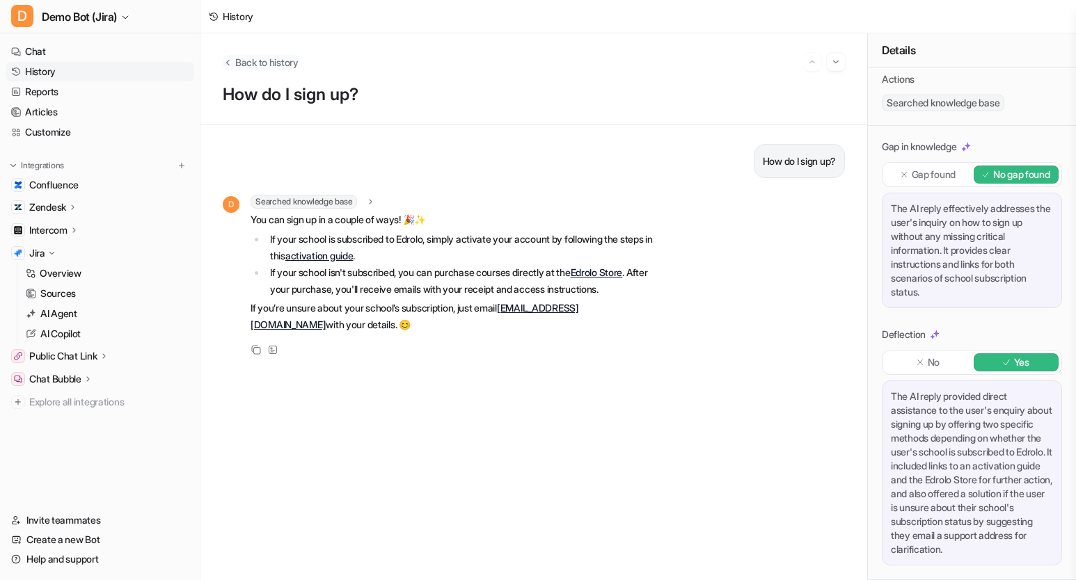
click at [270, 67] on span "Back to history" at bounding box center [266, 62] width 63 height 15
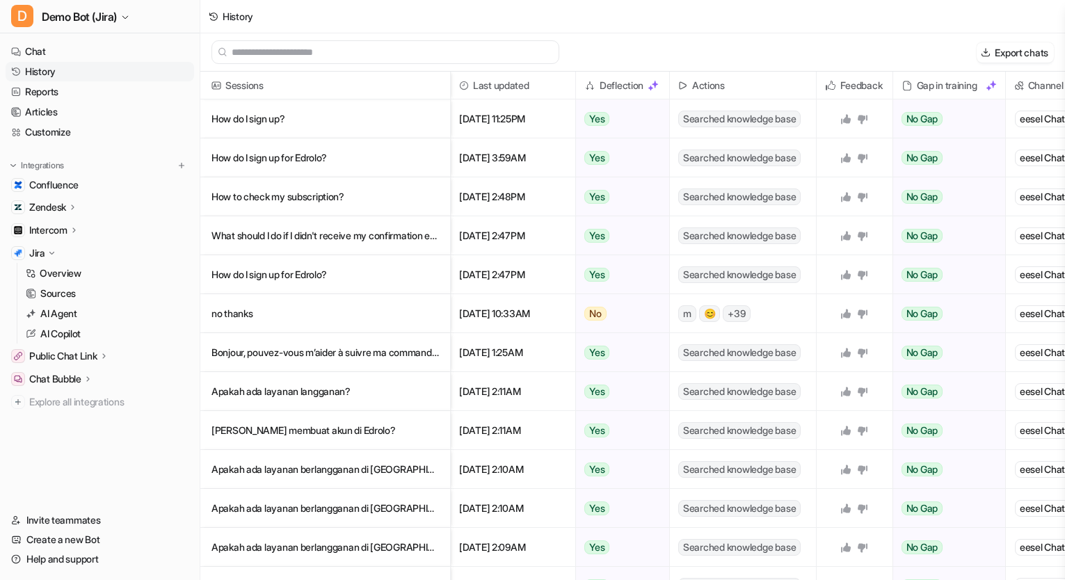
click at [56, 255] on icon at bounding box center [52, 253] width 10 height 10
click at [122, 431] on nav "Chat History Reports Articles Customize Integrations Confluence Zendesk Overvie…" at bounding box center [100, 267] width 200 height 463
click at [91, 429] on nav "Chat History Reports Articles Customize Integrations Confluence Zendesk Overvie…" at bounding box center [100, 267] width 200 height 463
click at [125, 402] on nav "Chat History Reports Articles Customize Integrations Confluence Zendesk Overvie…" at bounding box center [100, 267] width 200 height 463
click at [115, 399] on nav "Chat History Reports Articles Customize Integrations Confluence Zendesk Overvie…" at bounding box center [100, 267] width 200 height 463
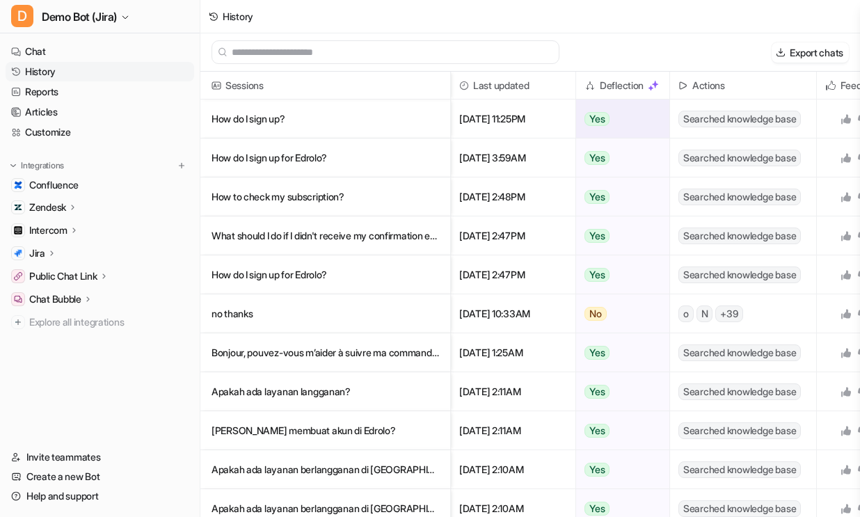
click at [322, 125] on p "How do I sign up?" at bounding box center [326, 119] width 228 height 39
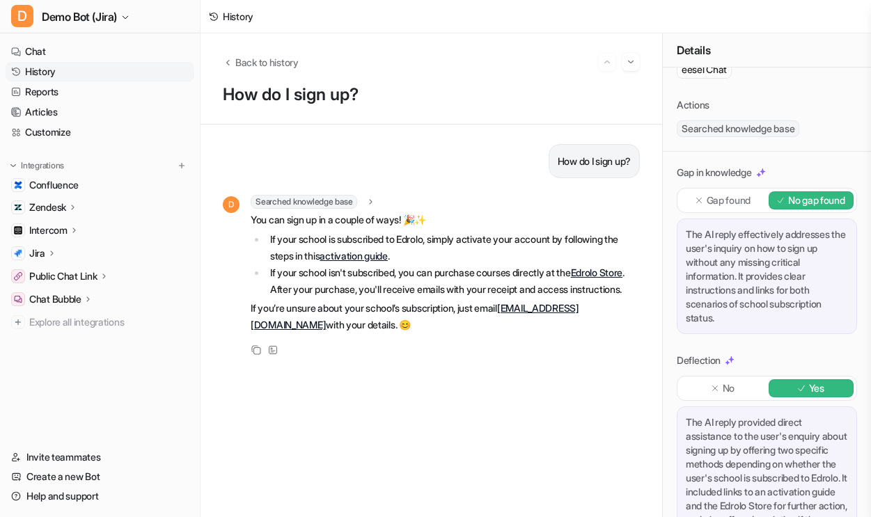
scroll to position [216, 0]
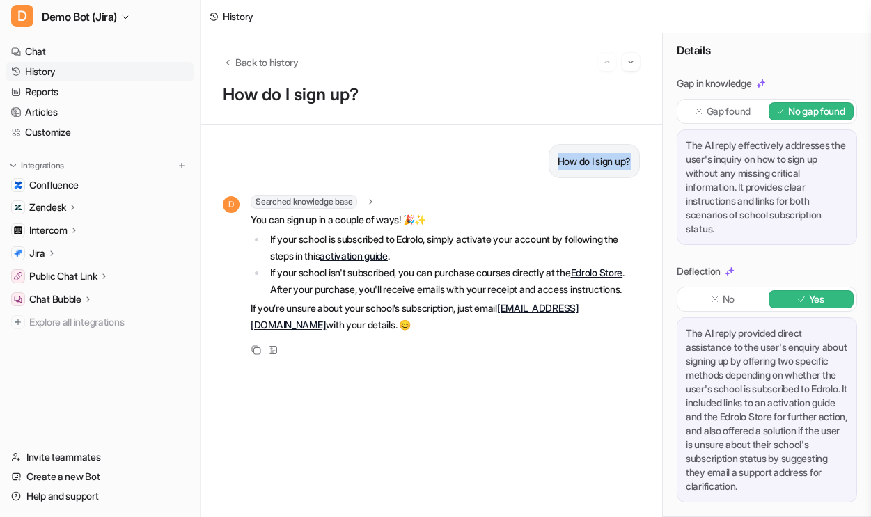
drag, startPoint x: 622, startPoint y: 159, endPoint x: 533, endPoint y: 164, distance: 89.2
click at [548, 164] on div "How do I sign up?" at bounding box center [593, 161] width 91 height 34
click at [480, 411] on div "How do I sign up? D Searched knowledge base search_queries : [ "How to sign up"…" at bounding box center [431, 321] width 417 height 354
click at [345, 400] on div "How do I sign up? D Searched knowledge base search_queries : [ "How to sign up"…" at bounding box center [431, 321] width 417 height 354
click at [397, 118] on div "Back to history How do I sign up?" at bounding box center [430, 78] width 461 height 91
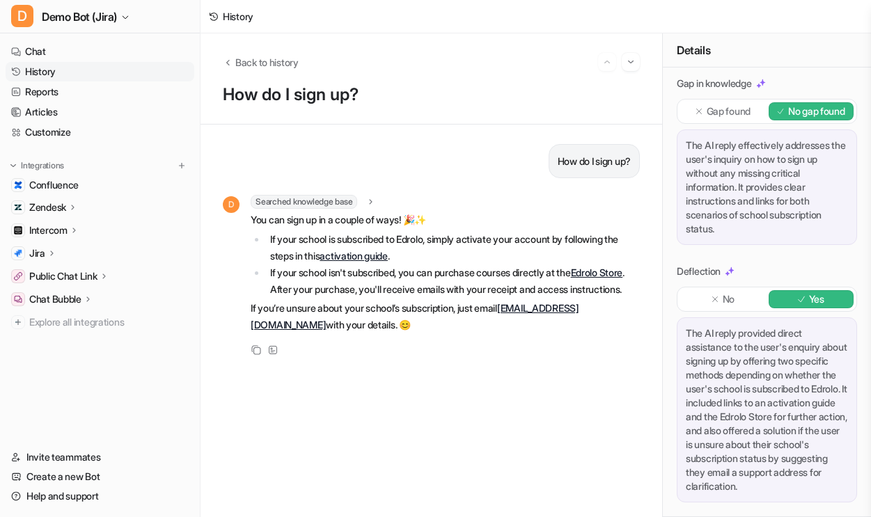
click at [354, 413] on div "How do I sign up? D Searched knowledge base search_queries : [ "How to sign up"…" at bounding box center [431, 321] width 417 height 354
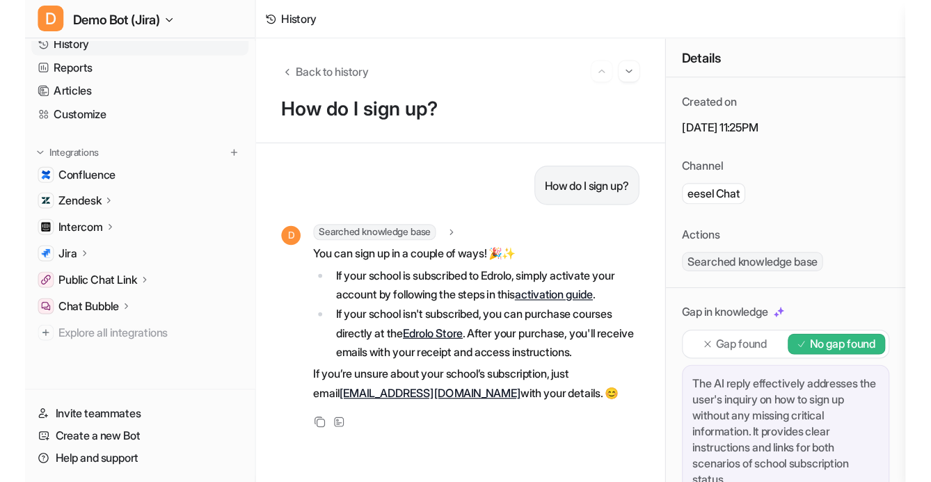
scroll to position [0, 0]
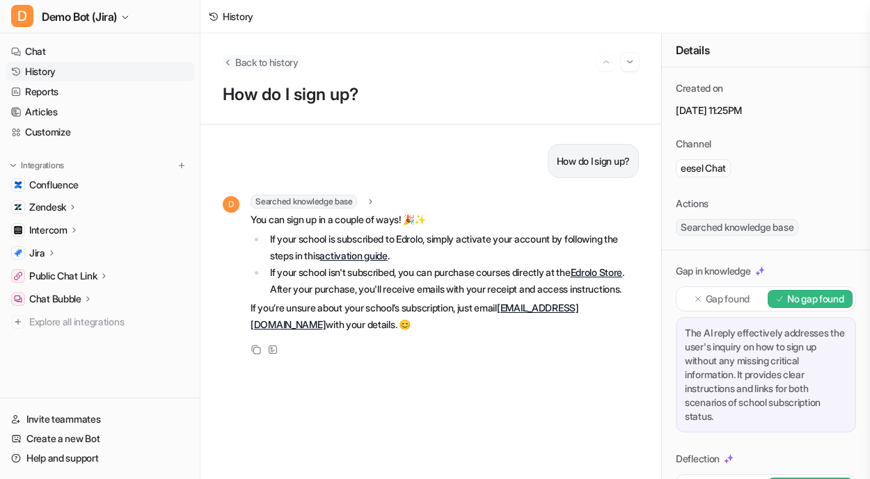
drag, startPoint x: 438, startPoint y: 72, endPoint x: 250, endPoint y: 61, distance: 188.9
click at [437, 74] on div "Back to history How do I sign up?" at bounding box center [430, 78] width 461 height 91
drag, startPoint x: 56, startPoint y: 39, endPoint x: 47, endPoint y: 49, distance: 13.8
click at [54, 43] on nav "Chat History Reports Articles Customize Integrations Confluence Zendesk Overvie…" at bounding box center [100, 217] width 200 height 362
click at [47, 49] on link "Chat" at bounding box center [100, 51] width 189 height 19
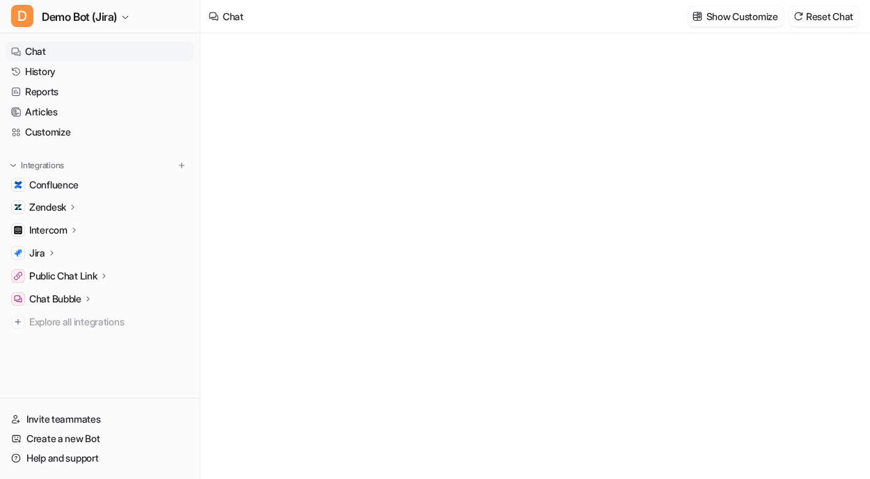
type textarea "**********"
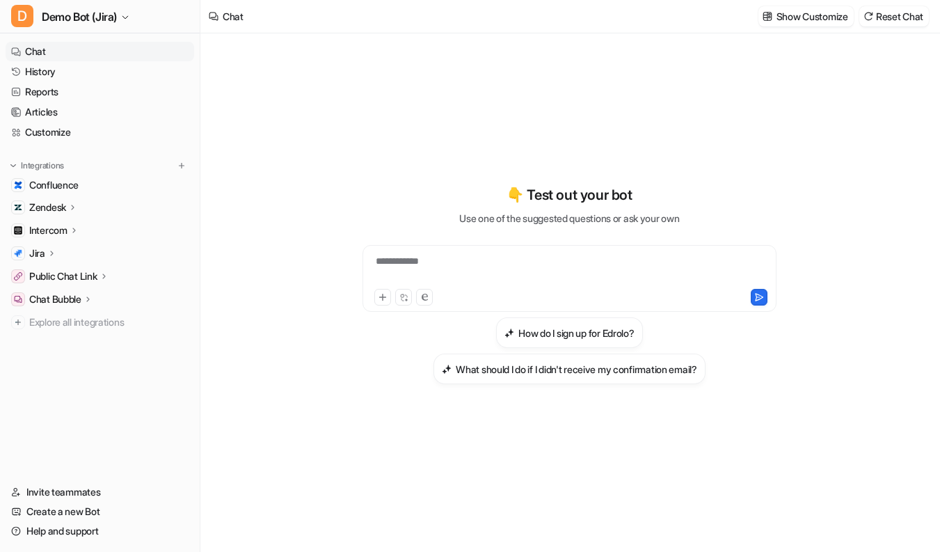
click at [800, 376] on div "**********" at bounding box center [570, 284] width 512 height 200
click at [800, 198] on div "**********" at bounding box center [570, 292] width 534 height 518
click at [673, 452] on div "**********" at bounding box center [570, 284] width 512 height 386
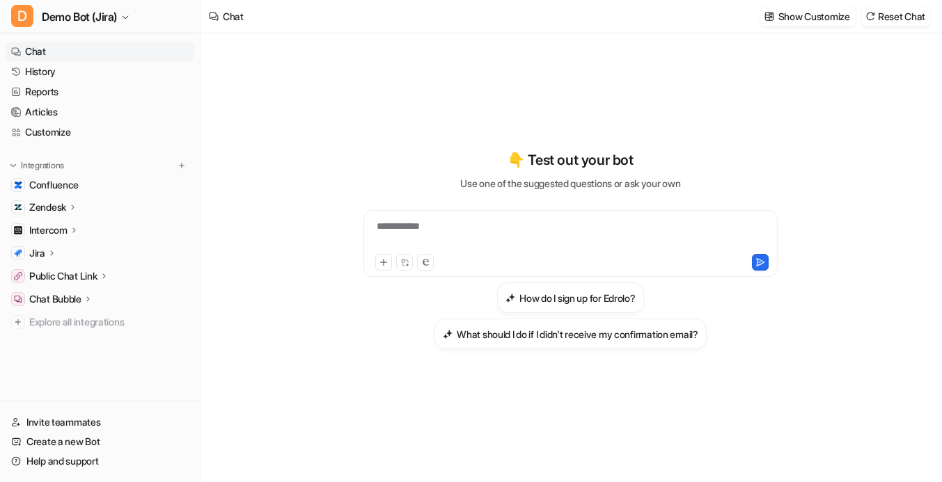
click at [739, 127] on div "**********" at bounding box center [571, 250] width 512 height 338
click at [300, 214] on div "**********" at bounding box center [570, 257] width 740 height 449
click at [175, 168] on button at bounding box center [182, 166] width 14 height 14
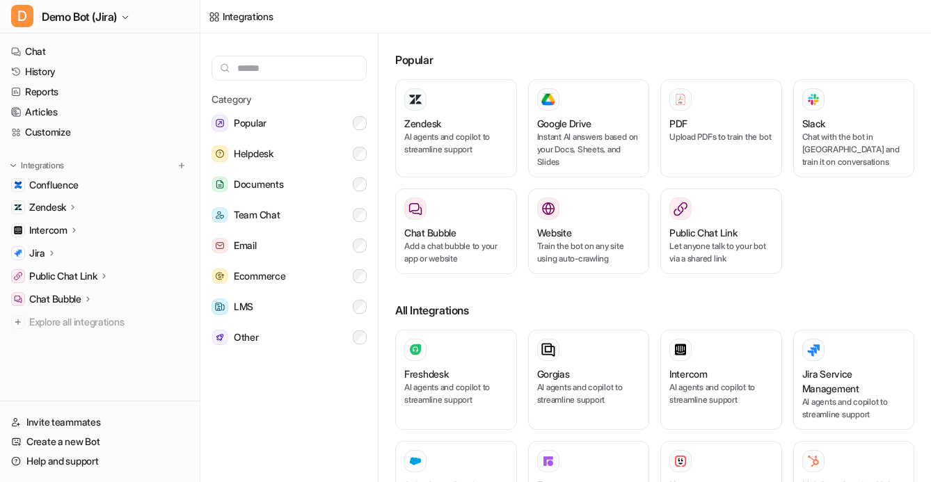
click at [88, 292] on div "Chat Bubble" at bounding box center [100, 299] width 189 height 19
click at [93, 324] on link "Overview" at bounding box center [107, 319] width 174 height 19
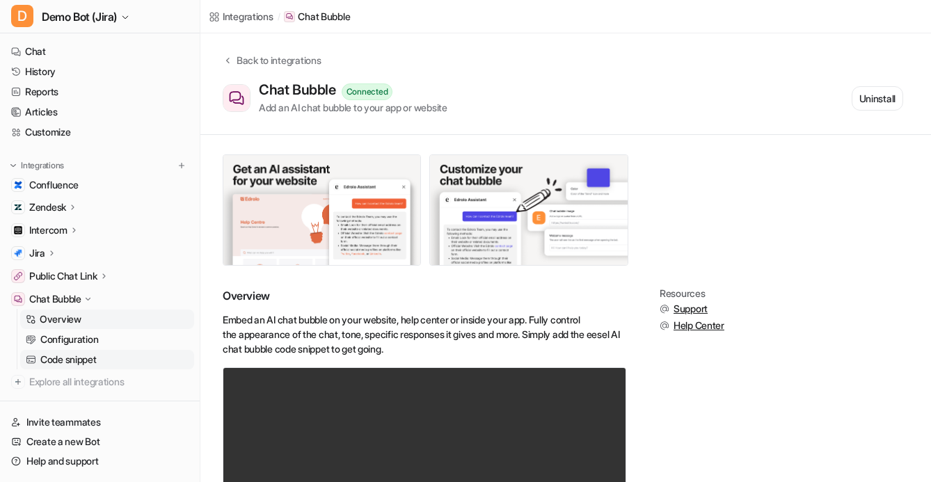
click at [97, 356] on p "Code snippet" at bounding box center [68, 360] width 56 height 14
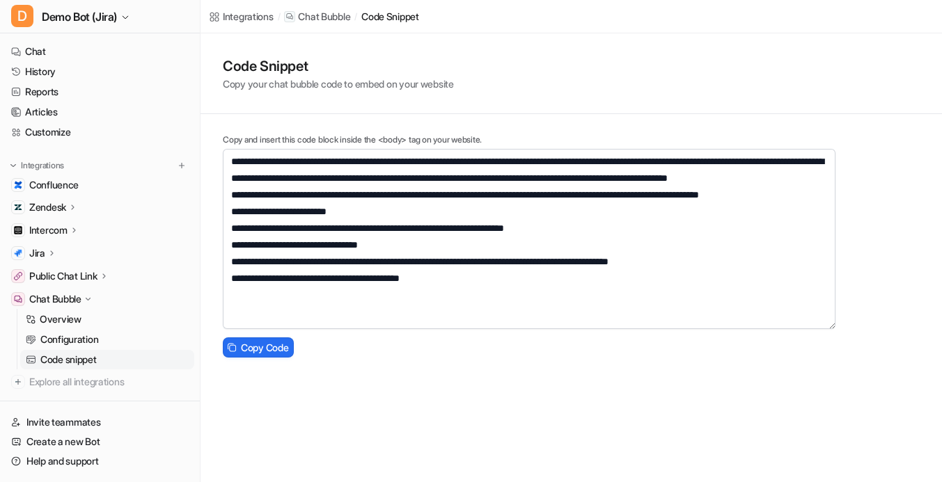
click at [800, 324] on div "**********" at bounding box center [570, 198] width 741 height 330
click at [97, 49] on link "Chat" at bounding box center [100, 51] width 189 height 19
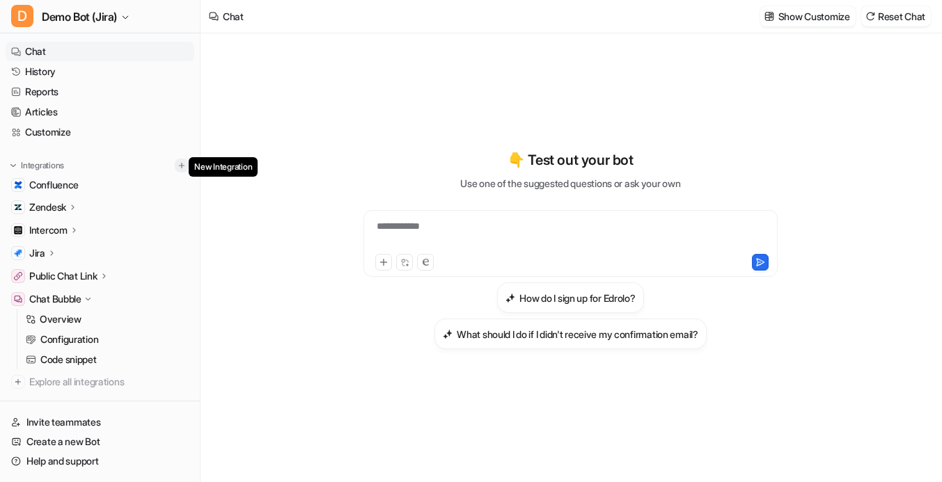
click at [176, 159] on button at bounding box center [182, 166] width 14 height 14
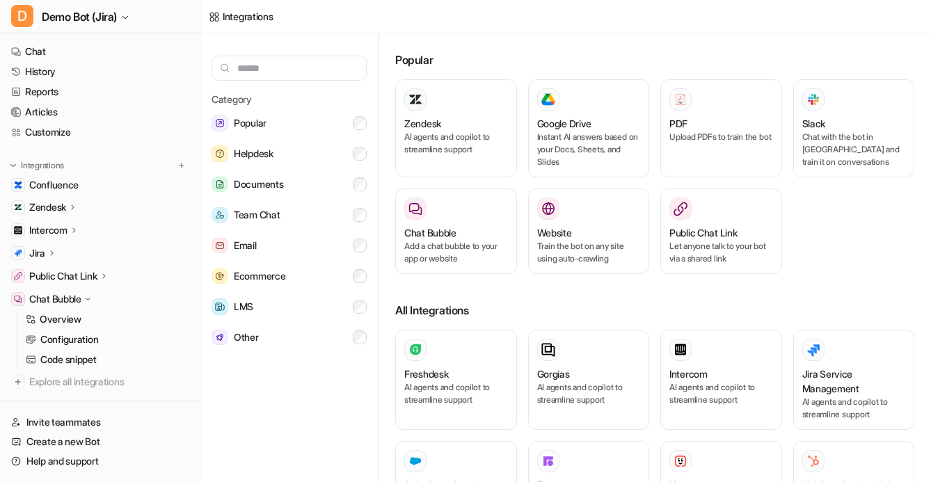
click at [800, 276] on div "Zendesk AI agents and copilot to streamline support Google Drive Instant AI ans…" at bounding box center [654, 185] width 519 height 212
